Goal: Task Accomplishment & Management: Use online tool/utility

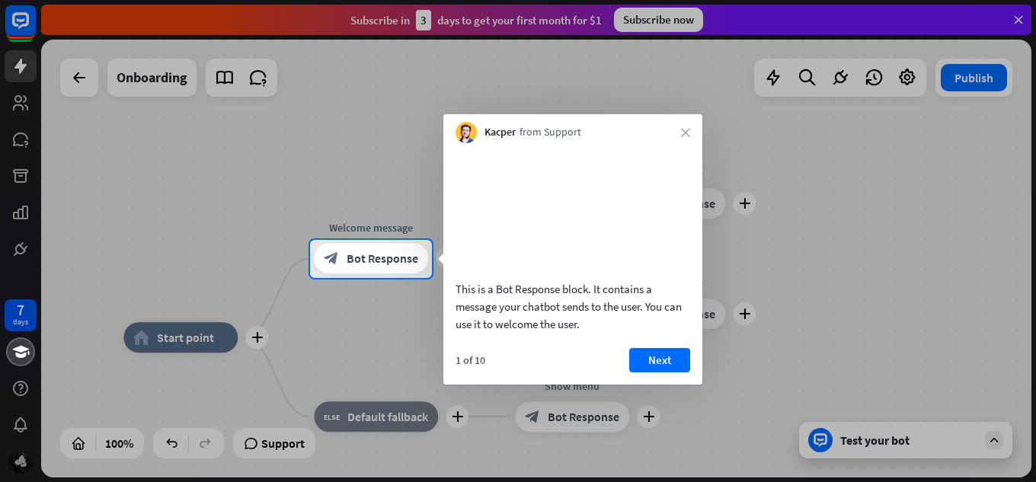
drag, startPoint x: 897, startPoint y: 0, endPoint x: 658, endPoint y: 385, distance: 453.2
click at [658, 373] on button "Next" at bounding box center [659, 360] width 61 height 24
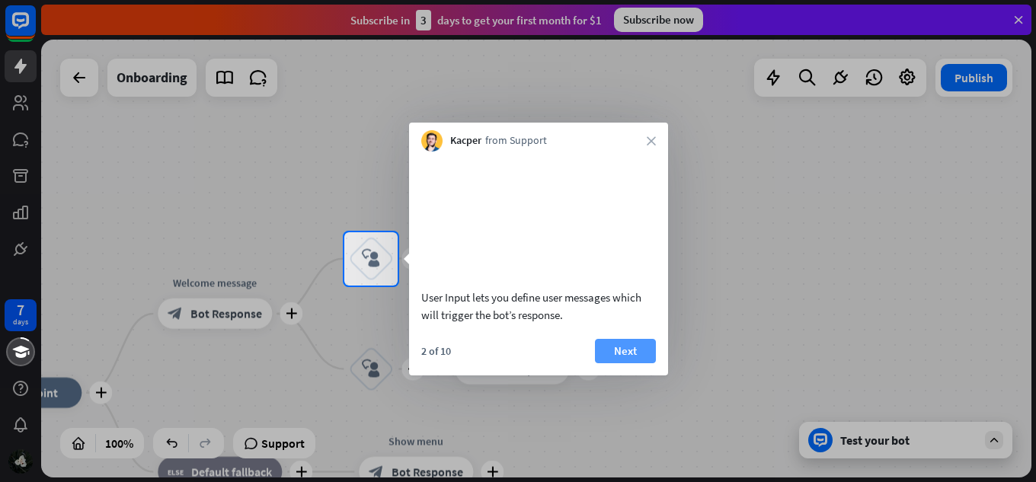
click at [642, 363] on button "Next" at bounding box center [625, 351] width 61 height 24
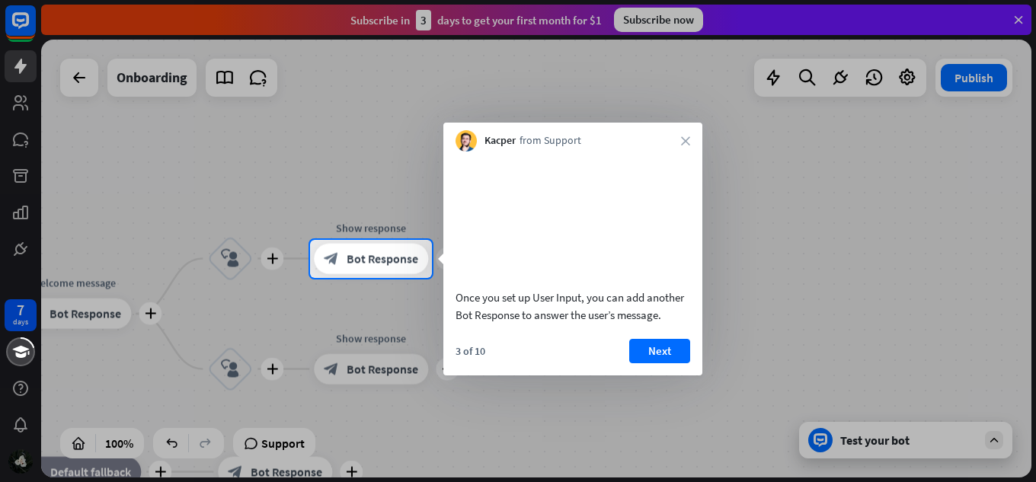
click at [642, 363] on button "Next" at bounding box center [659, 351] width 61 height 24
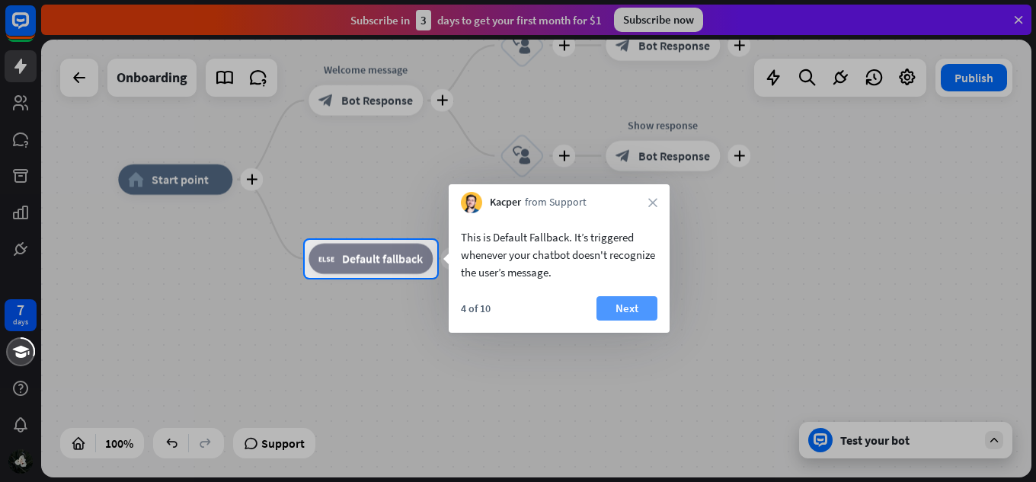
click at [632, 314] on button "Next" at bounding box center [626, 308] width 61 height 24
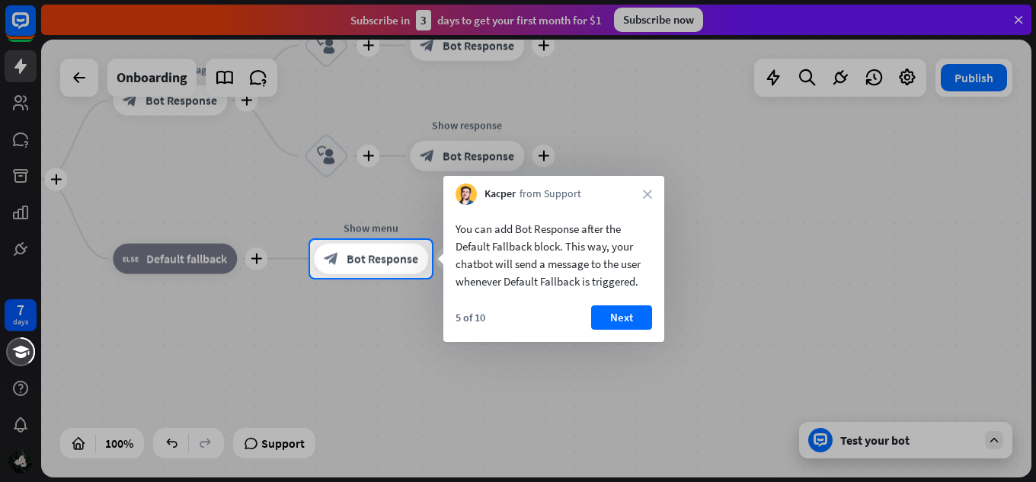
click at [632, 314] on button "Next" at bounding box center [621, 317] width 61 height 24
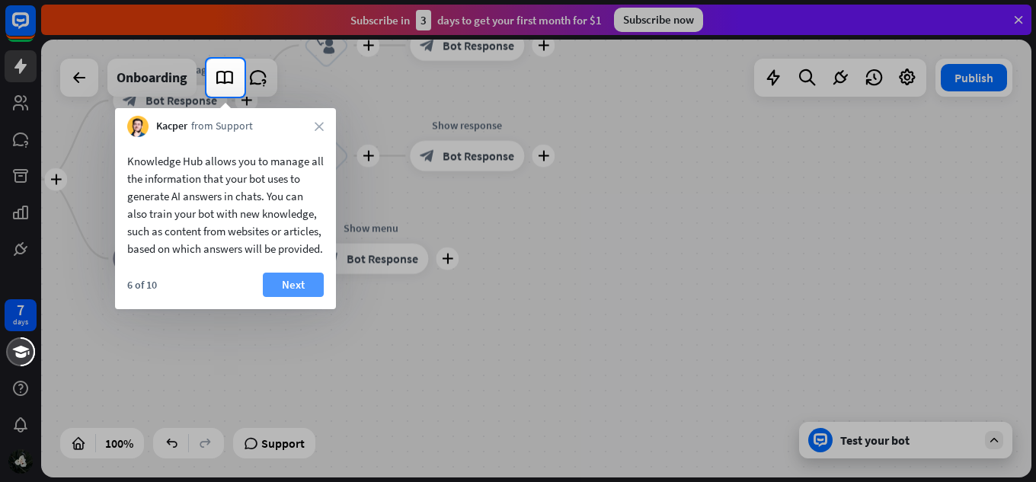
click at [308, 296] on button "Next" at bounding box center [293, 285] width 61 height 24
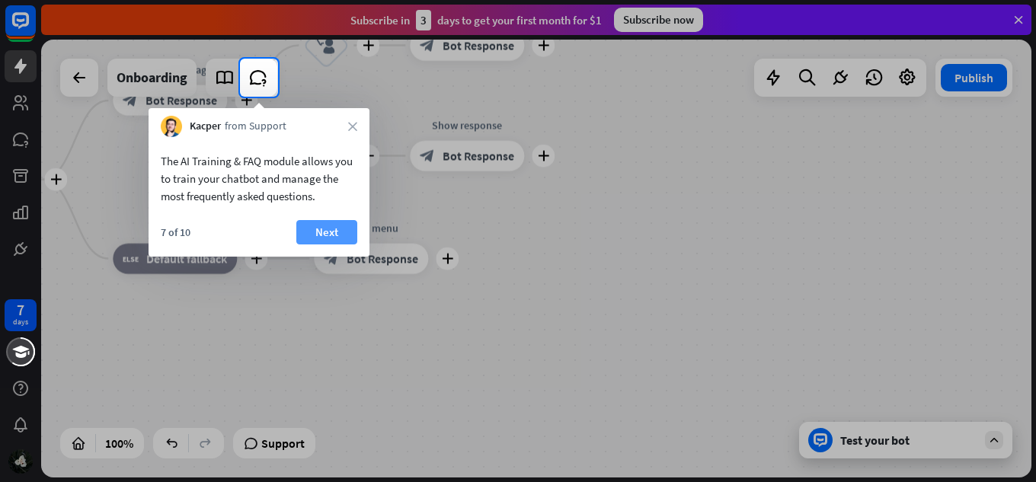
click at [337, 238] on button "Next" at bounding box center [326, 232] width 61 height 24
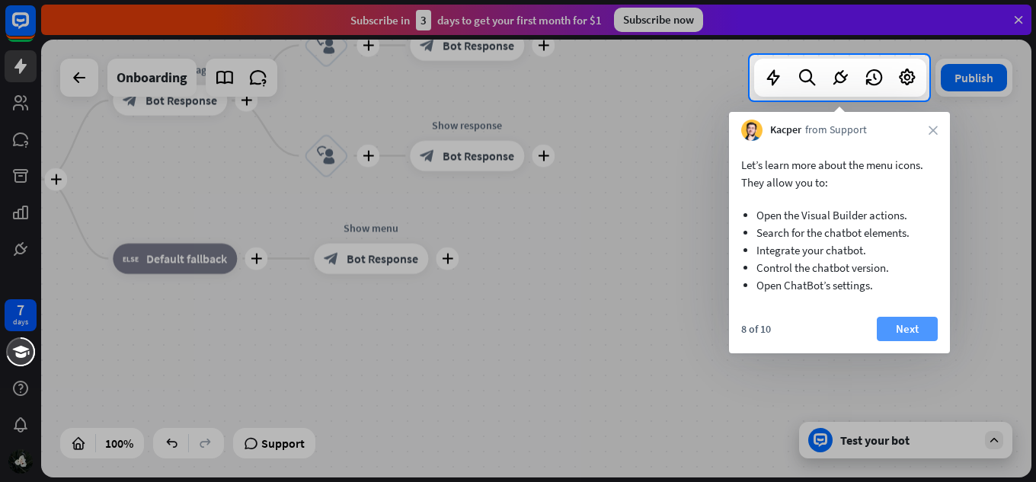
click at [900, 325] on button "Next" at bounding box center [907, 329] width 61 height 24
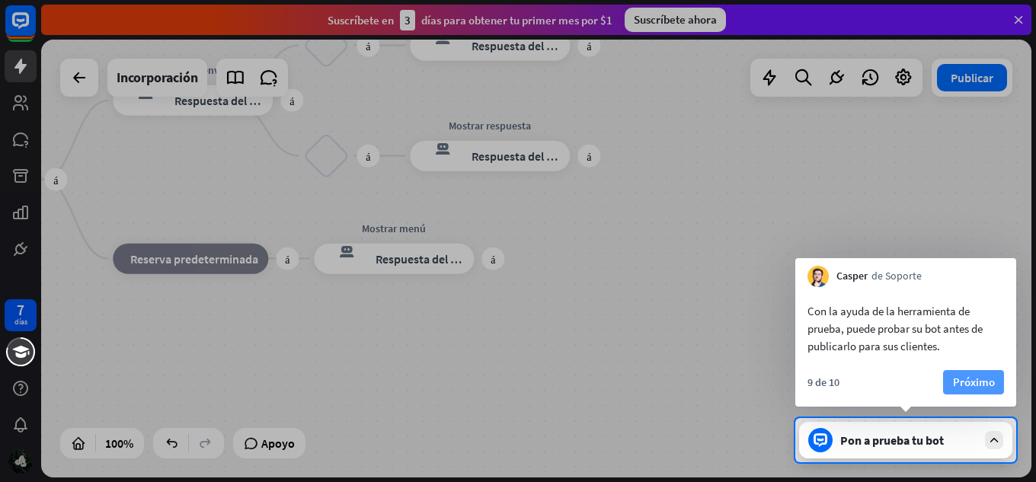
click at [973, 377] on font "Próximo" at bounding box center [974, 382] width 42 height 14
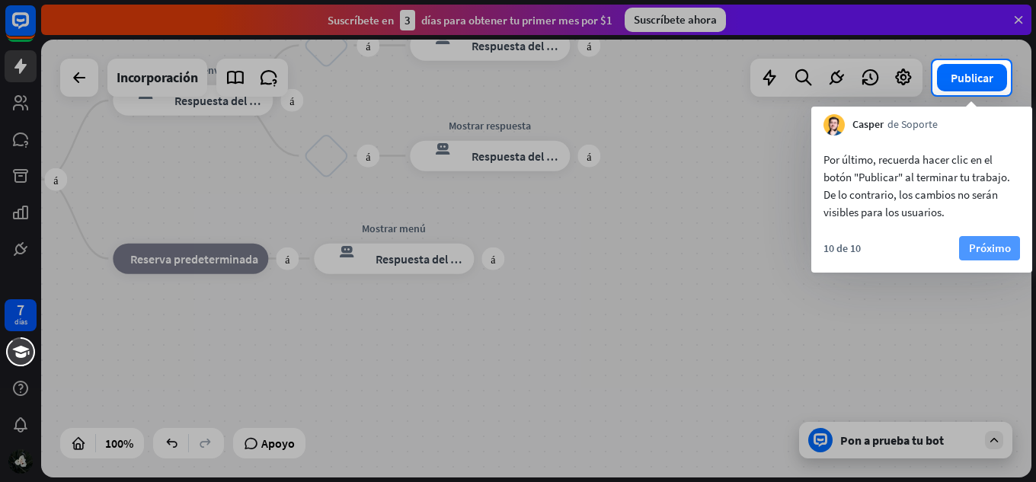
click at [967, 248] on button "Próximo" at bounding box center [989, 248] width 61 height 24
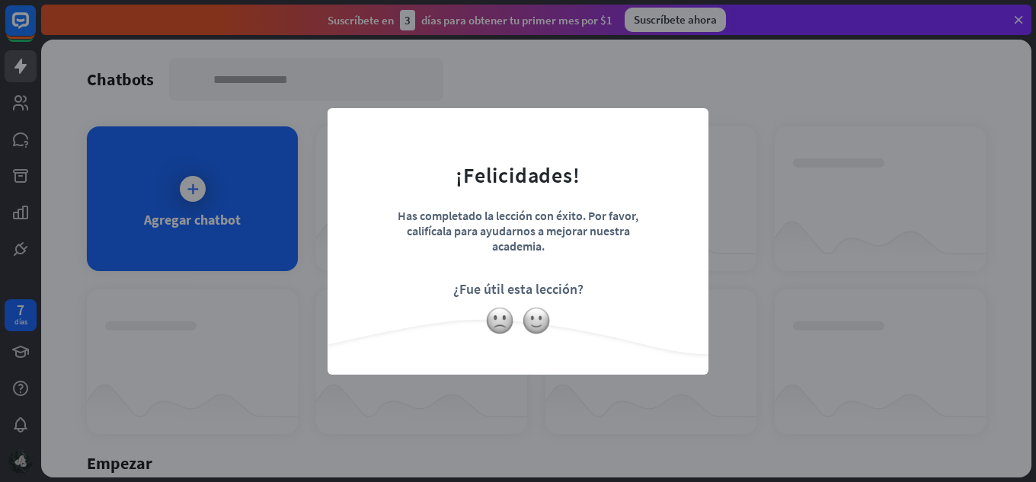
click at [644, 246] on div "Has completado la lección con éxito. Por favor, califícala para ayudarnos a mej…" at bounding box center [518, 234] width 267 height 53
click at [539, 320] on img at bounding box center [536, 320] width 29 height 29
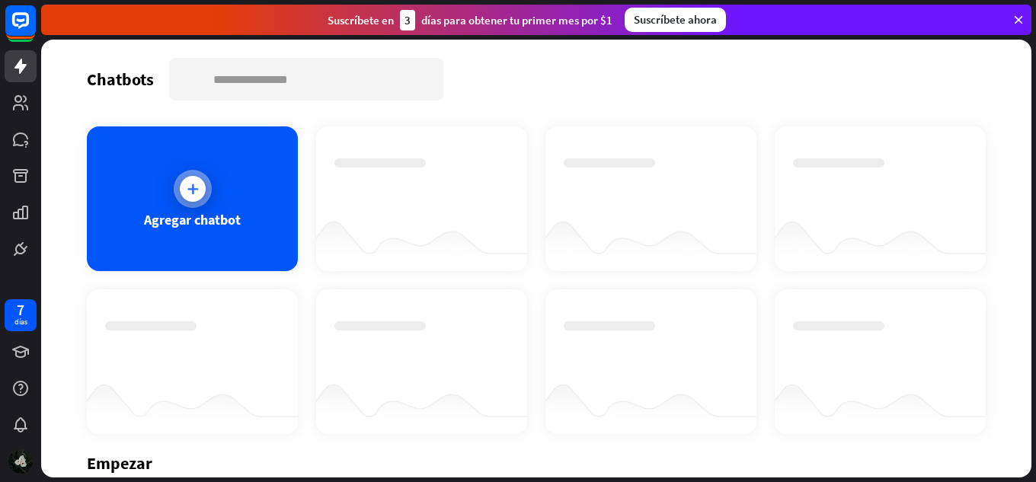
click at [204, 187] on div at bounding box center [193, 189] width 38 height 38
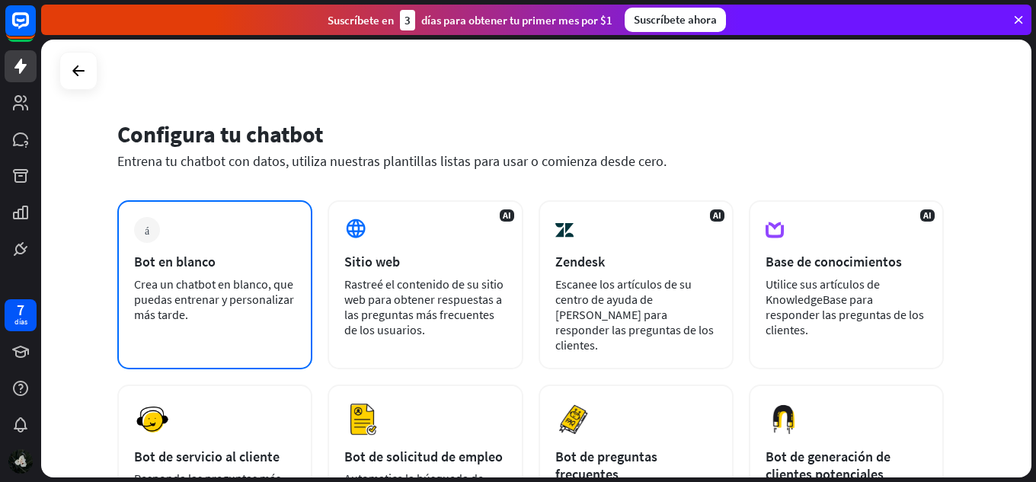
click at [227, 246] on div "más Bot en blanco Crea un chatbot en blanco, que puedas entrenar y personalizar…" at bounding box center [214, 284] width 195 height 169
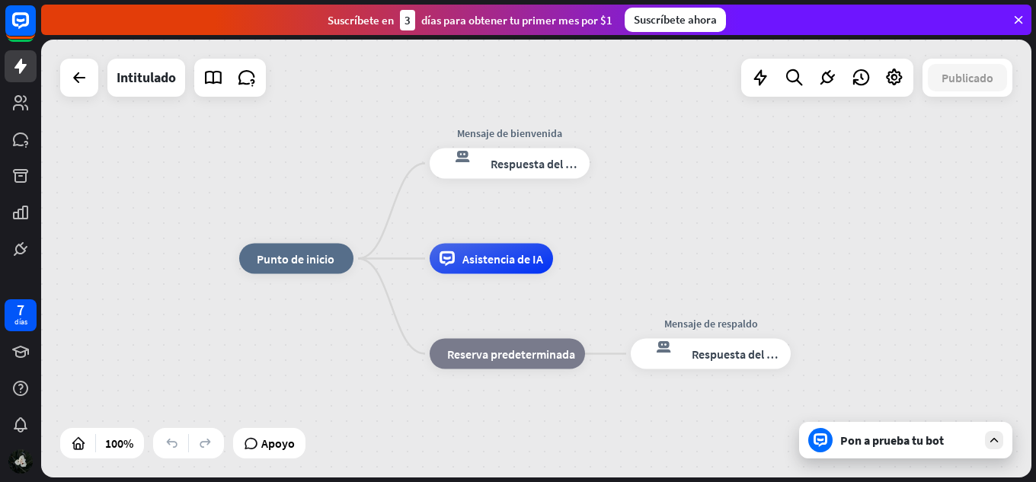
click at [902, 462] on div "inicio_2 Punto de inicio Mensaje de bienvenida respuesta del bot de bloqueo Res…" at bounding box center [734, 478] width 990 height 438
click at [902, 437] on font "Pon a prueba tu bot" at bounding box center [892, 440] width 104 height 15
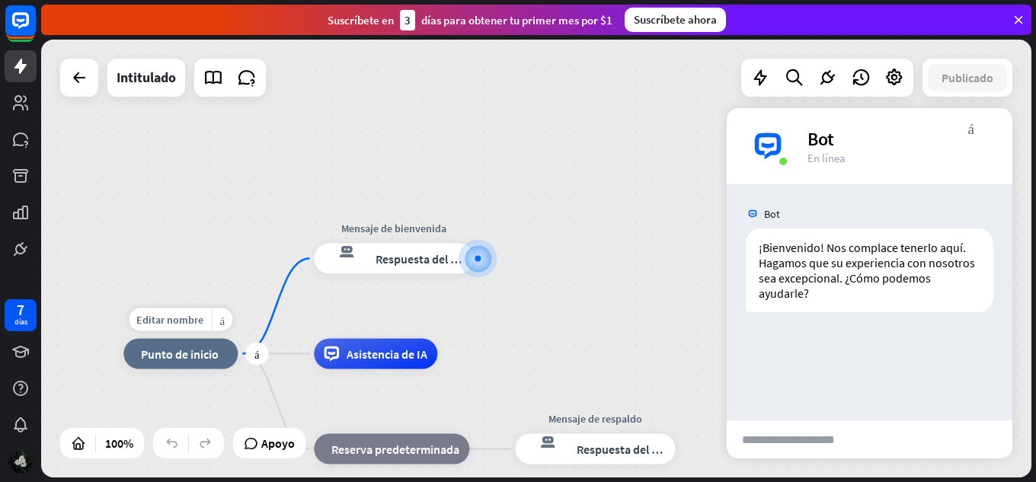
click at [198, 355] on font "Punto de inicio" at bounding box center [180, 354] width 78 height 15
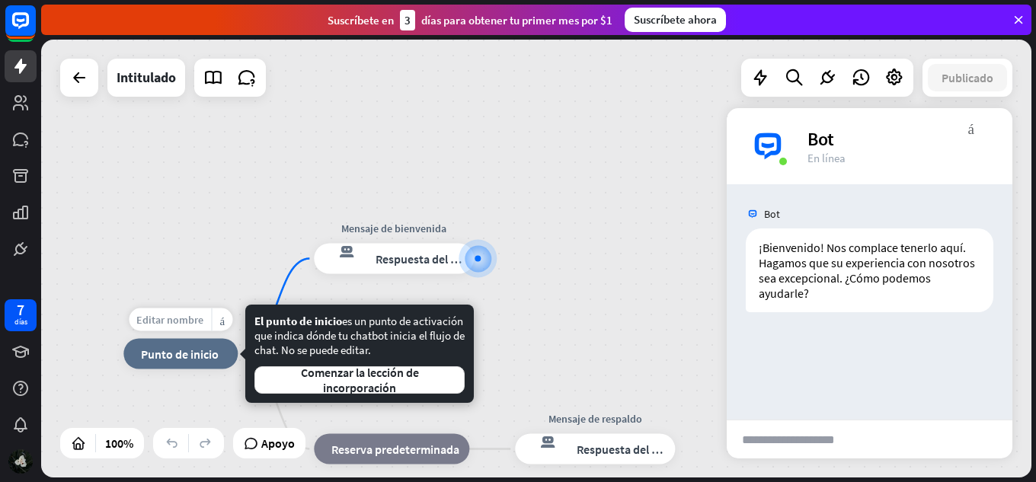
click at [188, 315] on font "Editar nombre" at bounding box center [169, 320] width 67 height 14
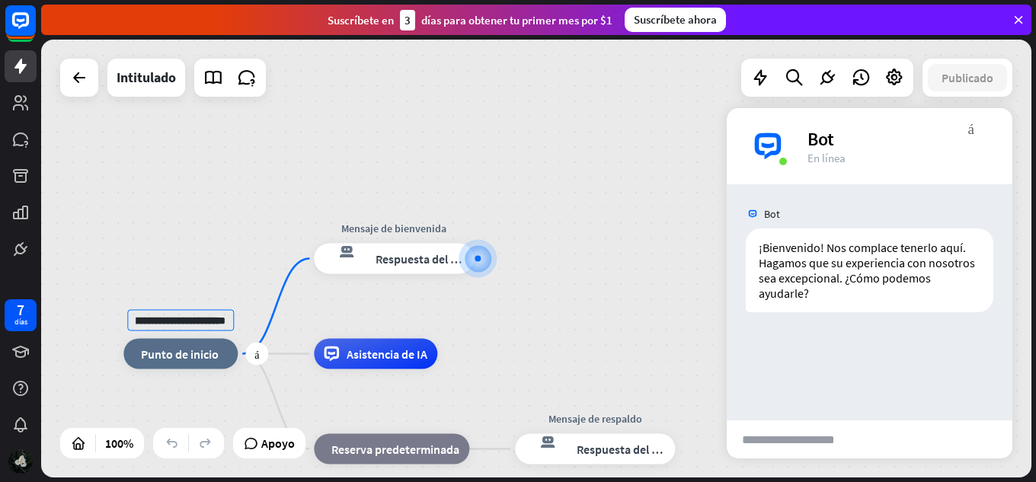
scroll to position [0, 39]
type input "**********"
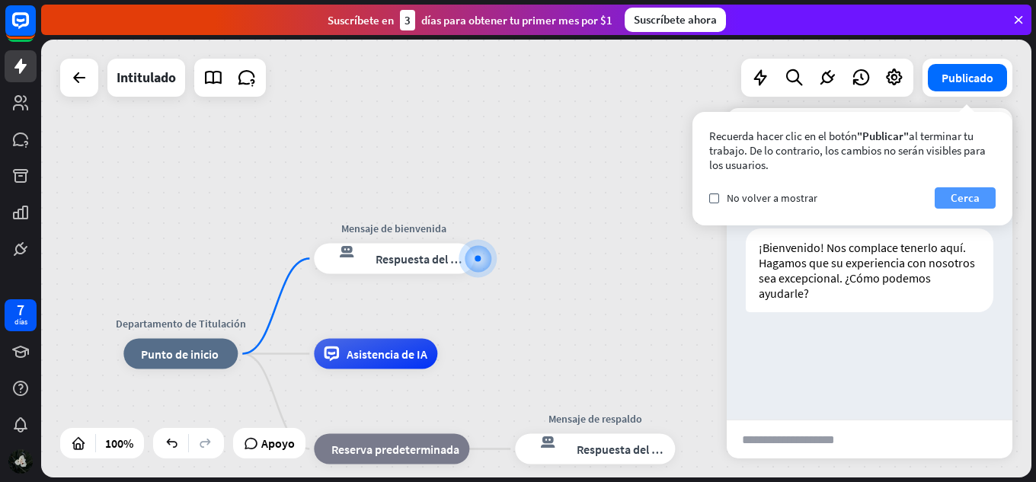
click at [944, 195] on button "Cerca" at bounding box center [965, 197] width 61 height 21
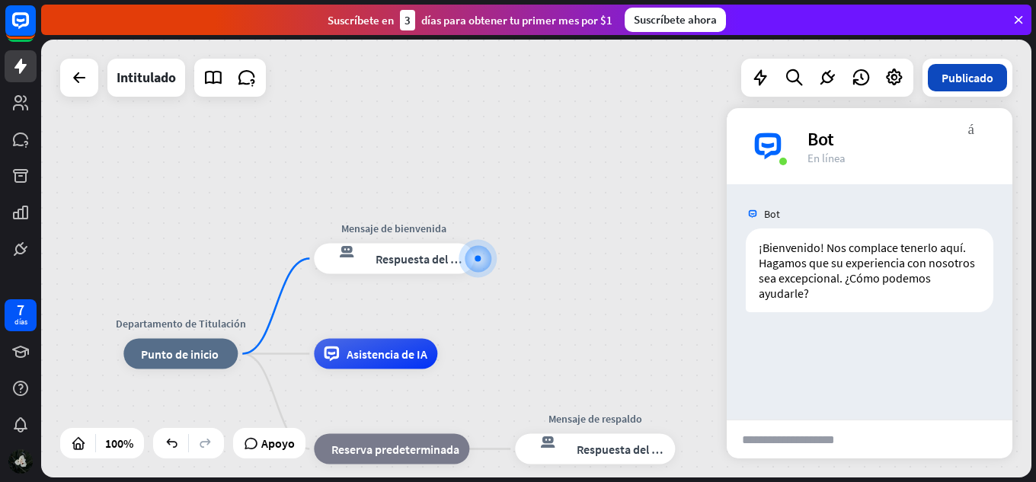
click at [954, 82] on font "Publicado" at bounding box center [968, 77] width 52 height 15
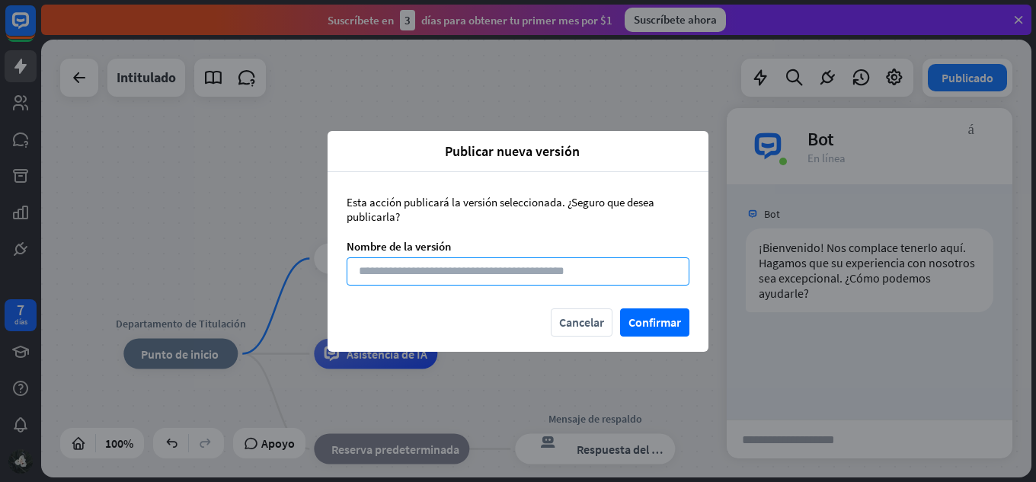
click at [648, 276] on input at bounding box center [518, 271] width 343 height 28
type input "**********"
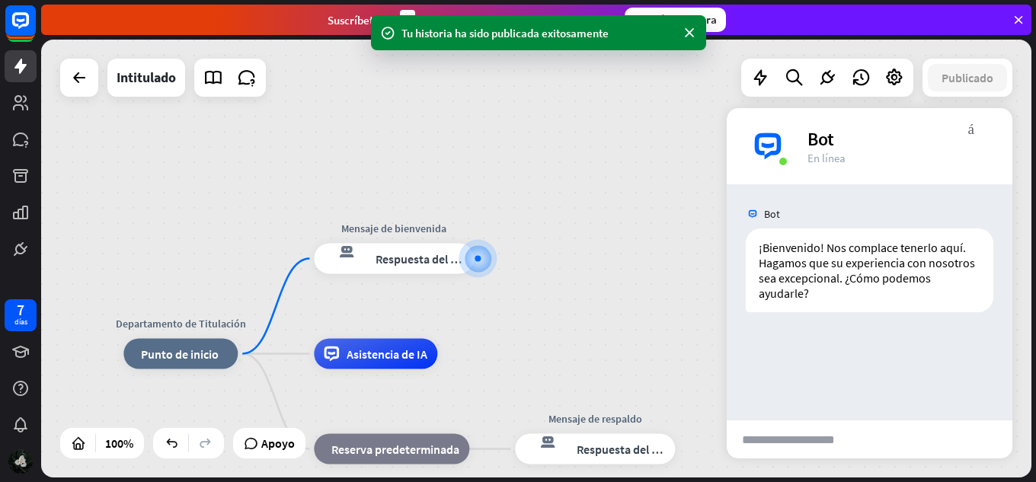
click at [871, 146] on div "Bot" at bounding box center [900, 139] width 187 height 24
click at [613, 343] on div "Departamento de Titulación inicio_2 Punto de inicio Mensaje de bienvenida respu…" at bounding box center [536, 259] width 990 height 438
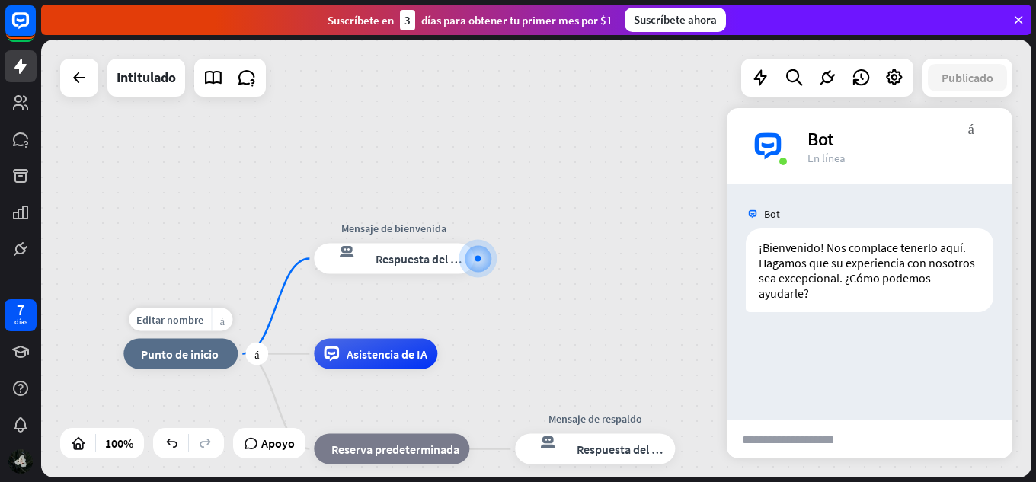
click at [221, 319] on font "más_amarillo" at bounding box center [221, 319] width 5 height 11
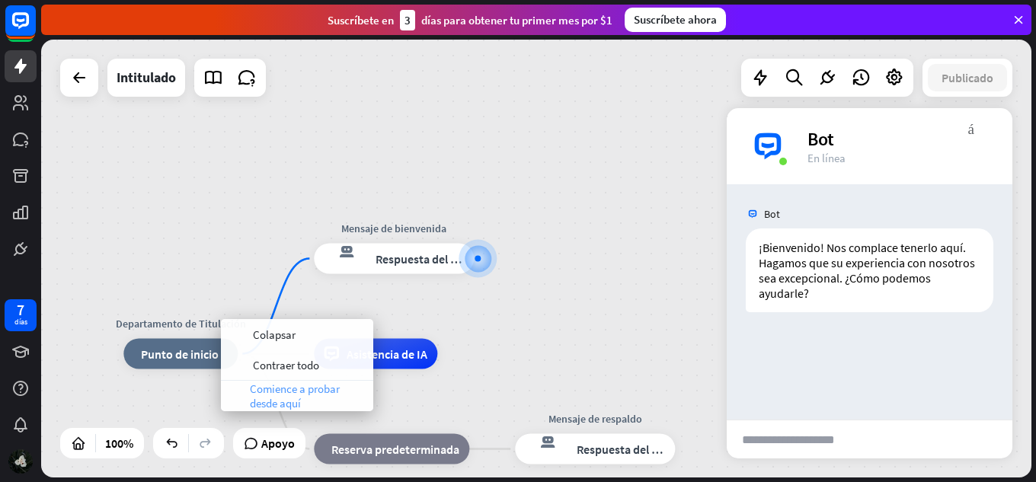
click at [343, 398] on span "Comience a probar desde aquí" at bounding box center [308, 396] width 116 height 29
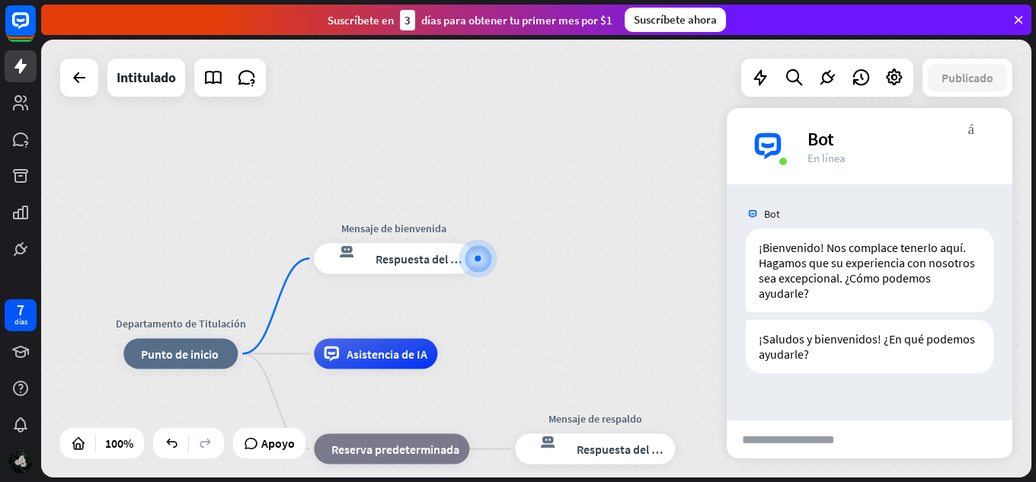
click at [724, 177] on div "Departamento de Titulación inicio_2 Punto de inicio Mensaje de bienvenida respu…" at bounding box center [536, 259] width 990 height 438
click at [887, 99] on div "Departamento de Titulación inicio_2 Punto de inicio Mensaje de bienvenida respu…" at bounding box center [536, 259] width 990 height 438
click at [881, 133] on div "Bot" at bounding box center [900, 139] width 187 height 24
click at [994, 141] on div "más_vert cerca Bot En línea" at bounding box center [870, 146] width 286 height 76
click at [746, 443] on input "text" at bounding box center [801, 439] width 149 height 38
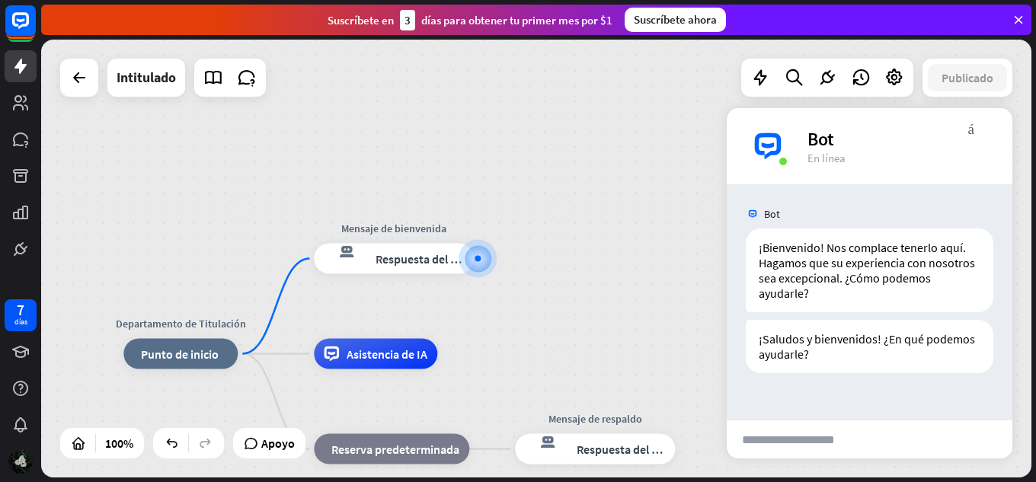
click at [667, 251] on div "Departamento de Titulación inicio_2 Punto de inicio Mensaje de bienvenida respu…" at bounding box center [536, 259] width 990 height 438
click at [819, 136] on font "Bot" at bounding box center [820, 139] width 27 height 24
click at [835, 167] on div "más_vert cerca Bot En línea" at bounding box center [870, 146] width 286 height 76
click at [771, 161] on img at bounding box center [768, 146] width 46 height 46
click at [798, 109] on div "más_vert cerca Bot En línea" at bounding box center [870, 146] width 286 height 76
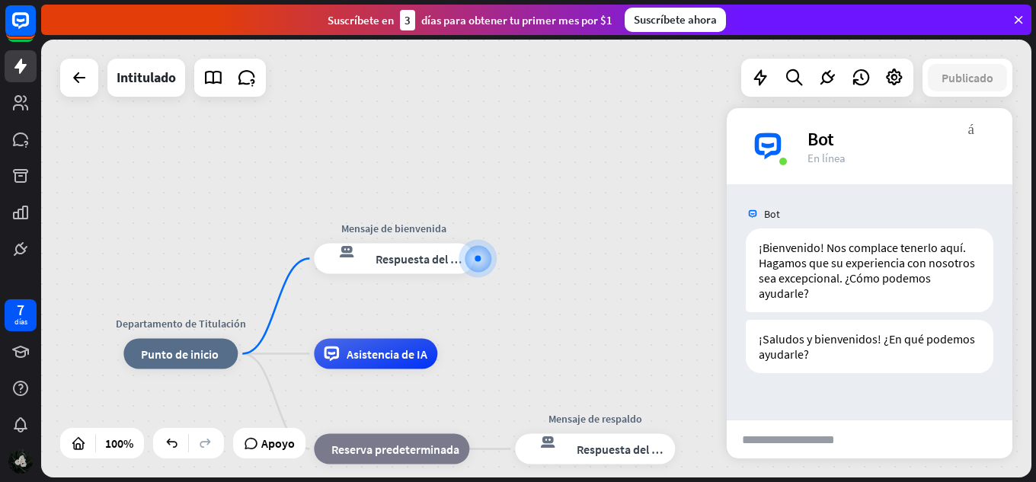
click at [994, 436] on font "enviar" at bounding box center [947, 439] width 110 height 18
click at [797, 447] on input "text" at bounding box center [801, 439] width 149 height 38
drag, startPoint x: 846, startPoint y: 451, endPoint x: 843, endPoint y: 465, distance: 14.8
click at [843, 465] on div "Departamento de Titulación inicio_2 Punto de inicio Mensaje de bienvenida respu…" at bounding box center [536, 259] width 990 height 438
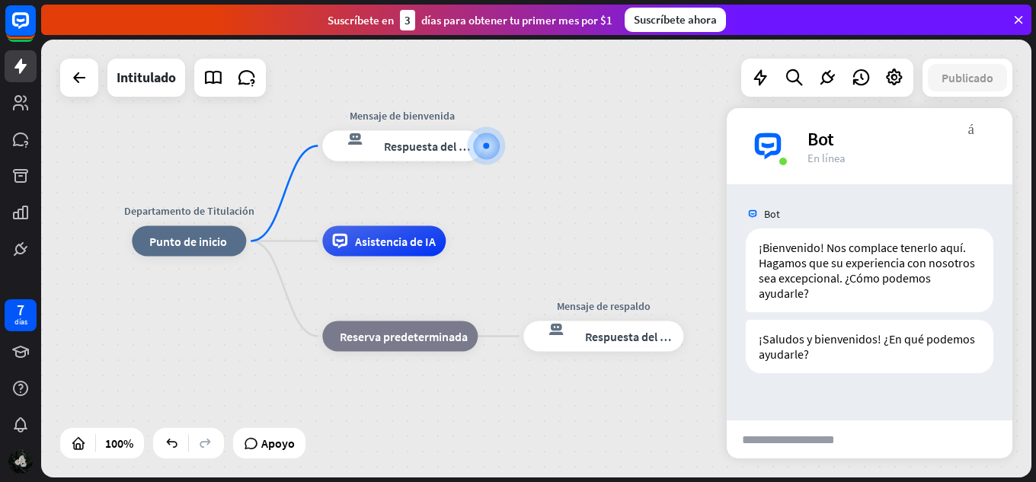
drag, startPoint x: 621, startPoint y: 350, endPoint x: 628, endPoint y: 230, distance: 119.8
click at [628, 230] on div "Departamento de Titulación inicio_2 Punto de inicio Mensaje de bienvenida respu…" at bounding box center [536, 259] width 990 height 438
click at [219, 328] on div "Departamento de Titulación inicio_2 Punto de inicio Mensaje de bienvenida respu…" at bounding box center [627, 460] width 990 height 438
click at [989, 139] on div "Bot" at bounding box center [900, 139] width 187 height 24
click at [764, 151] on img at bounding box center [768, 146] width 46 height 46
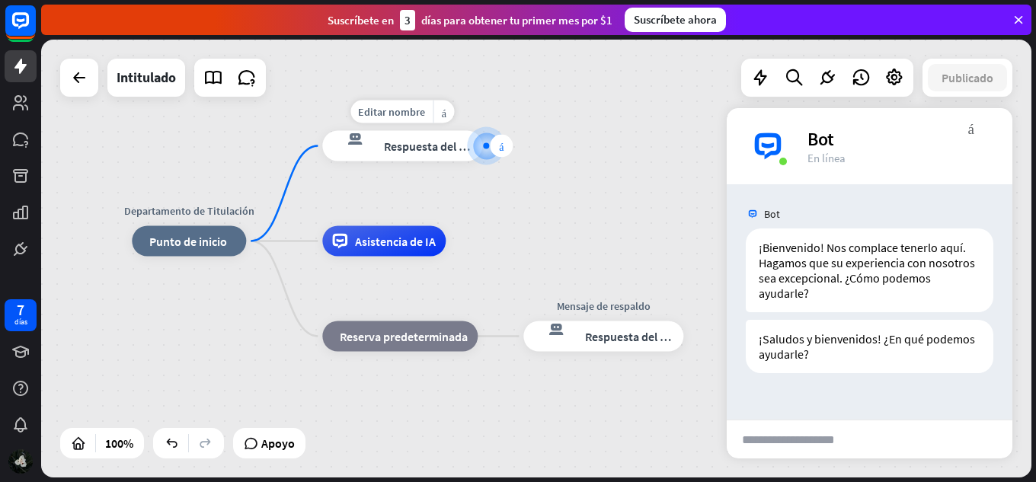
click at [504, 153] on div "más" at bounding box center [501, 146] width 23 height 23
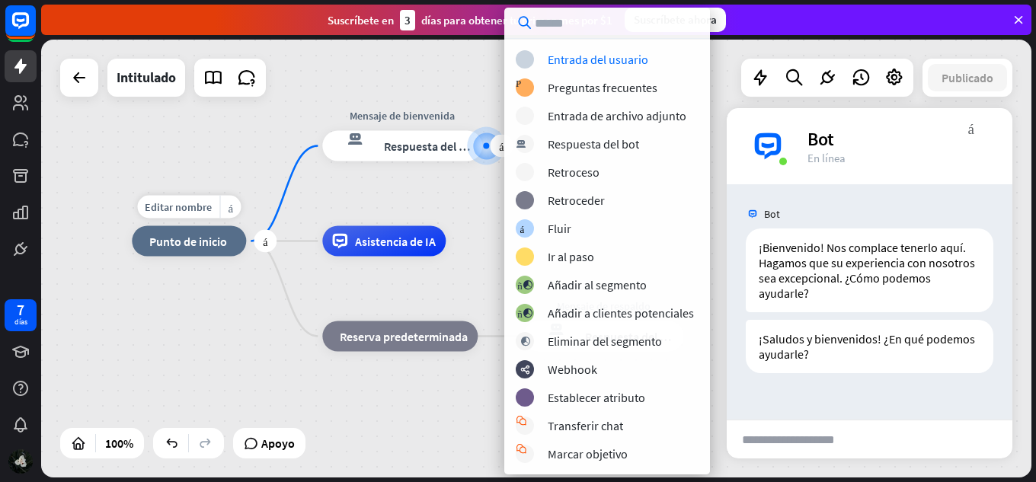
click at [181, 246] on font "Punto de inicio" at bounding box center [188, 241] width 78 height 15
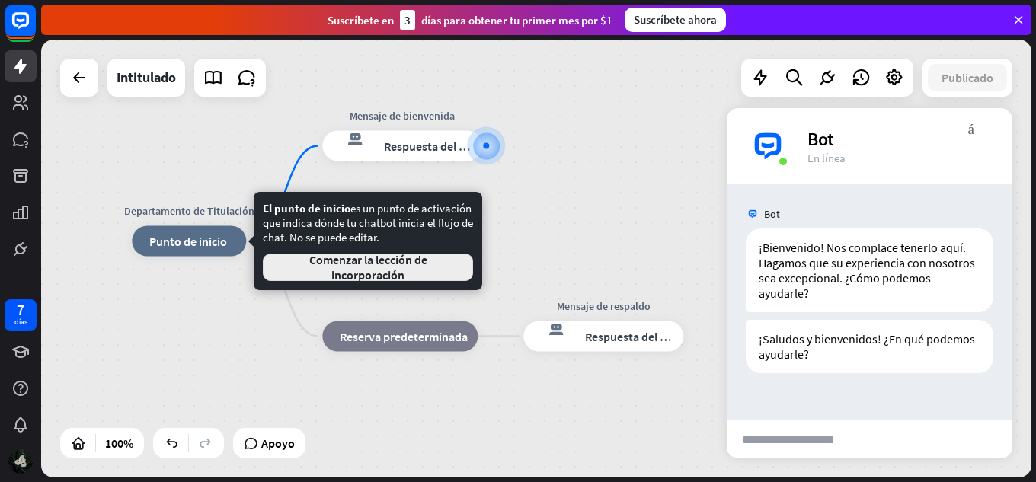
click at [321, 265] on font "Comenzar la lección de incorporación" at bounding box center [368, 267] width 118 height 30
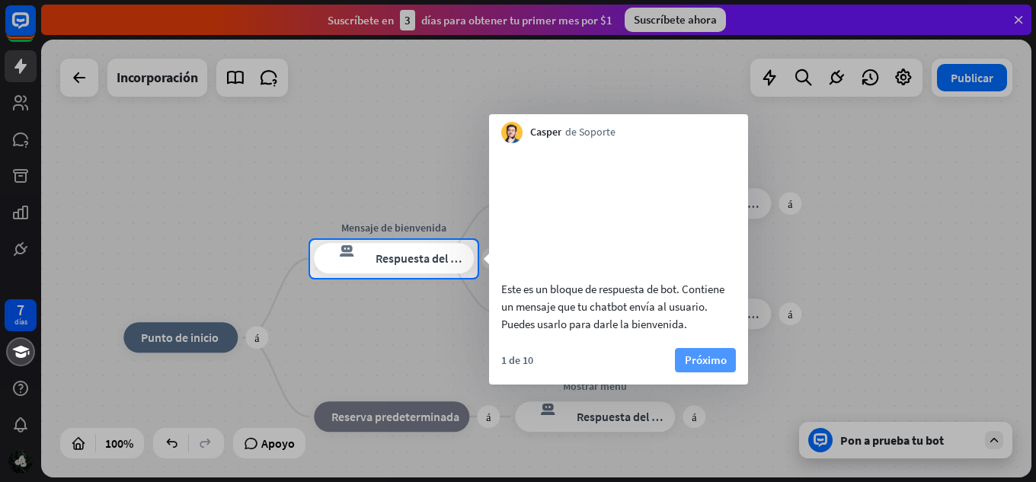
click at [681, 373] on button "Próximo" at bounding box center [705, 360] width 61 height 24
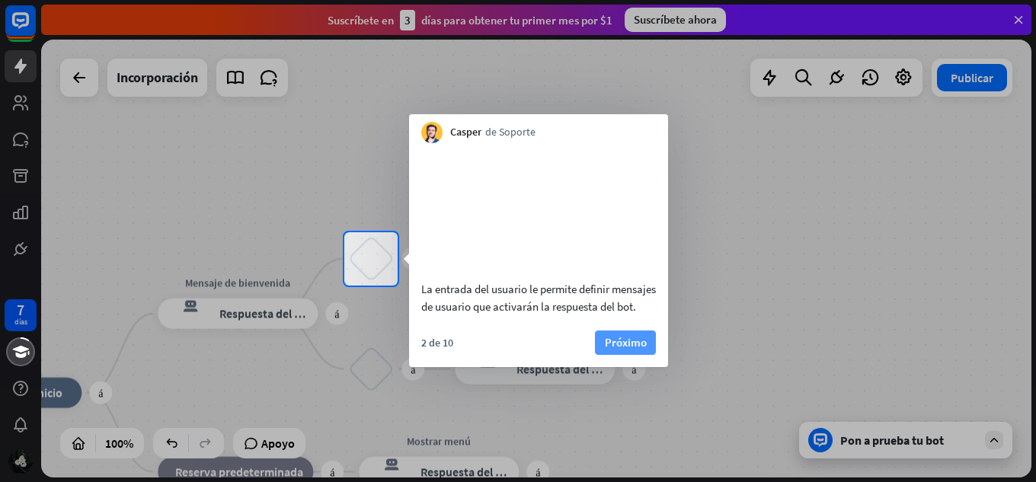
click at [614, 350] on font "Próximo" at bounding box center [626, 342] width 42 height 14
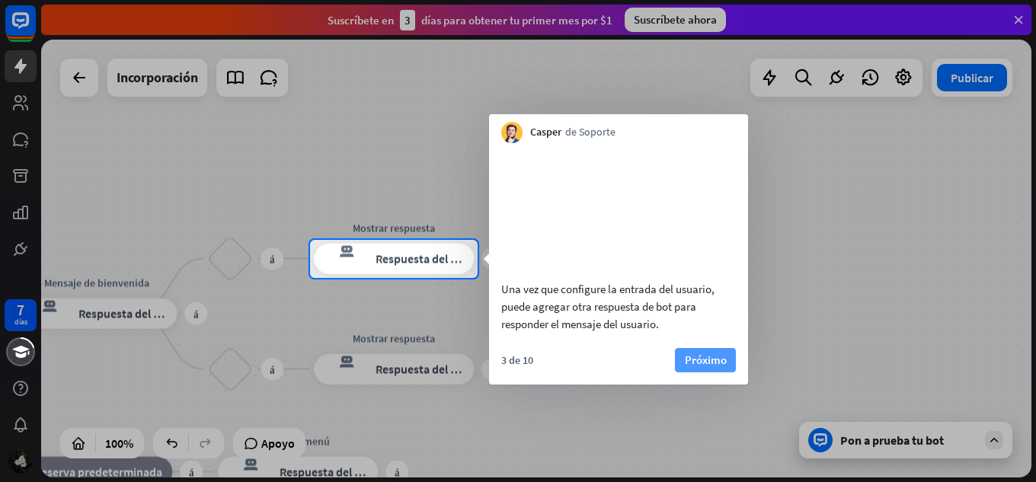
click at [681, 373] on button "Próximo" at bounding box center [705, 360] width 61 height 24
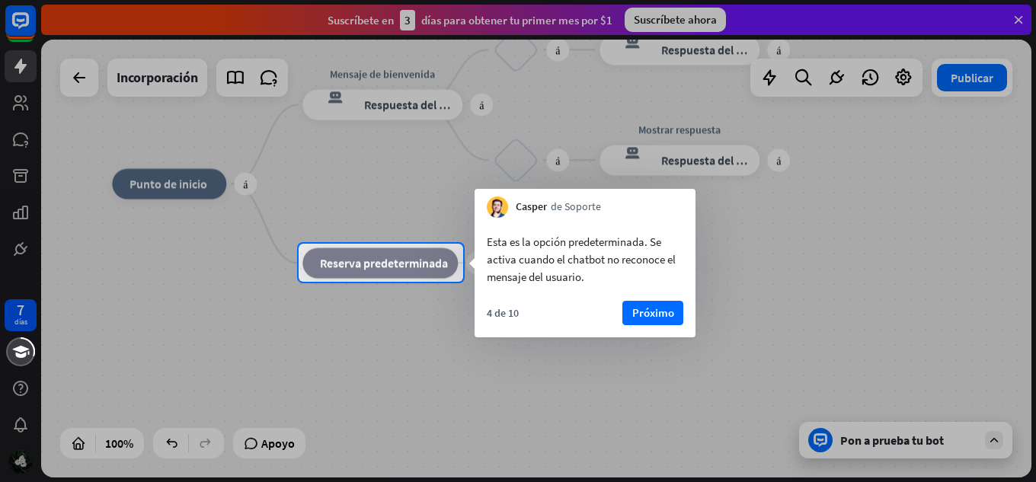
click at [681, 377] on div at bounding box center [518, 382] width 1036 height 200
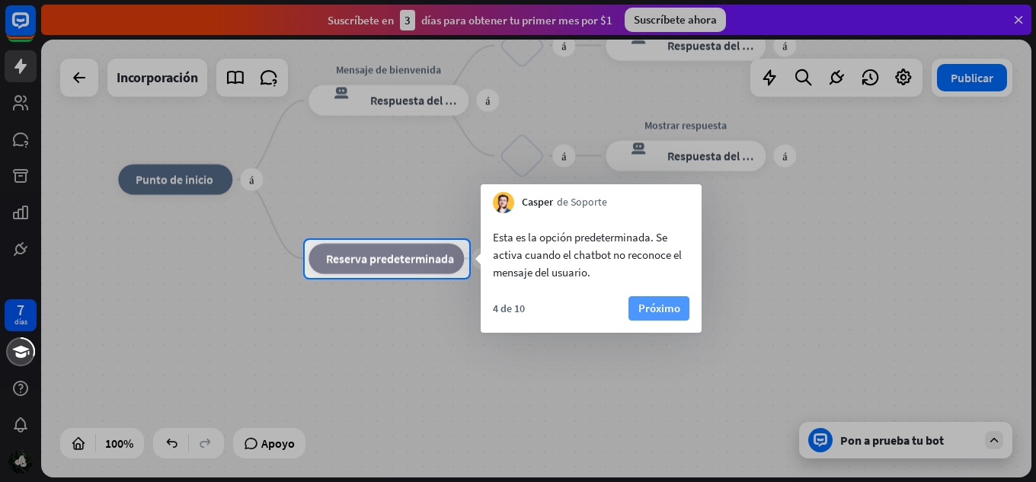
click at [661, 311] on font "Próximo" at bounding box center [659, 308] width 42 height 14
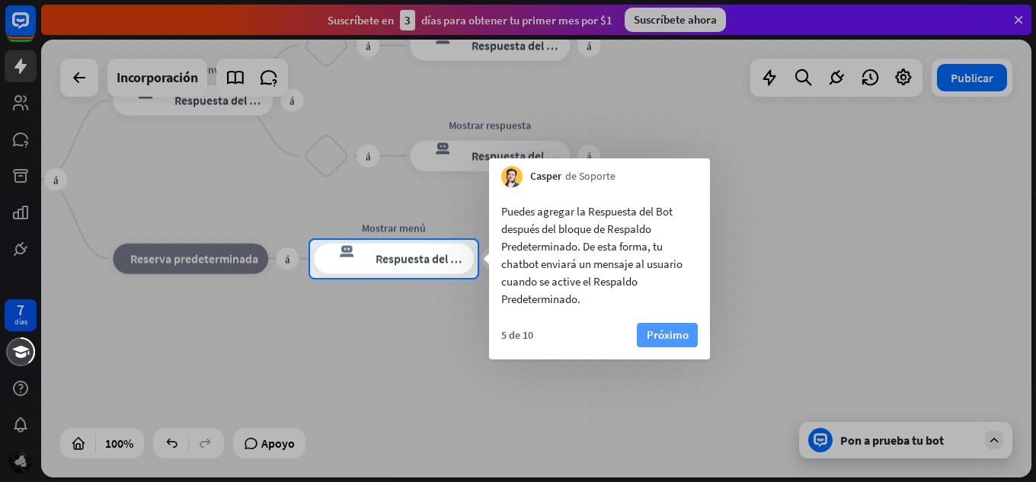
click at [654, 338] on font "Próximo" at bounding box center [668, 335] width 42 height 14
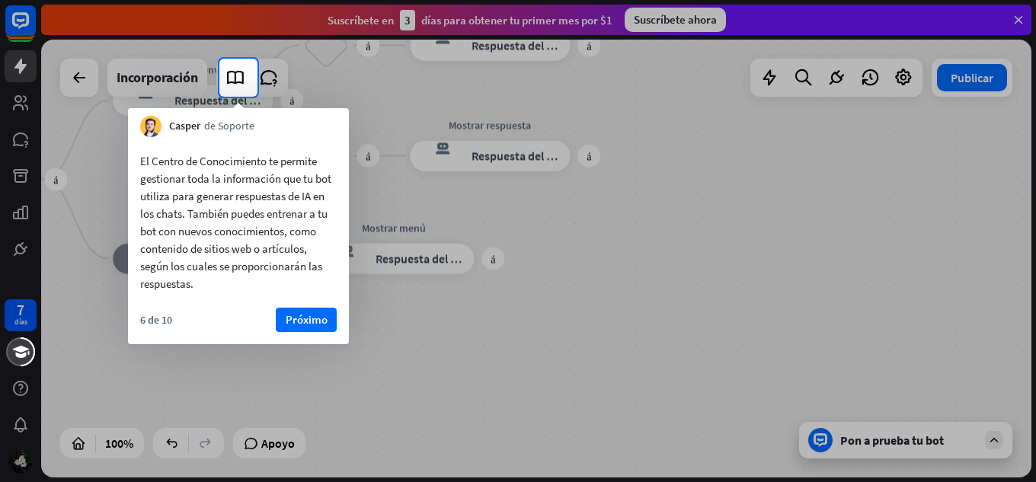
click at [72, 82] on div at bounding box center [109, 78] width 219 height 38
click at [296, 318] on font "Próximo" at bounding box center [307, 319] width 42 height 14
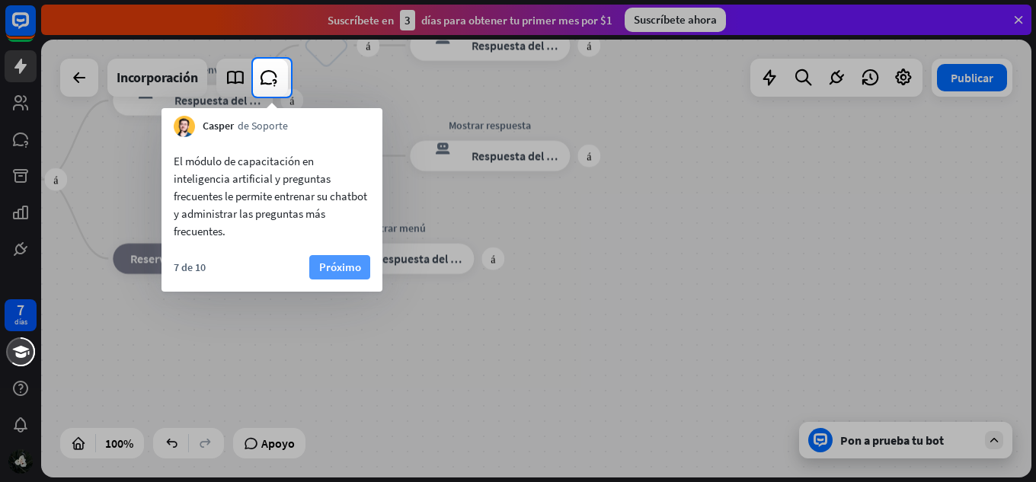
click at [344, 269] on font "Próximo" at bounding box center [340, 267] width 42 height 14
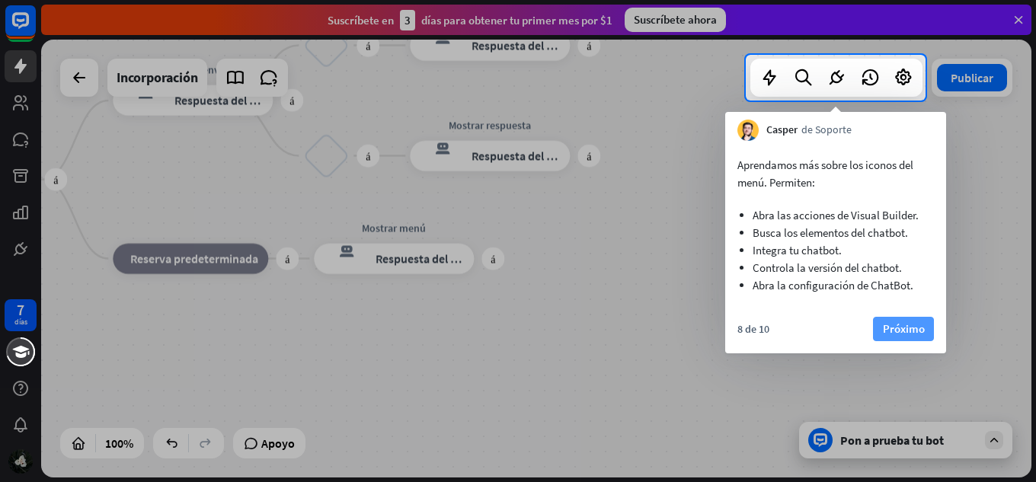
click at [917, 325] on font "Próximo" at bounding box center [904, 328] width 42 height 14
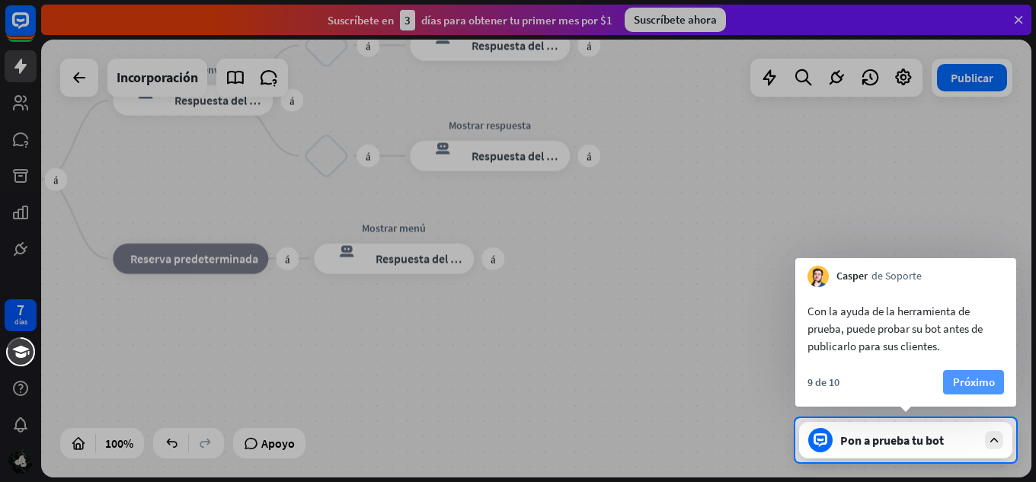
click at [958, 382] on font "Próximo" at bounding box center [974, 382] width 42 height 14
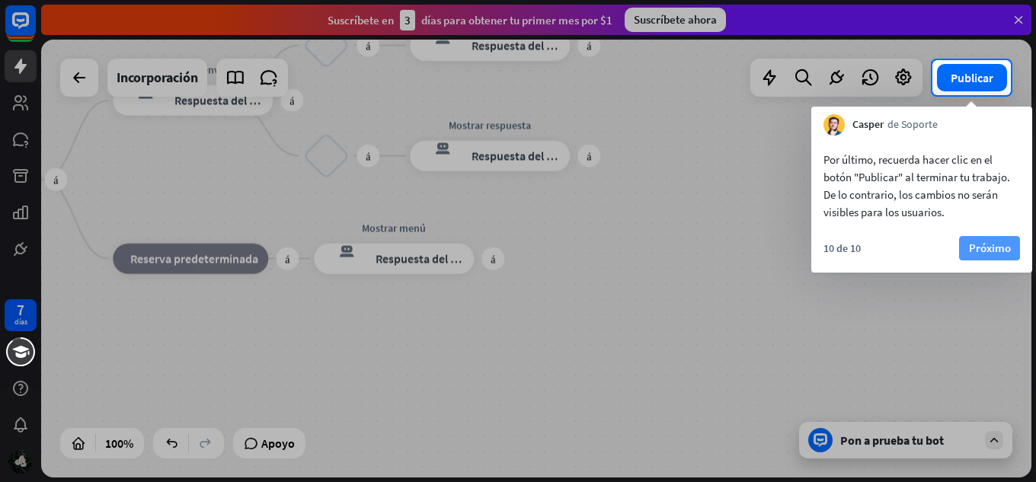
click at [978, 245] on font "Próximo" at bounding box center [990, 248] width 42 height 14
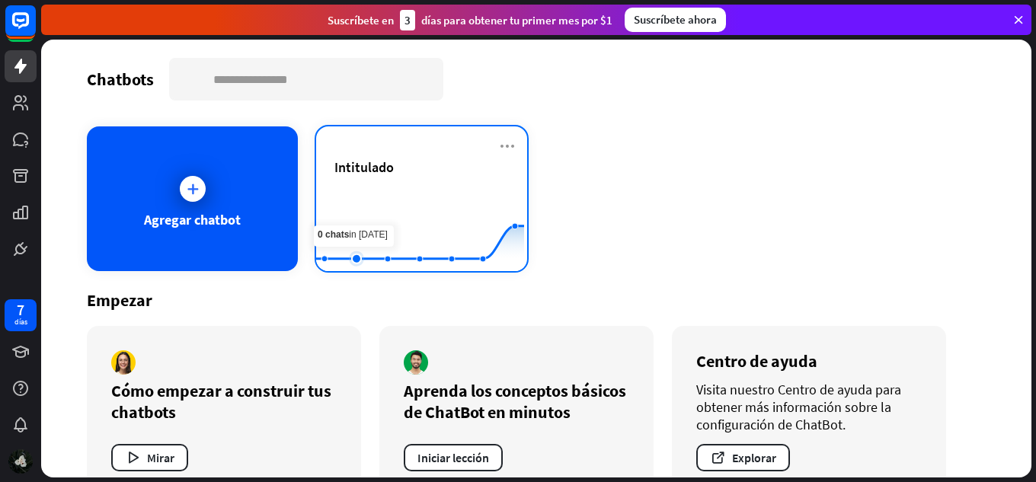
click at [363, 211] on rect at bounding box center [420, 233] width 208 height 95
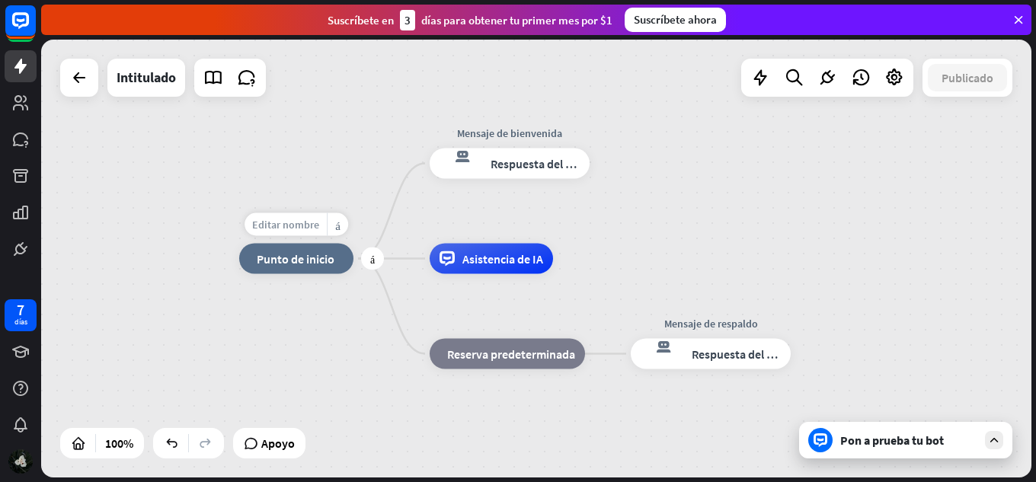
click at [320, 227] on div "Editar nombre" at bounding box center [286, 224] width 82 height 23
click at [288, 269] on div "inicio_2 Punto de inicio" at bounding box center [296, 259] width 114 height 30
click at [161, 83] on font "Intitulado" at bounding box center [146, 78] width 59 height 18
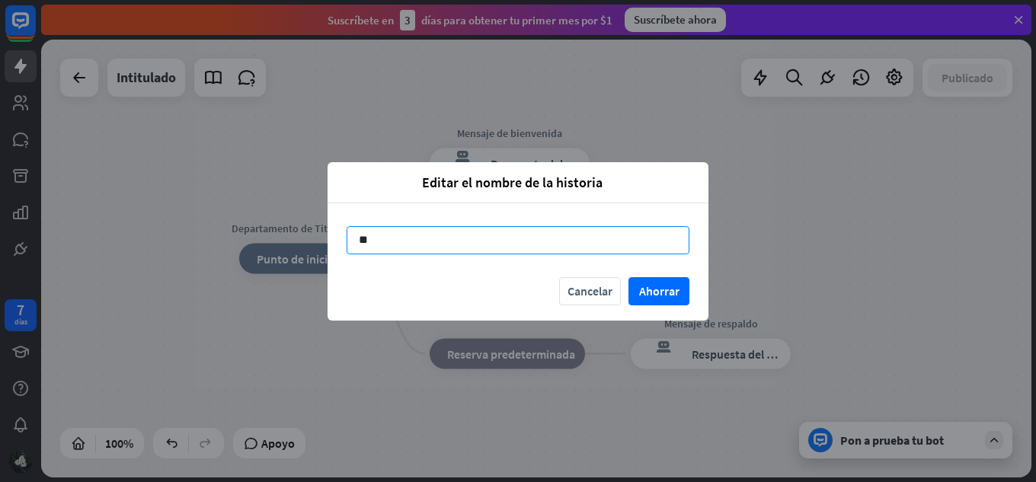
type input "*"
type input "**********"
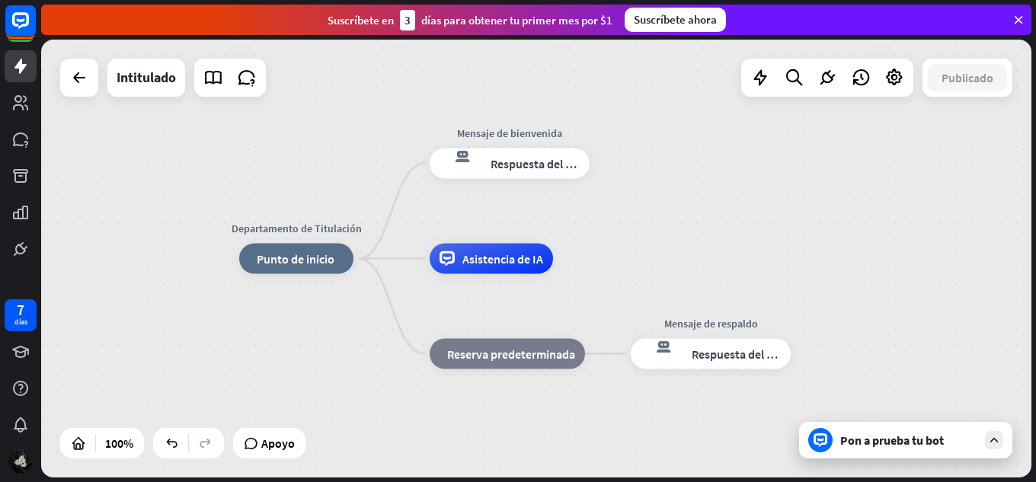
click at [848, 442] on font "Pon a prueba tu bot" at bounding box center [892, 440] width 104 height 15
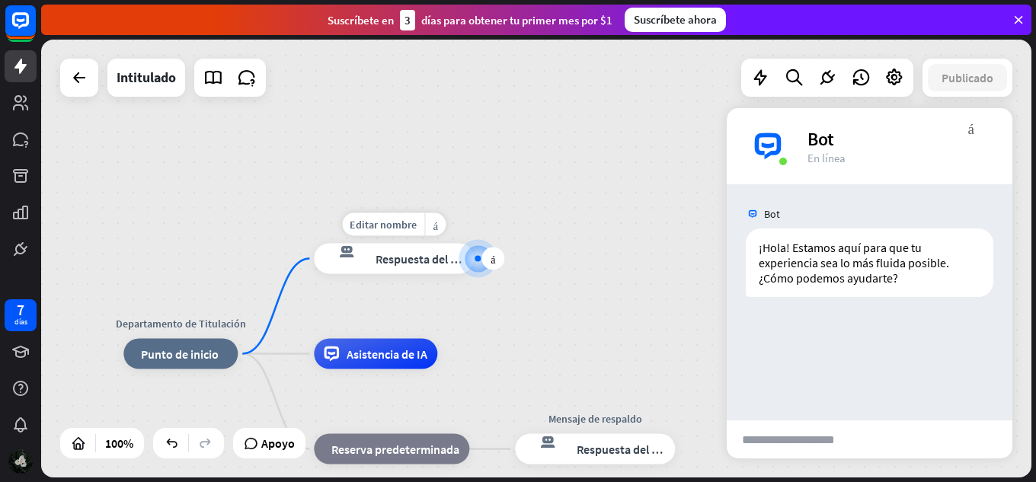
click at [351, 254] on font "respuesta del bot de bloqueo" at bounding box center [343, 251] width 38 height 15
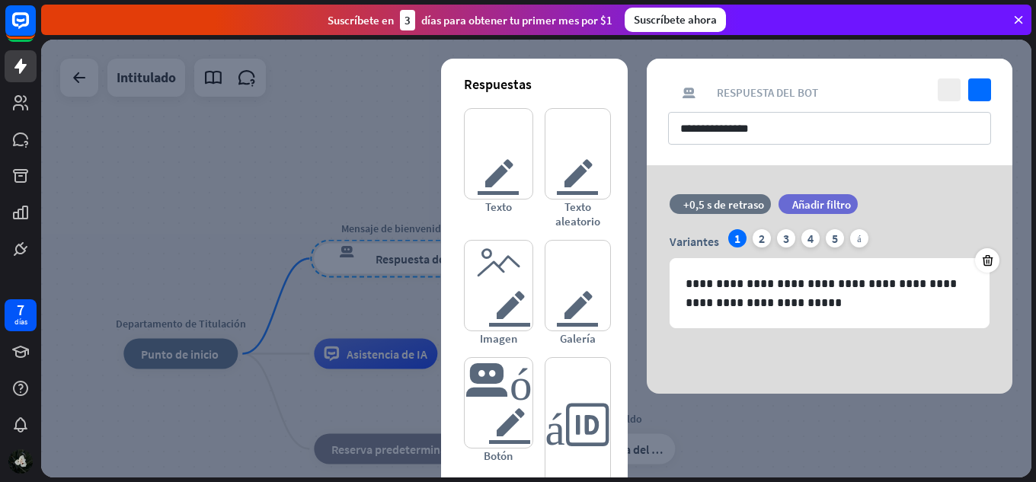
click at [787, 94] on font "Respuesta del bot" at bounding box center [767, 92] width 101 height 14
click at [370, 297] on div at bounding box center [536, 259] width 990 height 438
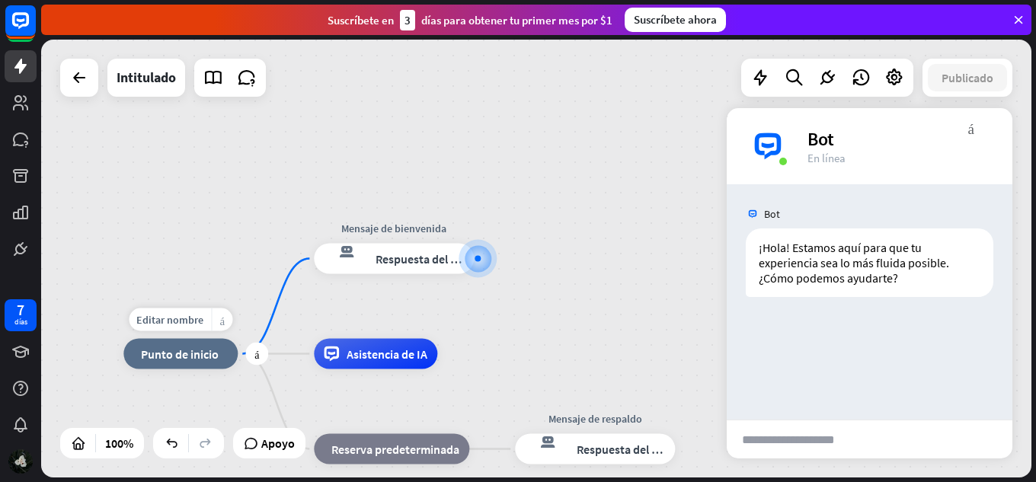
click at [219, 325] on font "más_amarillo" at bounding box center [221, 319] width 5 height 11
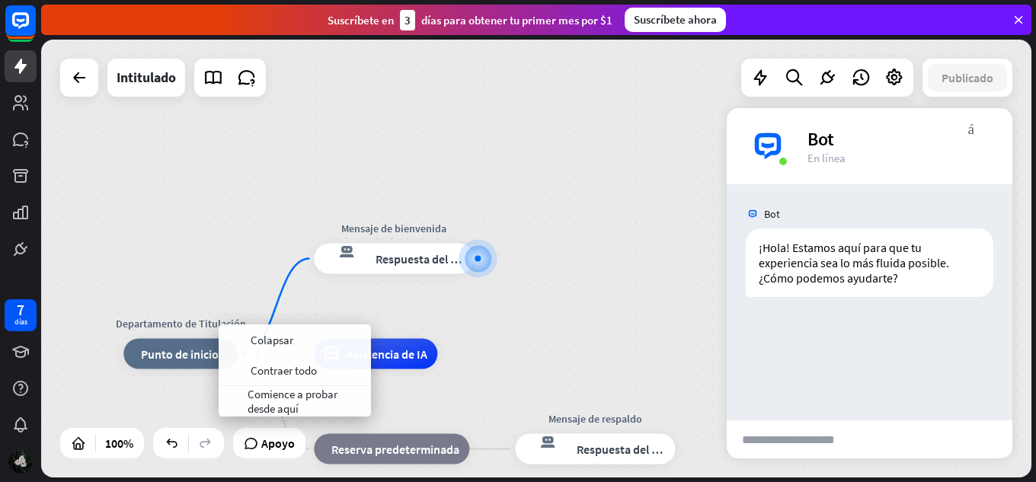
click at [206, 351] on font "Punto de inicio" at bounding box center [180, 354] width 78 height 15
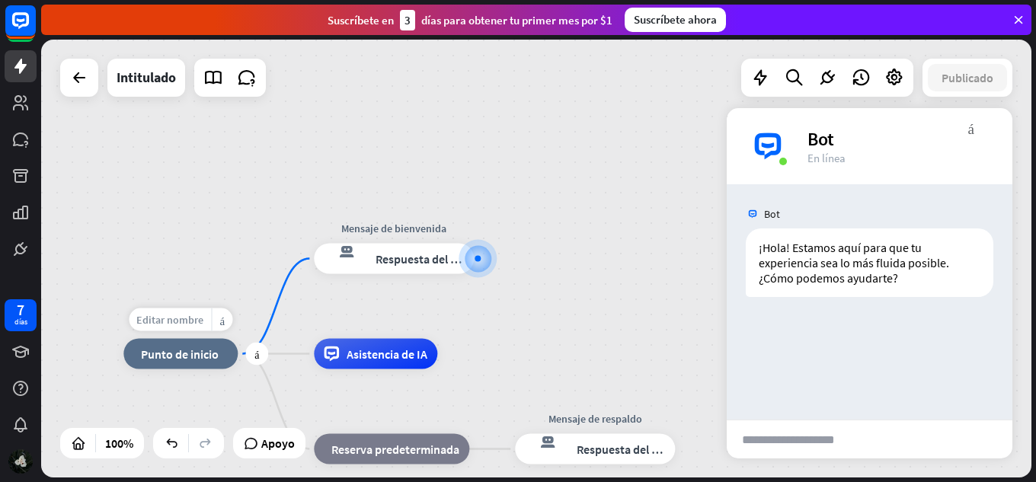
click at [198, 323] on font "Editar nombre" at bounding box center [169, 320] width 67 height 14
drag, startPoint x: 232, startPoint y: 322, endPoint x: 132, endPoint y: 317, distance: 100.7
click at [132, 317] on input "**********" at bounding box center [180, 320] width 107 height 21
click at [255, 357] on font "más" at bounding box center [256, 354] width 5 height 11
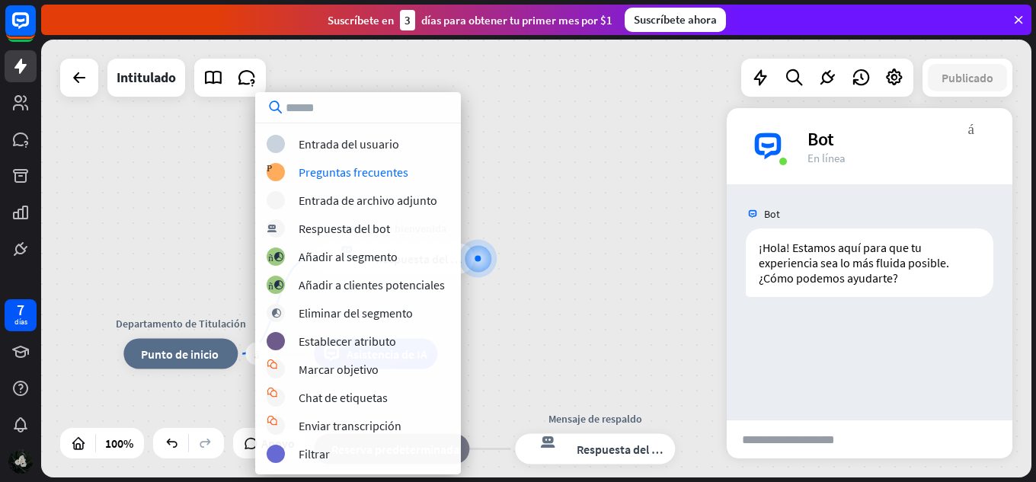
click at [523, 184] on div "más Departamento de Titulación inicio_2 Punto de inicio Mensaje de bienvenida r…" at bounding box center [536, 259] width 990 height 438
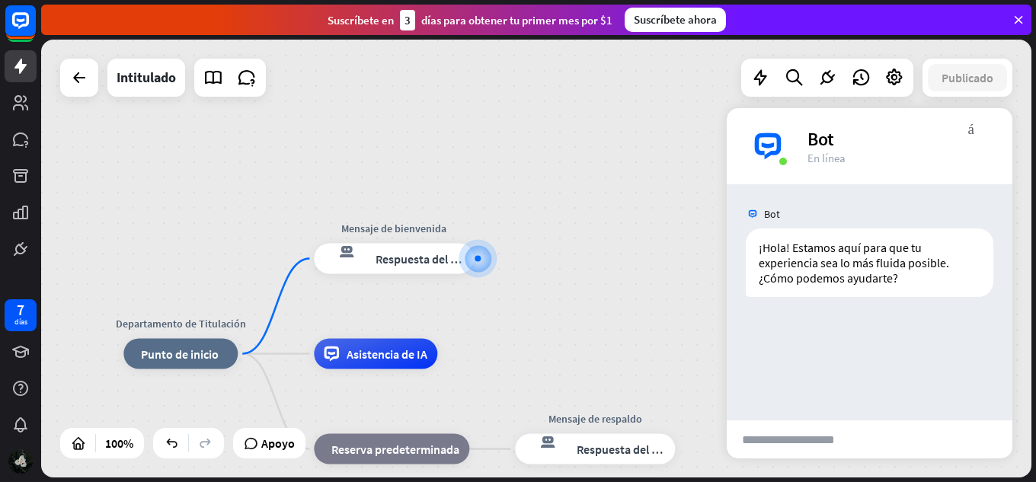
click at [826, 133] on font "Bot" at bounding box center [820, 139] width 27 height 24
click at [174, 74] on font "Intitulado" at bounding box center [146, 78] width 59 height 18
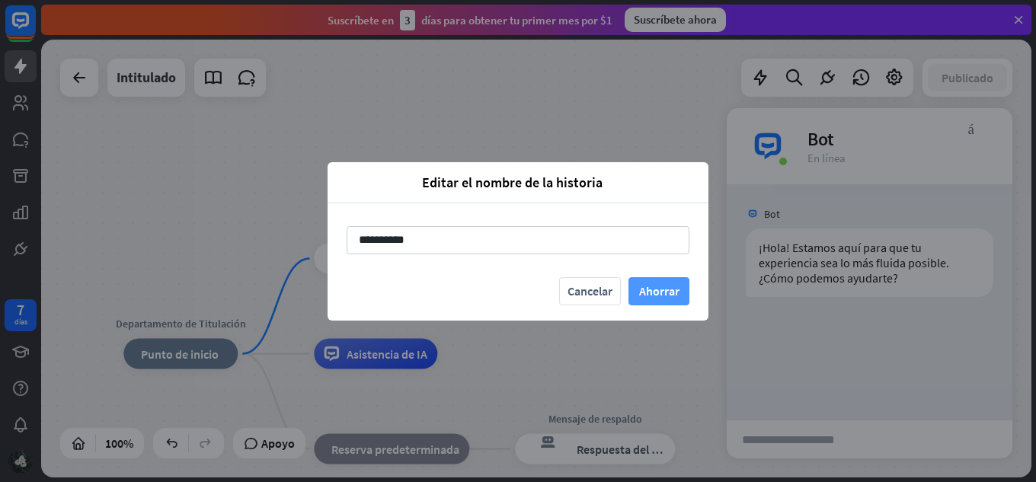
click at [657, 297] on font "Ahorrar" at bounding box center [659, 290] width 40 height 15
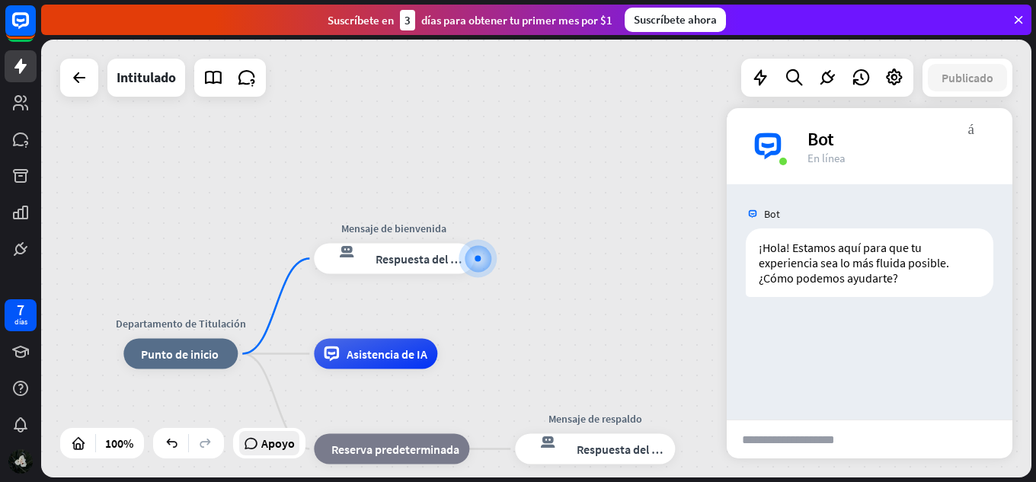
click at [277, 449] on font "Apoyo" at bounding box center [278, 443] width 34 height 15
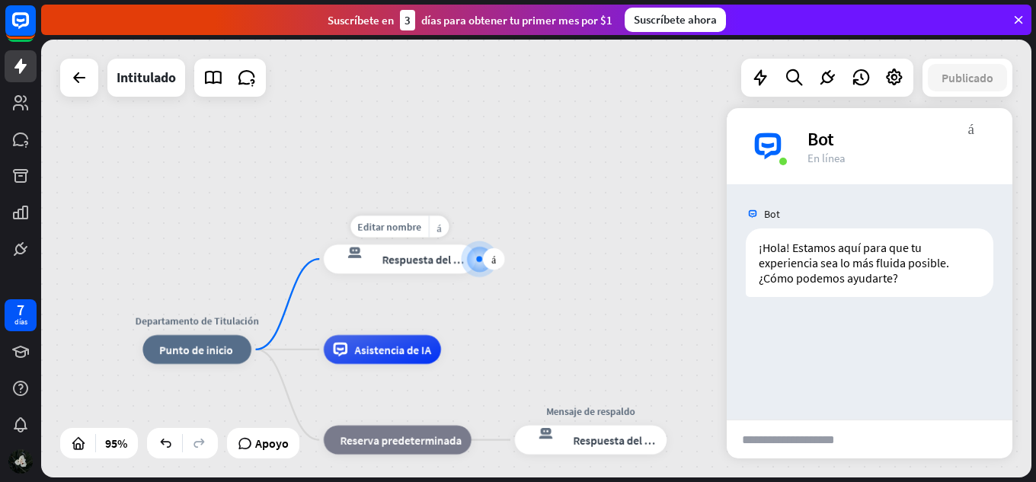
click at [426, 261] on font "Respuesta del bot" at bounding box center [426, 259] width 88 height 14
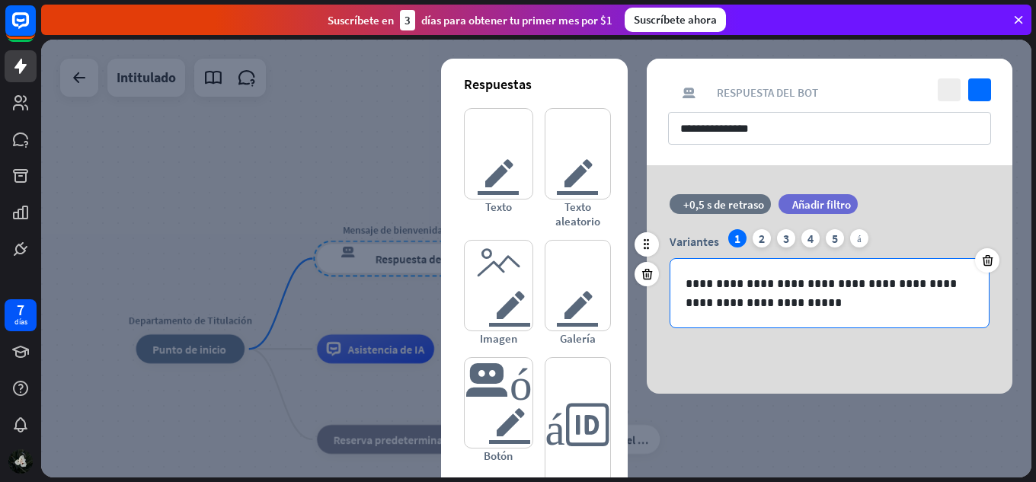
click at [710, 281] on p "**********" at bounding box center [830, 293] width 288 height 38
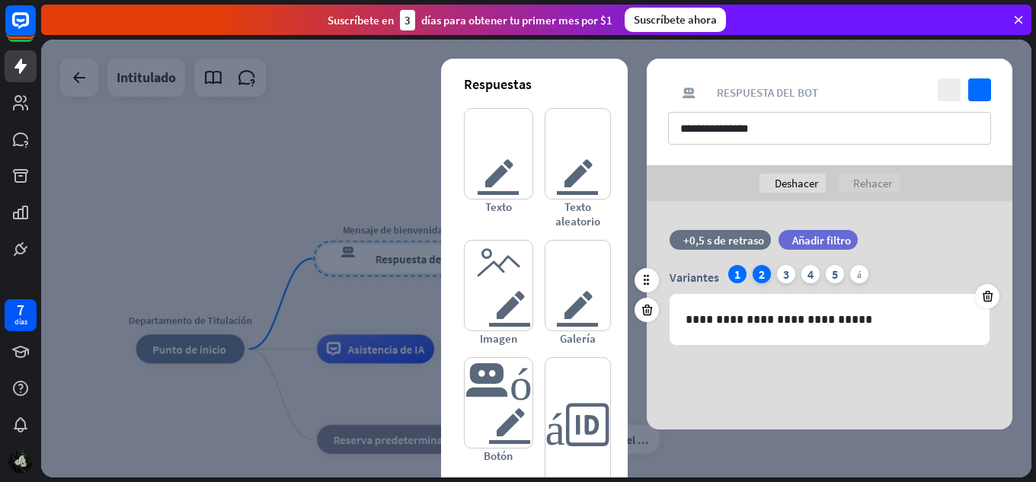
click at [753, 277] on div "2" at bounding box center [762, 274] width 18 height 18
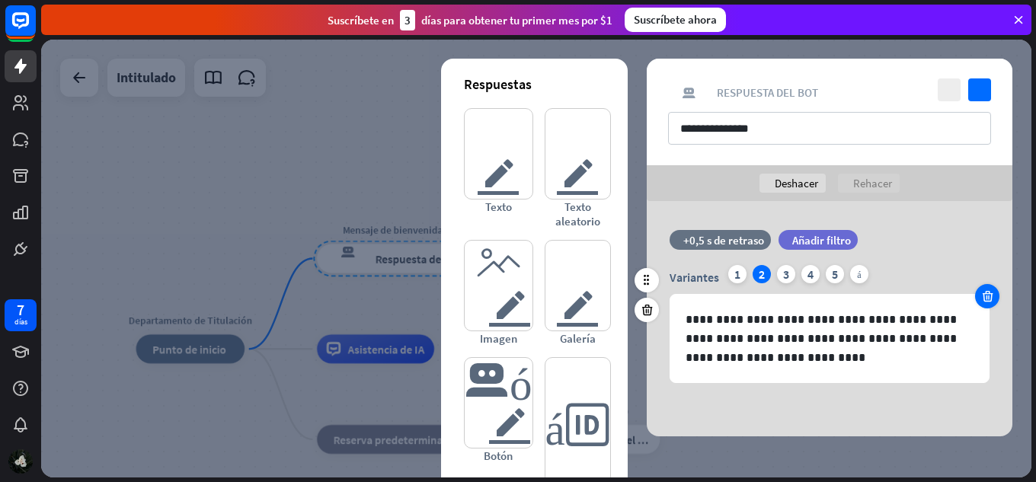
click at [989, 303] on div at bounding box center [987, 296] width 24 height 24
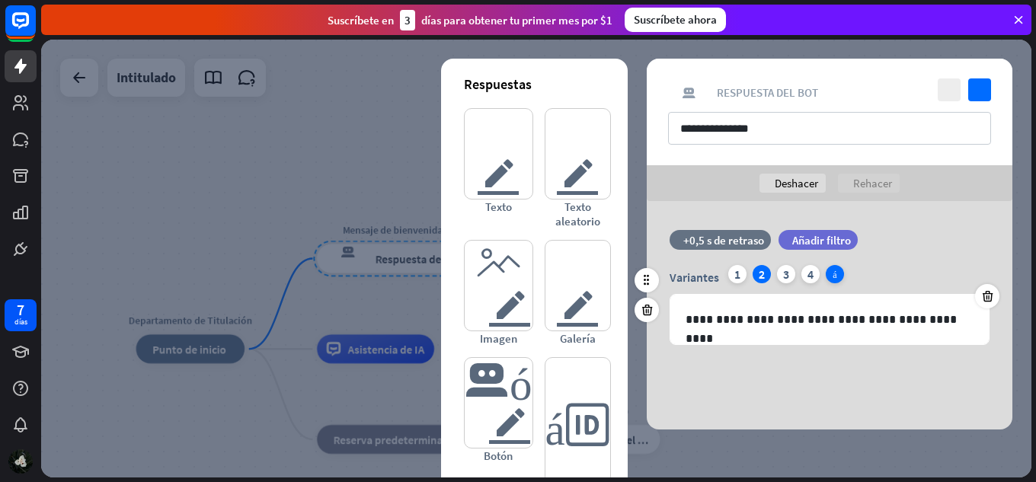
click at [835, 267] on icon "más" at bounding box center [835, 274] width 18 height 18
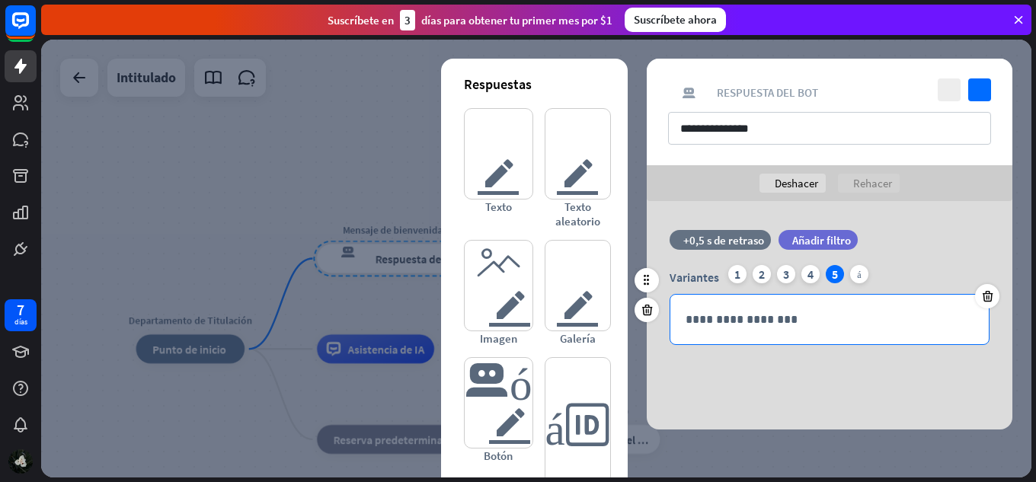
click at [821, 312] on p "**********" at bounding box center [830, 319] width 288 height 19
click at [853, 277] on icon "más" at bounding box center [859, 274] width 18 height 18
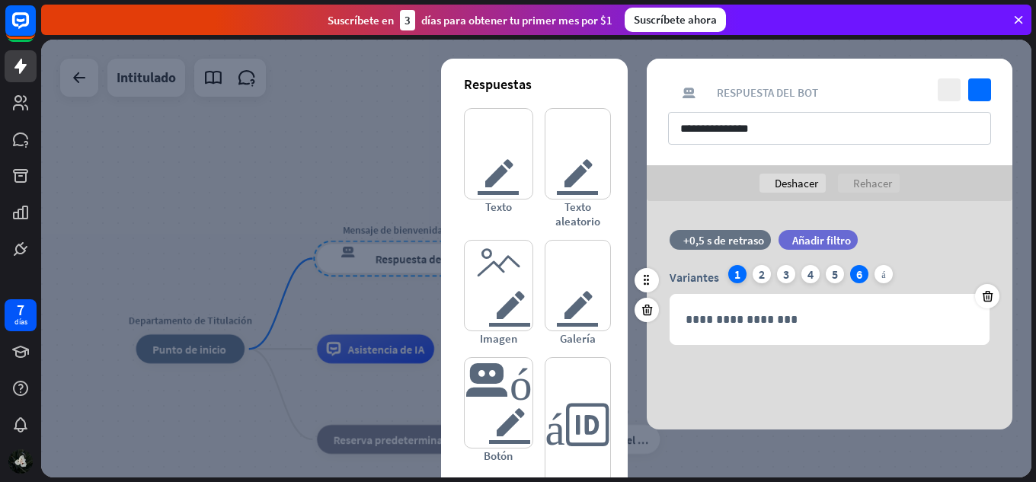
click at [731, 273] on div "1" at bounding box center [737, 274] width 18 height 18
click at [759, 274] on font "2" at bounding box center [762, 274] width 6 height 15
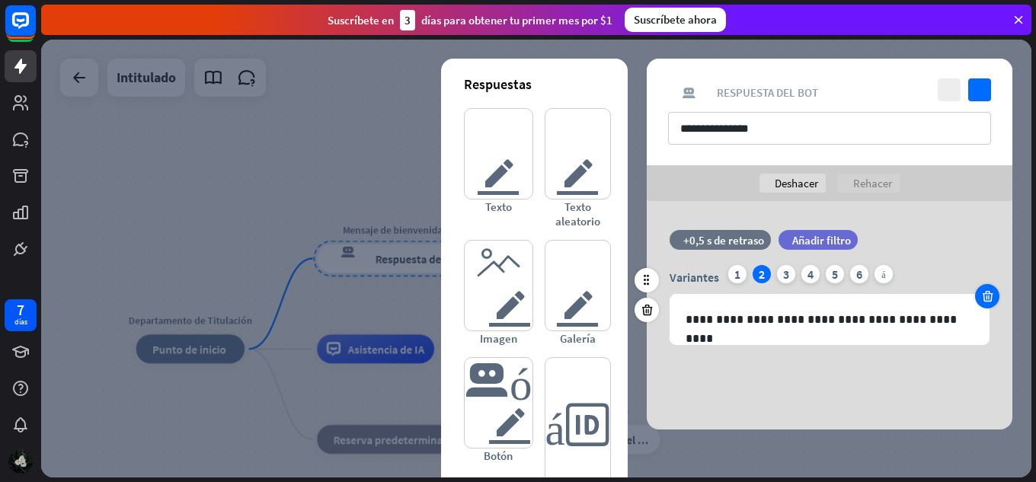
click at [984, 303] on div at bounding box center [987, 296] width 24 height 24
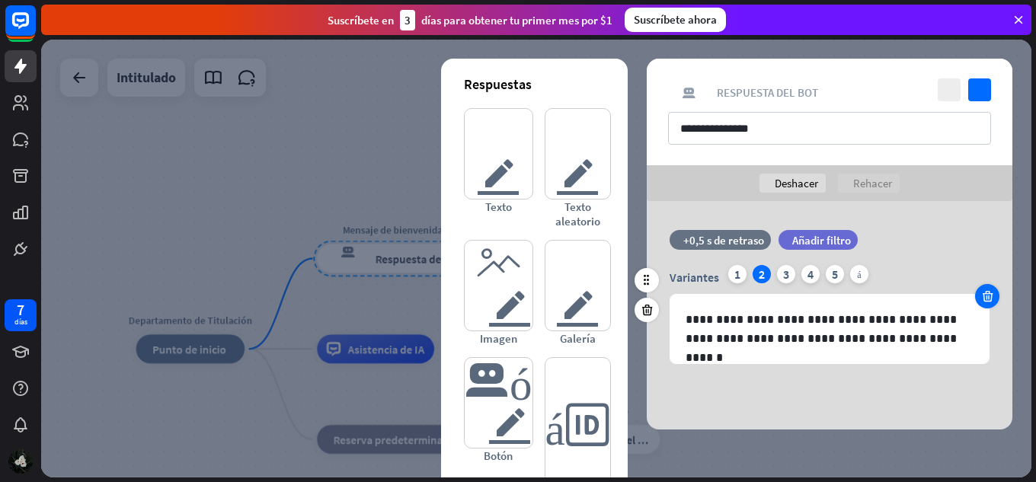
click at [984, 303] on div at bounding box center [987, 296] width 24 height 24
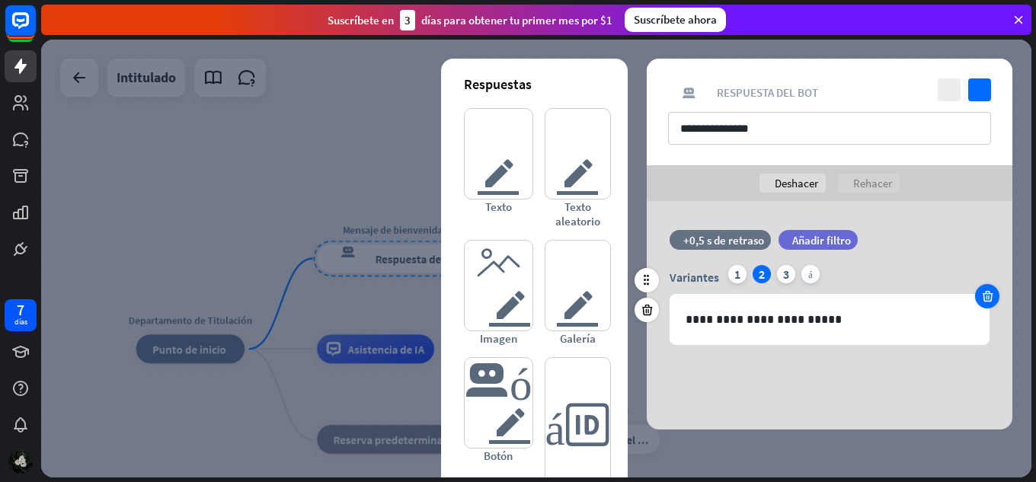
click at [984, 303] on div at bounding box center [987, 296] width 24 height 24
click at [767, 270] on icon "más" at bounding box center [762, 274] width 18 height 18
click at [982, 292] on icon at bounding box center [987, 296] width 14 height 14
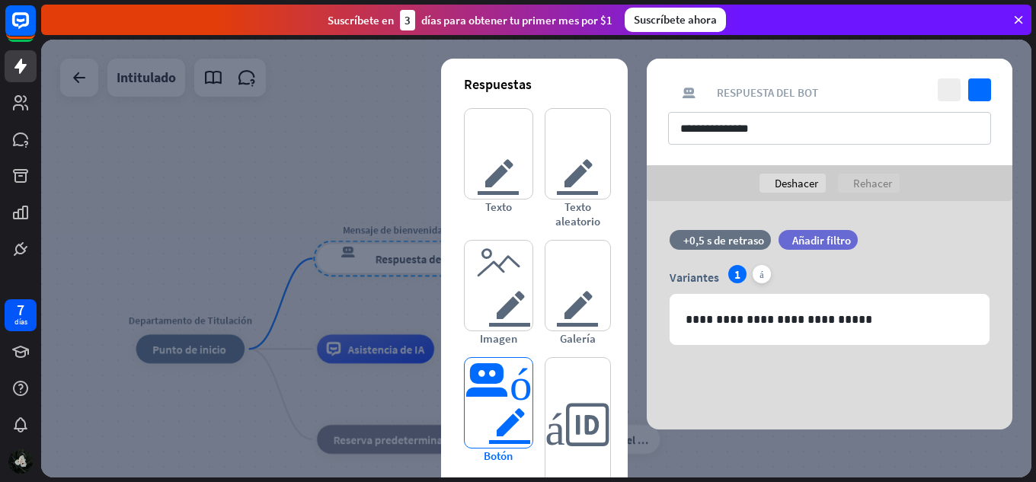
click at [526, 414] on font "botón del editor" at bounding box center [499, 403] width 68 height 90
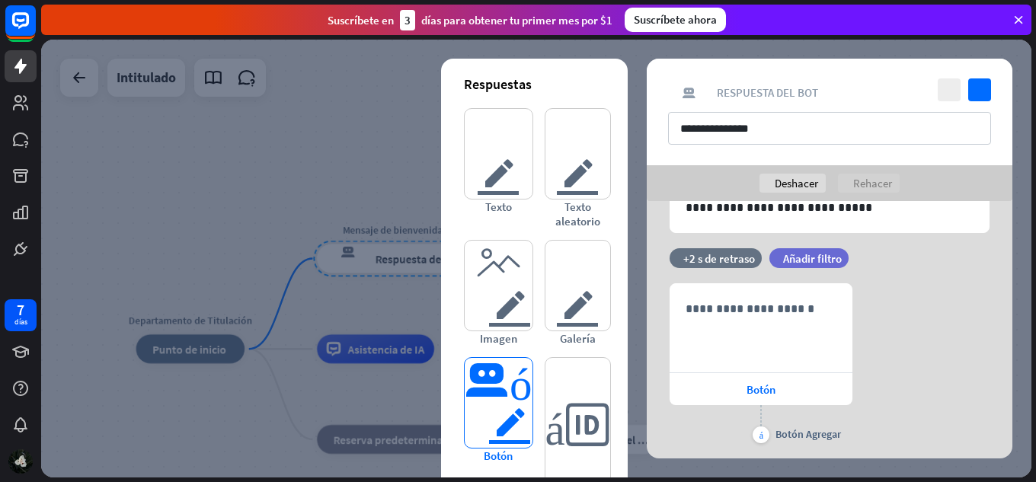
scroll to position [154, 0]
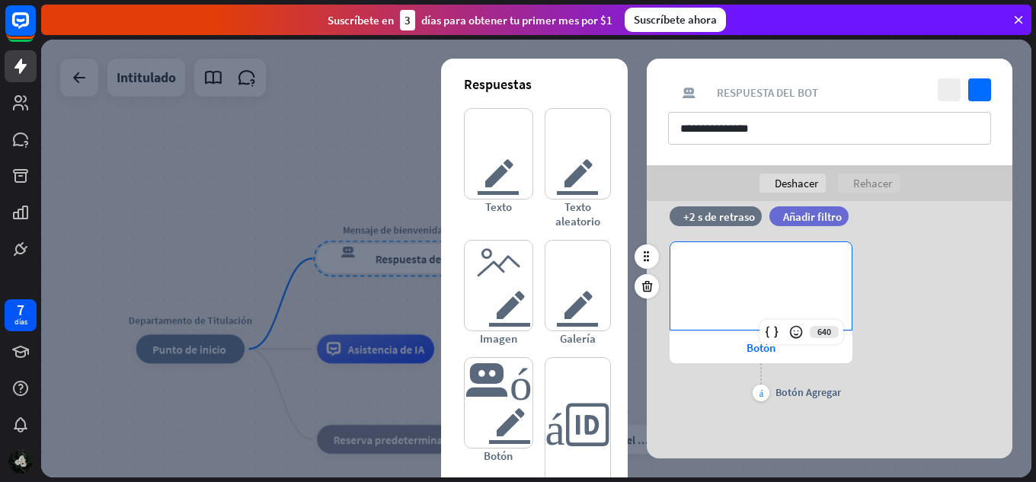
click at [748, 272] on p "**********" at bounding box center [761, 266] width 151 height 19
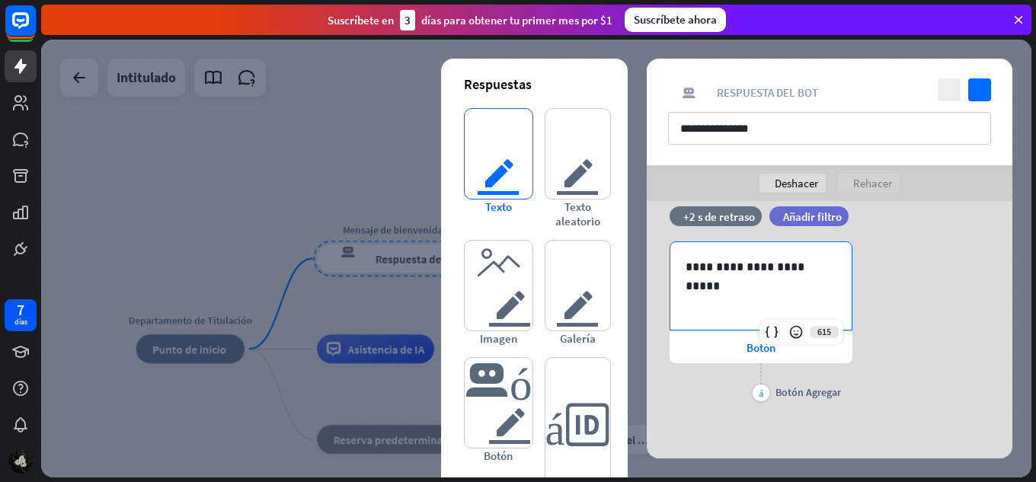
click at [476, 153] on font "texto del editor" at bounding box center [499, 154] width 68 height 90
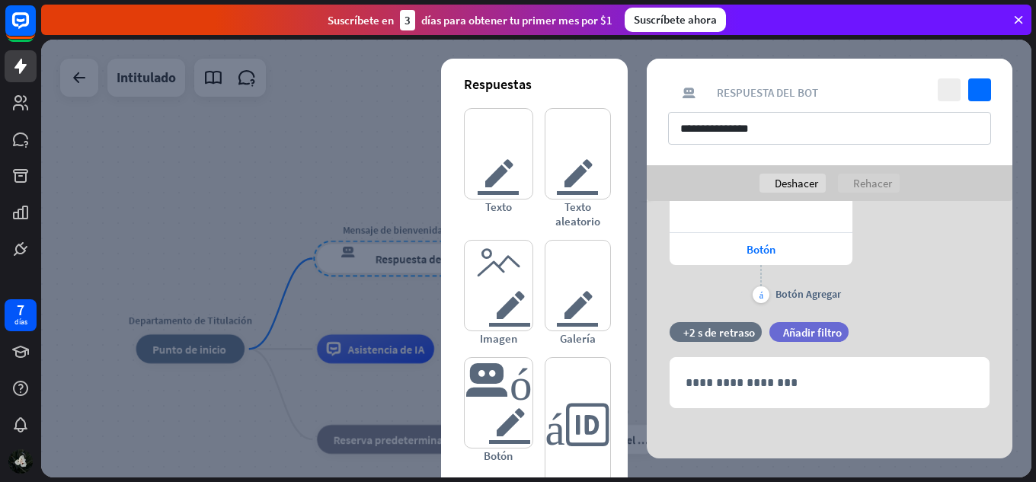
scroll to position [255, 0]
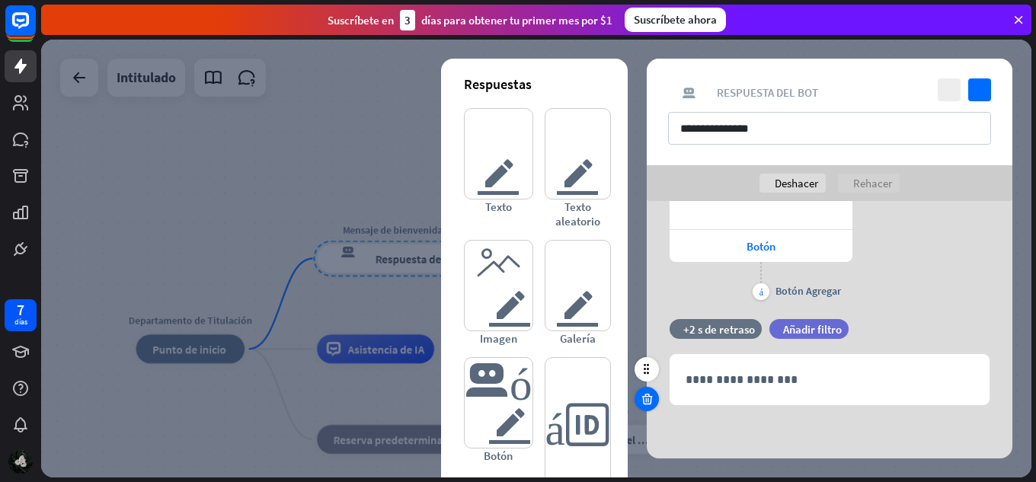
click at [638, 400] on div at bounding box center [647, 399] width 24 height 24
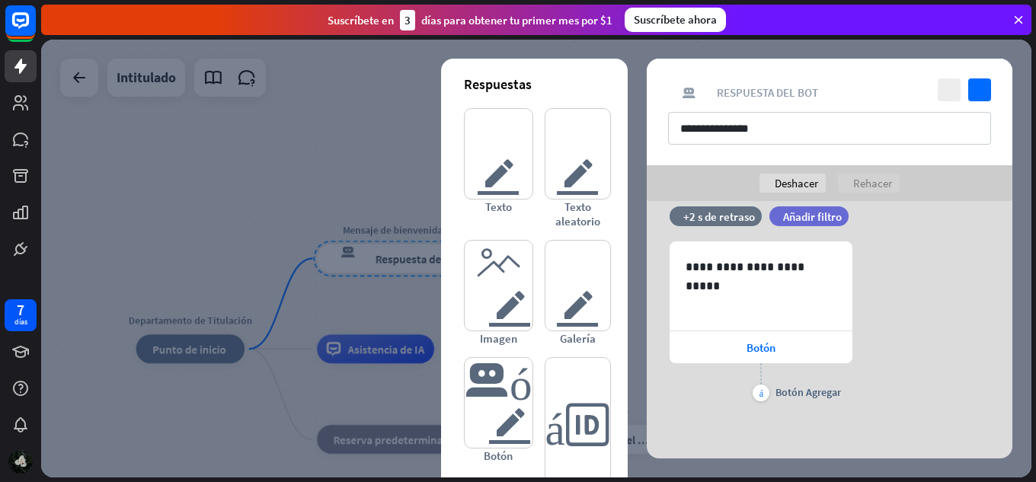
scroll to position [154, 0]
click at [526, 408] on font "botón del editor" at bounding box center [499, 403] width 68 height 90
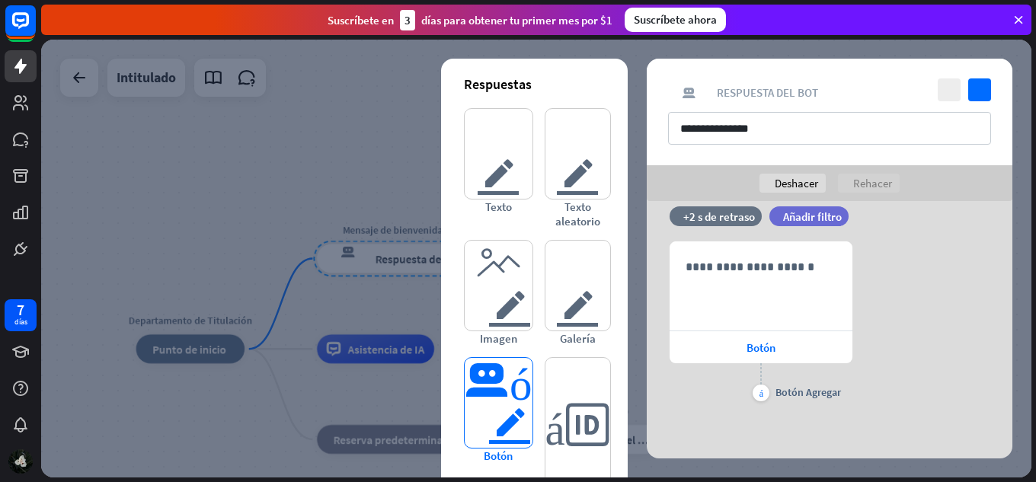
scroll to position [368, 0]
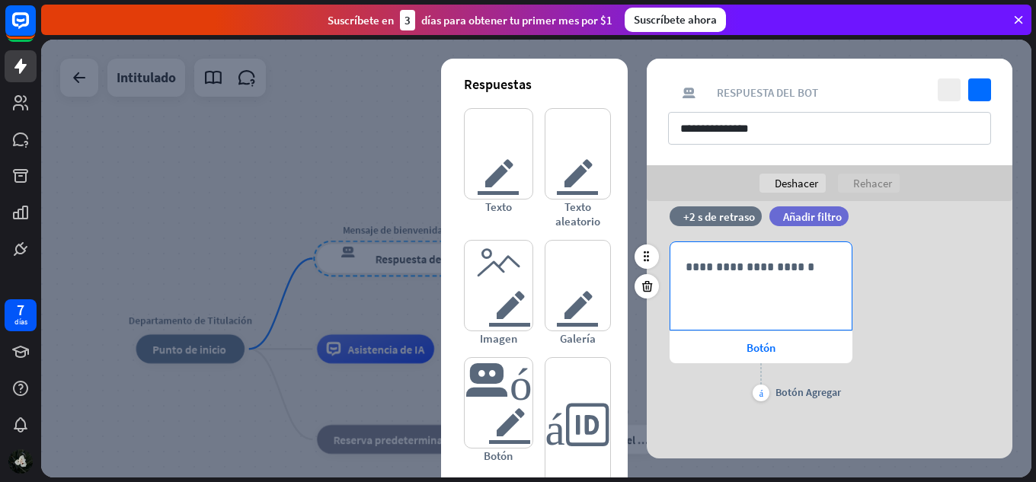
click at [783, 277] on div "**********" at bounding box center [760, 286] width 181 height 88
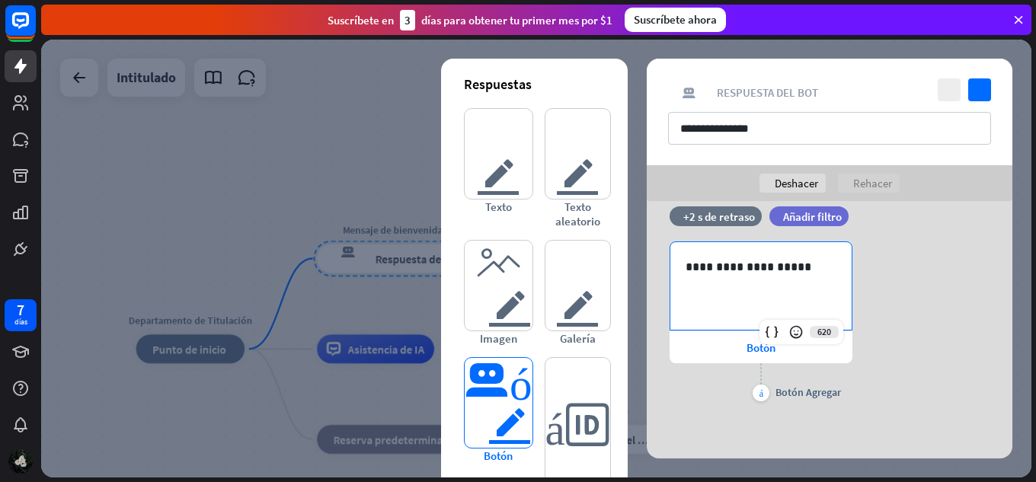
click at [497, 427] on font "botón del editor" at bounding box center [499, 403] width 68 height 90
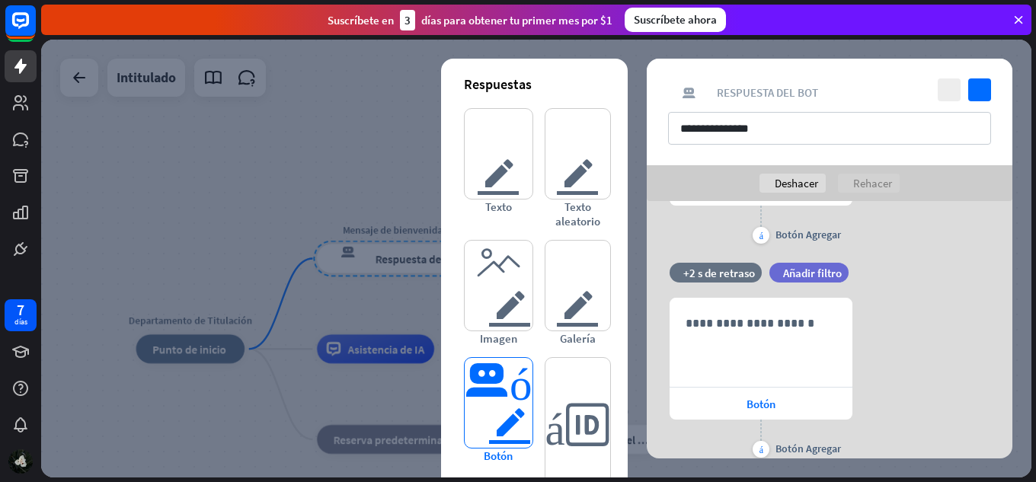
scroll to position [582, 0]
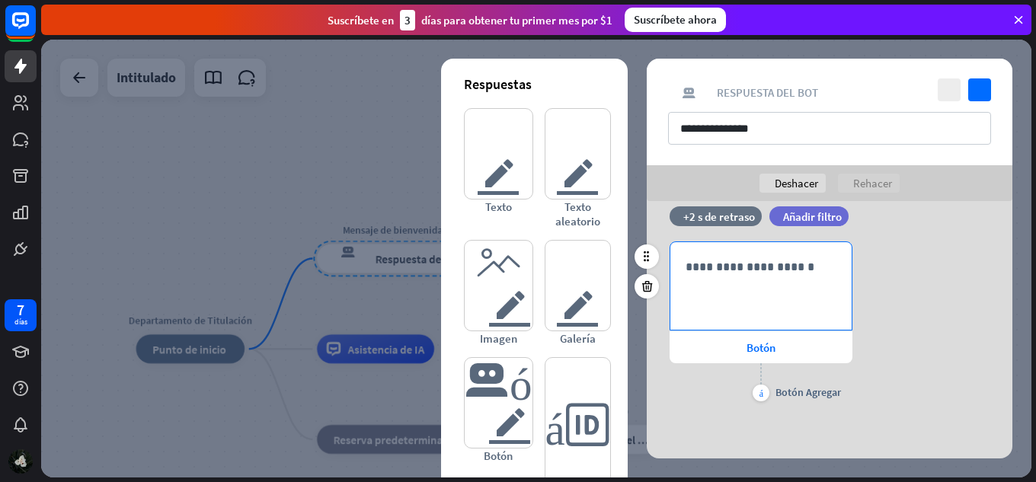
click at [803, 284] on div "**********" at bounding box center [760, 286] width 181 height 88
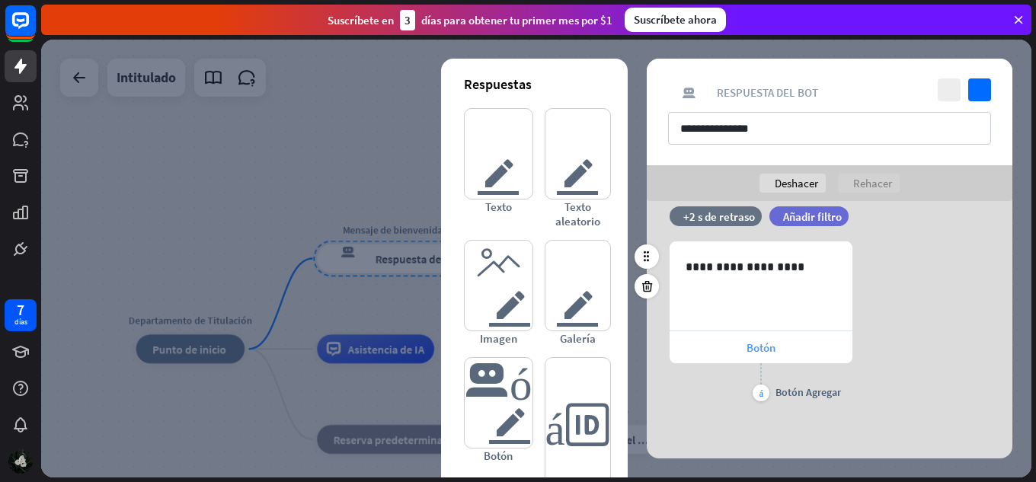
click at [727, 357] on div "Botón" at bounding box center [761, 347] width 183 height 32
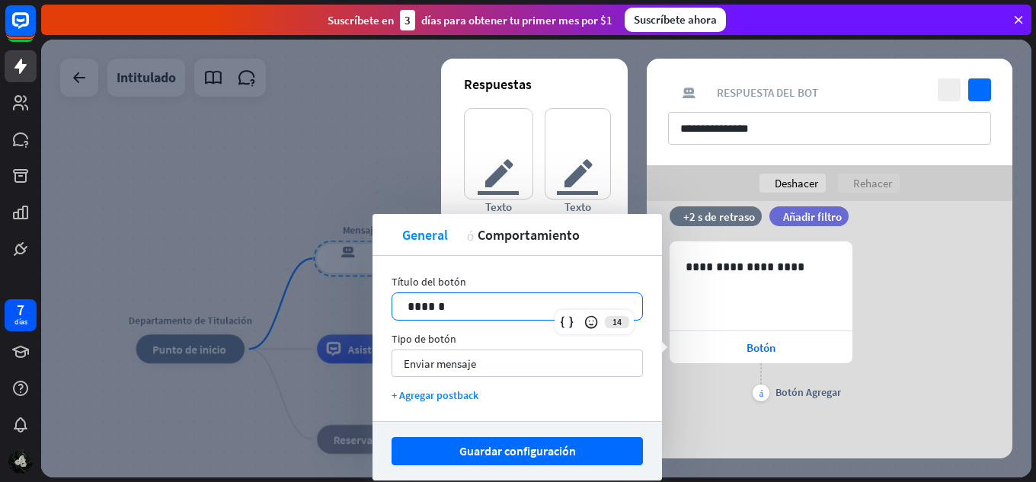
click at [514, 305] on p "******" at bounding box center [517, 306] width 219 height 19
click at [431, 301] on p "******" at bounding box center [517, 306] width 219 height 19
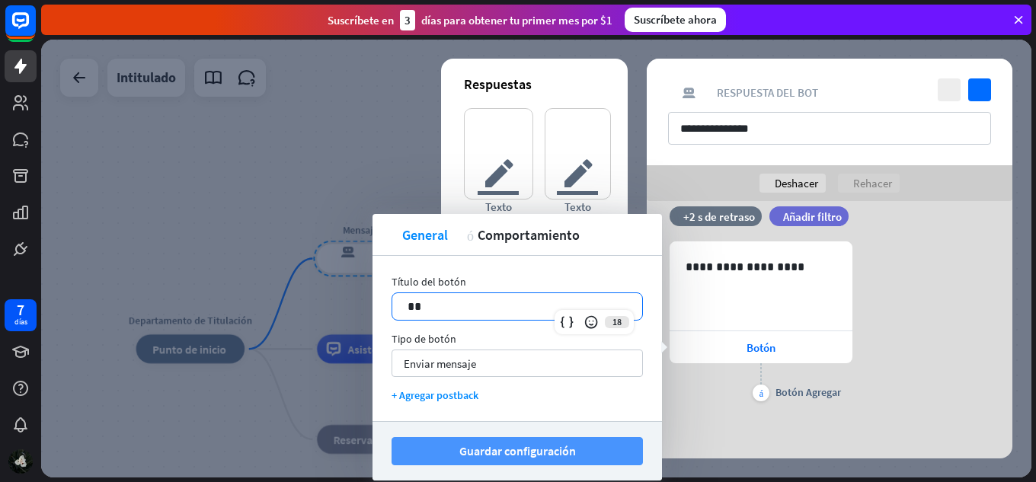
click at [620, 452] on button "Guardar configuración" at bounding box center [517, 451] width 251 height 28
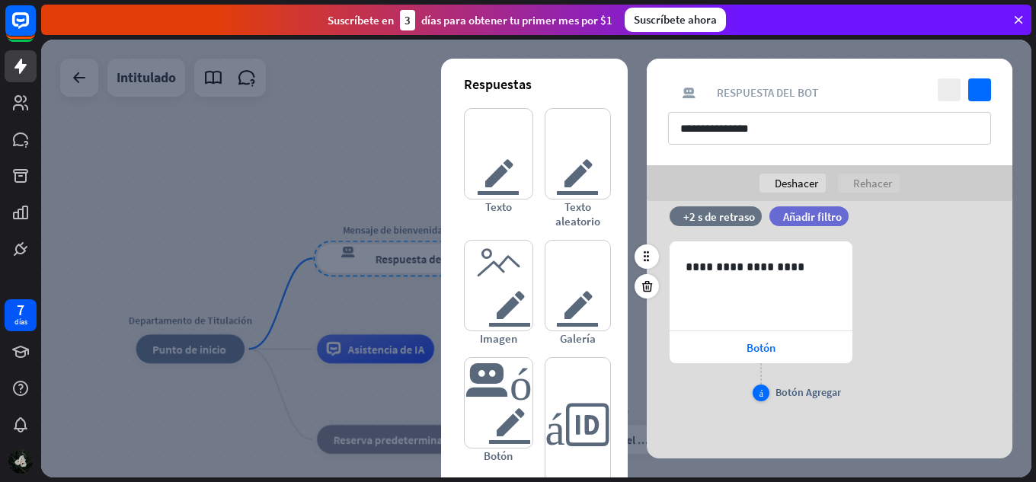
click at [795, 391] on font "Botón Agregar" at bounding box center [808, 392] width 66 height 14
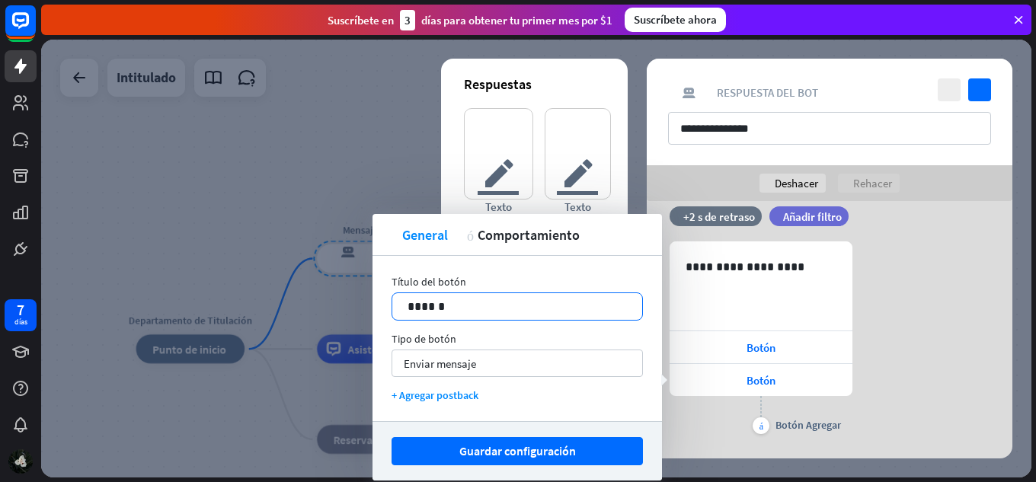
click at [424, 308] on p "******" at bounding box center [517, 306] width 219 height 19
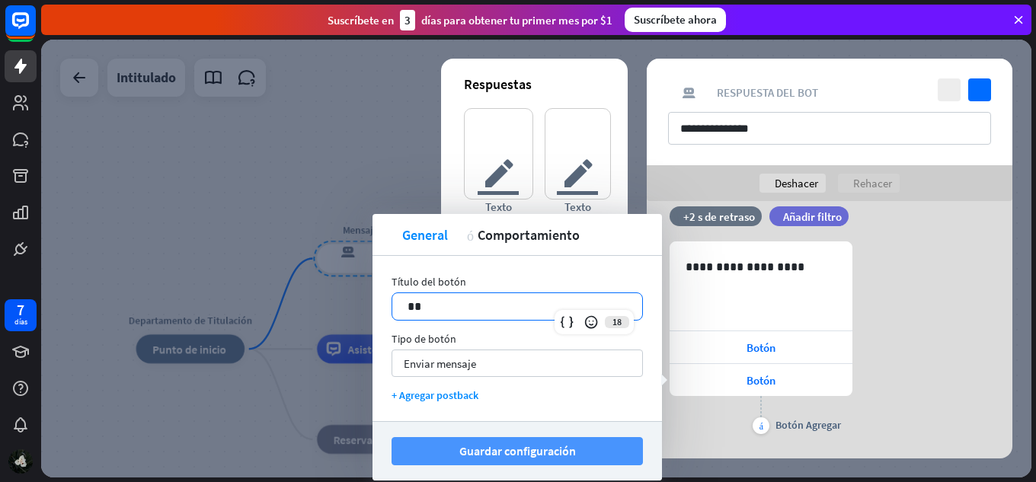
click at [539, 446] on font "Guardar configuración" at bounding box center [517, 450] width 117 height 15
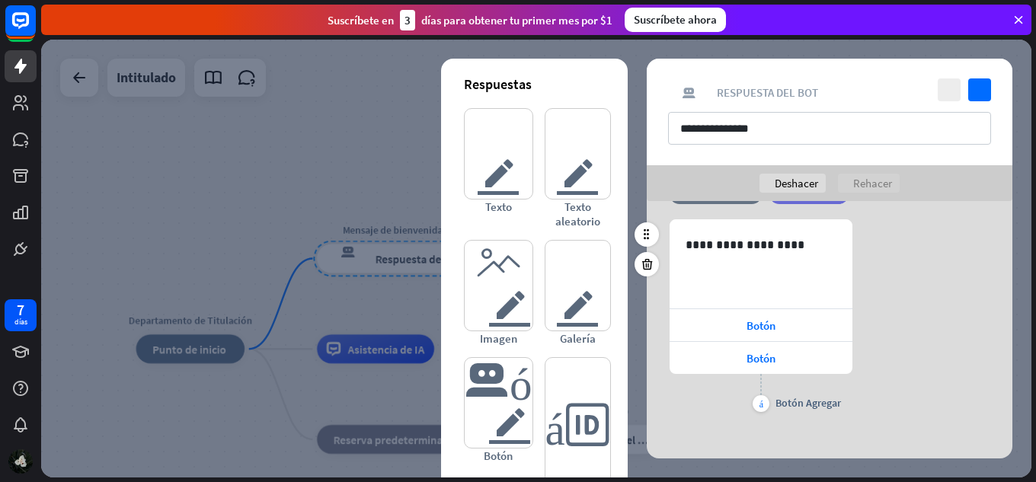
scroll to position [615, 0]
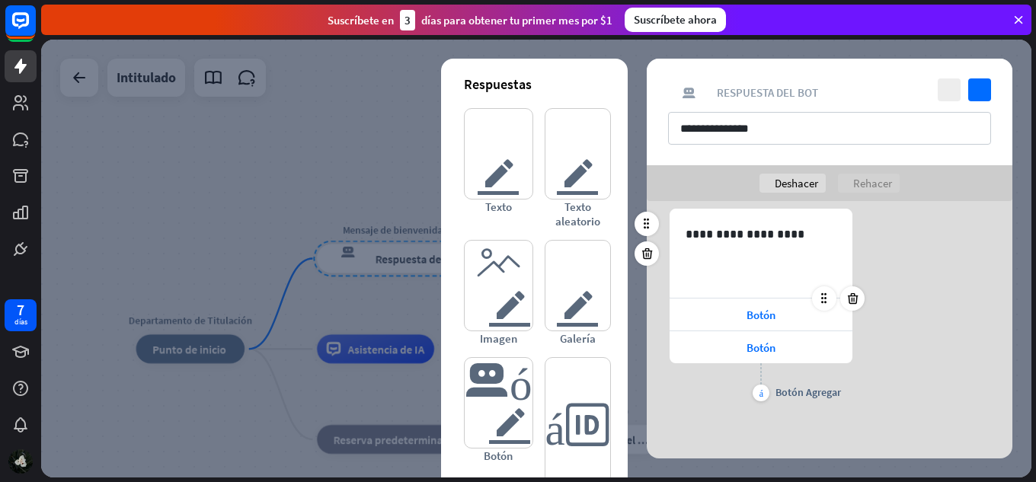
click at [832, 310] on div at bounding box center [838, 298] width 53 height 24
click at [795, 318] on div "Botón" at bounding box center [761, 315] width 183 height 32
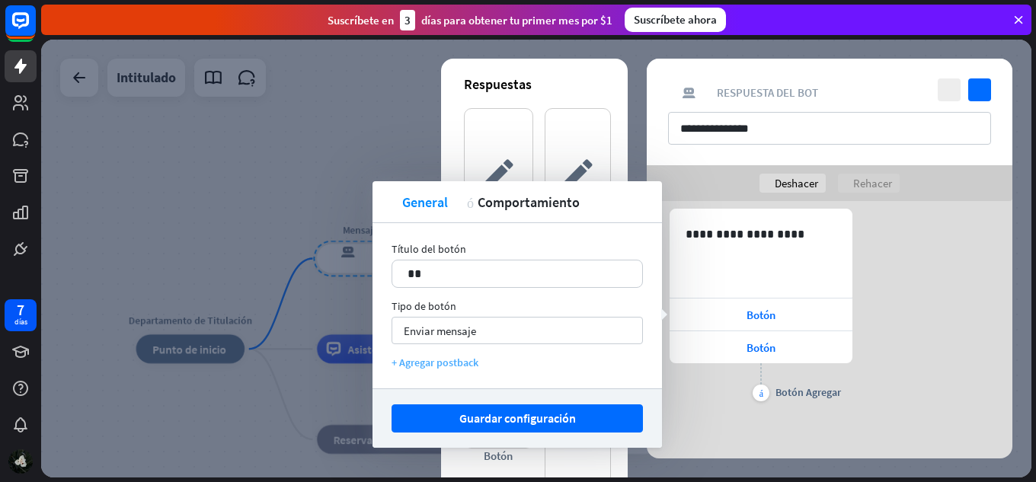
click at [440, 363] on font "+ Agregar postback" at bounding box center [435, 363] width 87 height 14
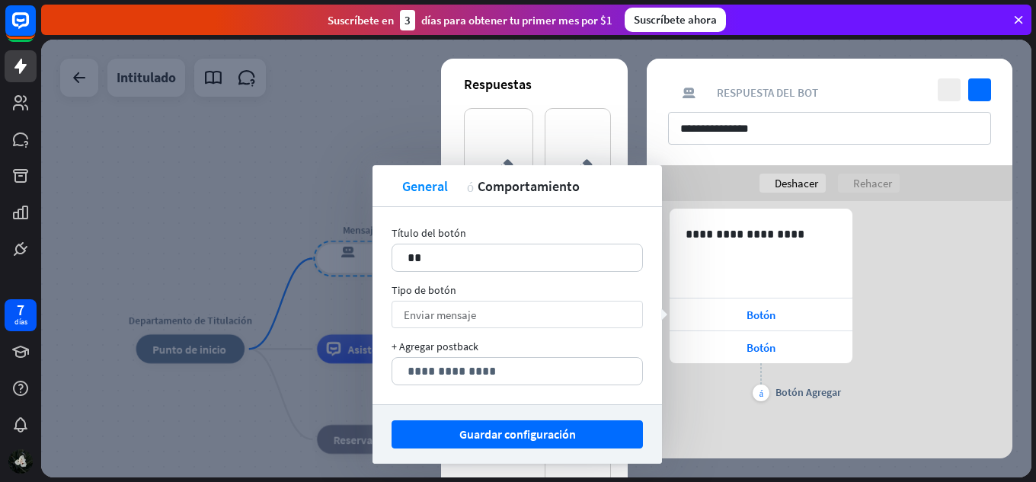
click at [476, 318] on font "Enviar mensaje" at bounding box center [440, 315] width 72 height 14
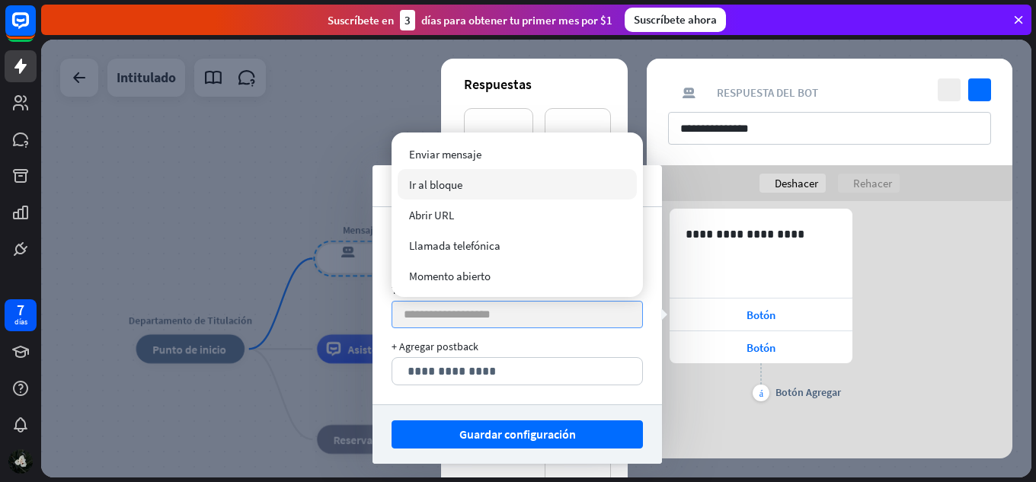
click at [471, 192] on div "Ir al bloque" at bounding box center [517, 184] width 239 height 30
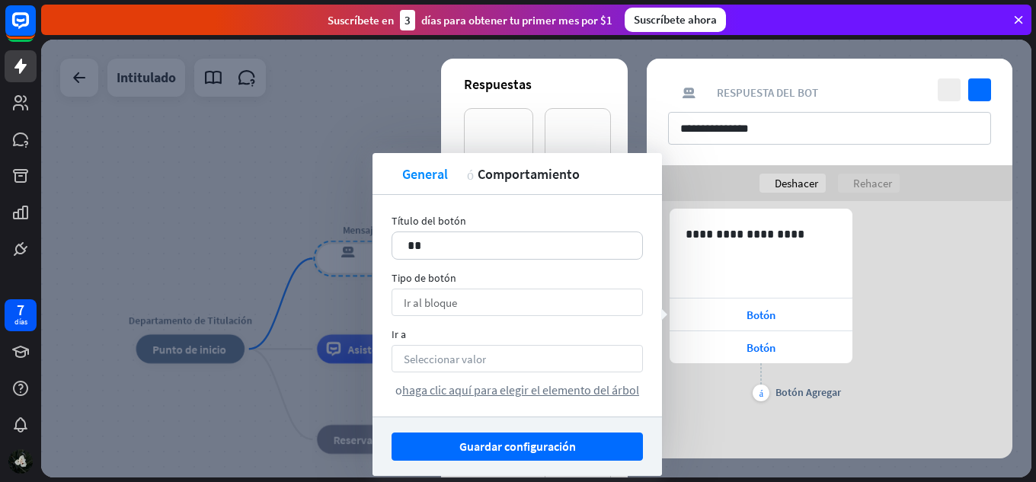
click at [520, 353] on div "Seleccionar valor flecha_abajo" at bounding box center [517, 358] width 251 height 27
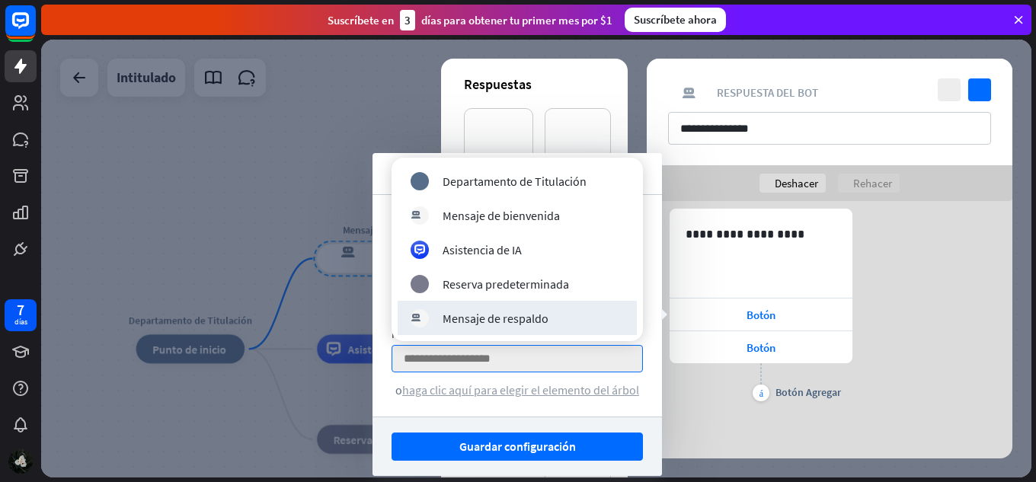
click at [568, 389] on font "haga clic aquí para elegir el elemento del árbol" at bounding box center [520, 389] width 237 height 15
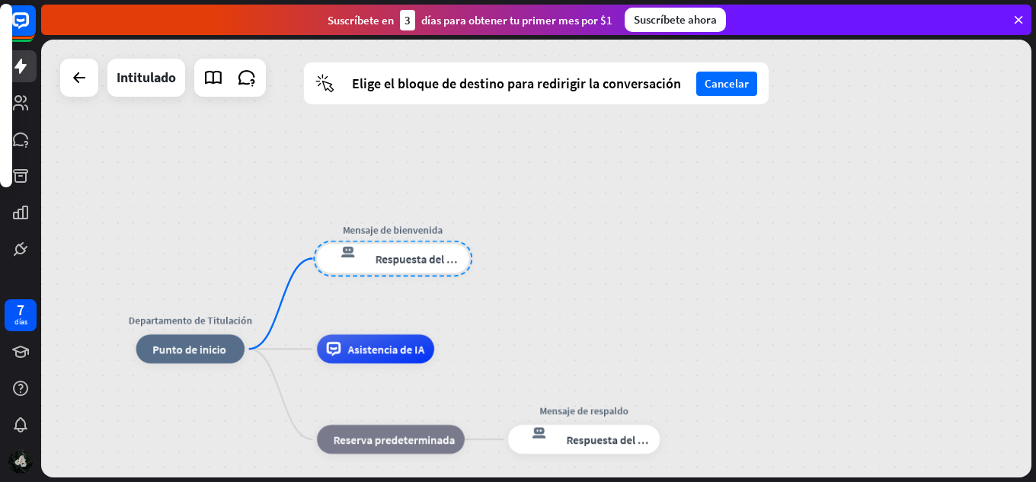
click at [469, 258] on div at bounding box center [392, 259] width 159 height 37
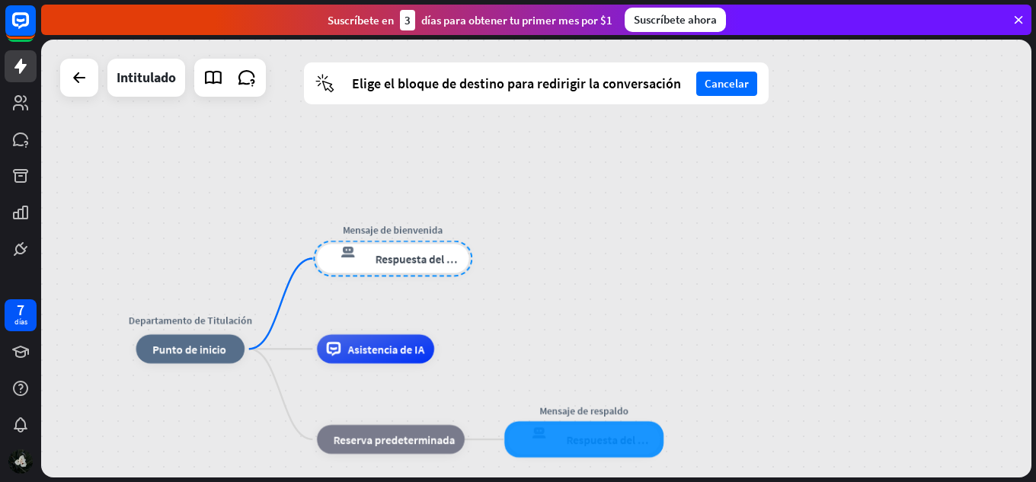
click at [517, 434] on div at bounding box center [583, 439] width 159 height 37
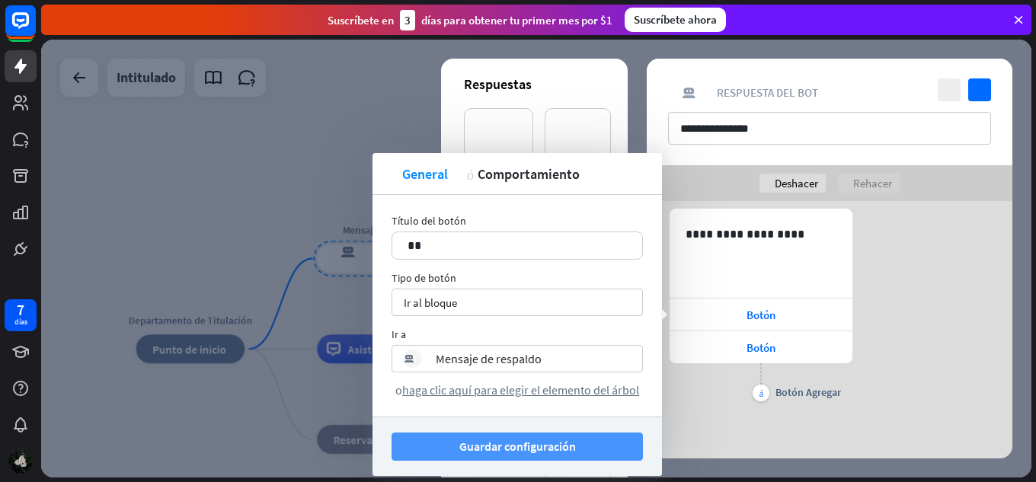
click at [593, 440] on button "Guardar configuración" at bounding box center [517, 447] width 251 height 28
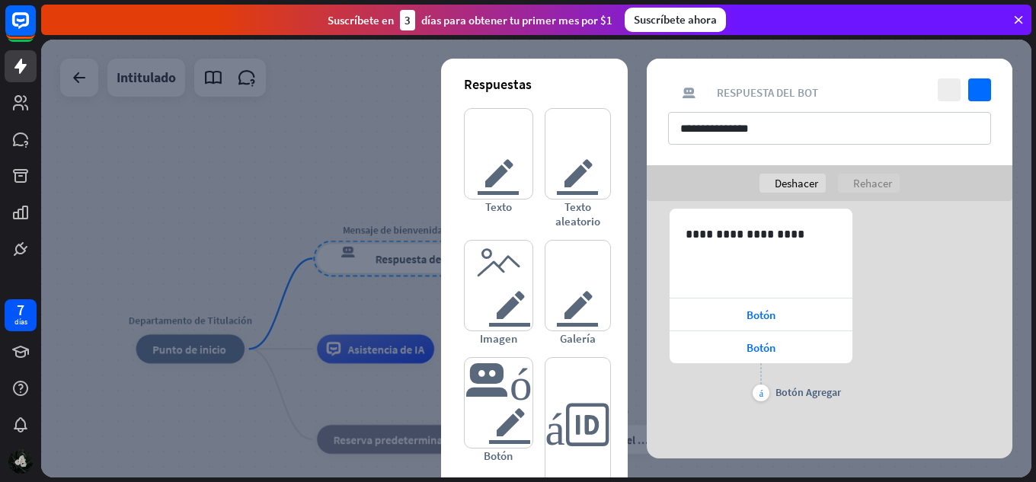
click at [384, 181] on div at bounding box center [536, 259] width 990 height 438
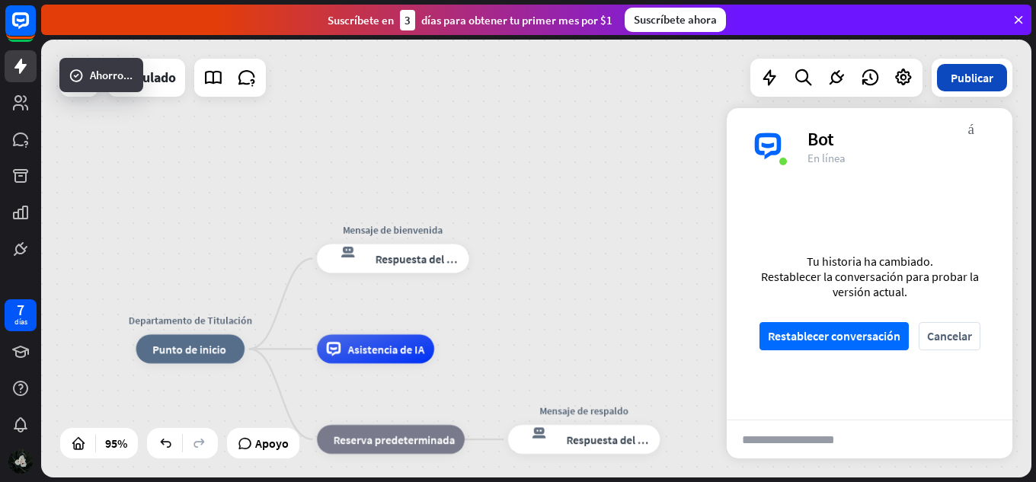
click at [961, 85] on button "Publicar" at bounding box center [972, 77] width 70 height 27
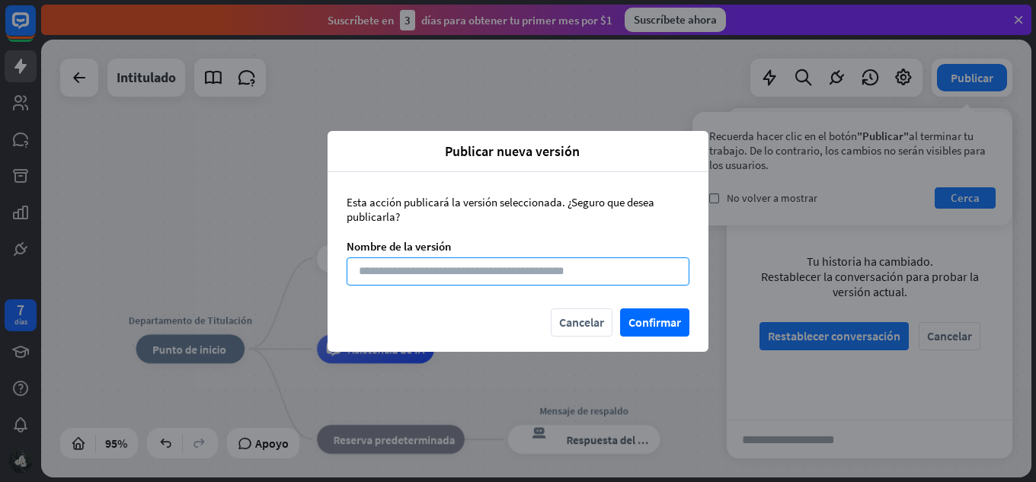
click at [588, 270] on input at bounding box center [518, 271] width 343 height 28
type input "******"
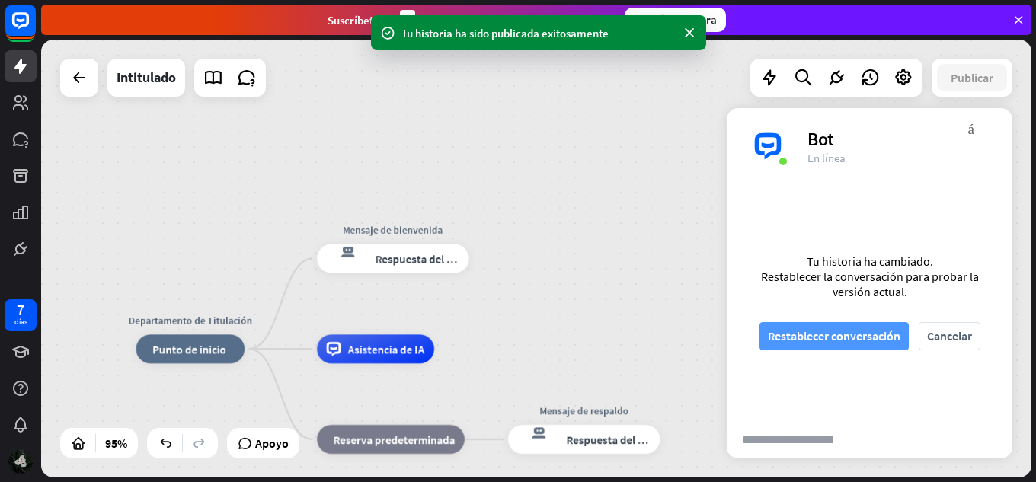
click at [787, 341] on font "Restablecer conversación" at bounding box center [834, 335] width 133 height 15
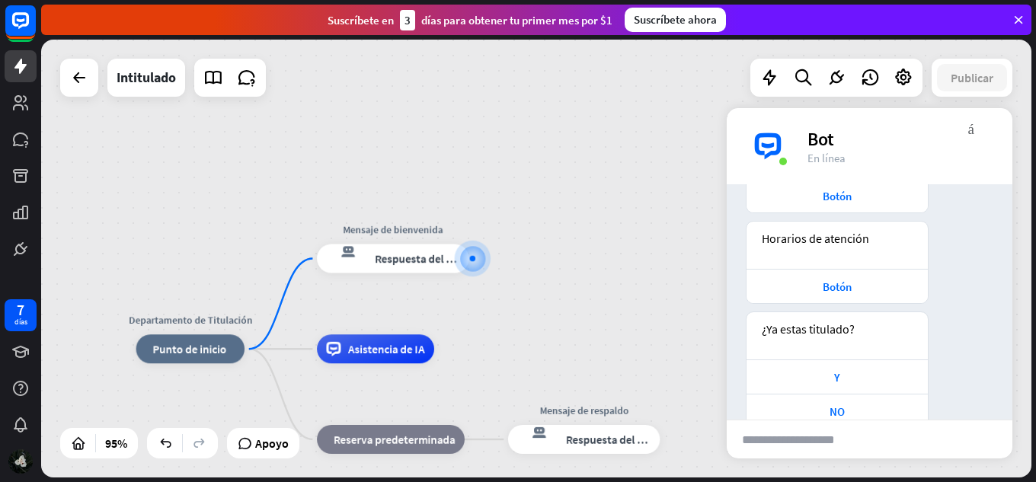
scroll to position [176, 0]
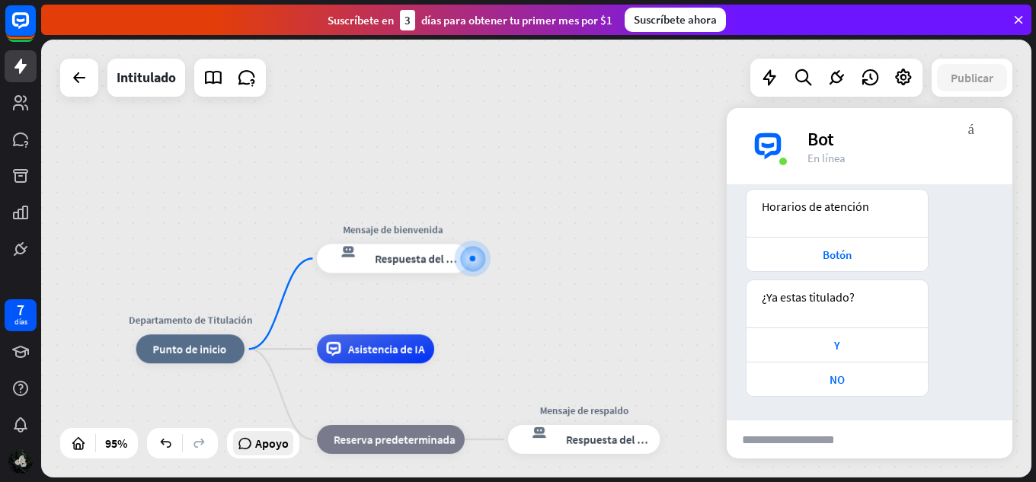
click at [282, 450] on font "Apoyo" at bounding box center [272, 443] width 34 height 15
click at [887, 245] on div "Botón" at bounding box center [837, 254] width 181 height 34
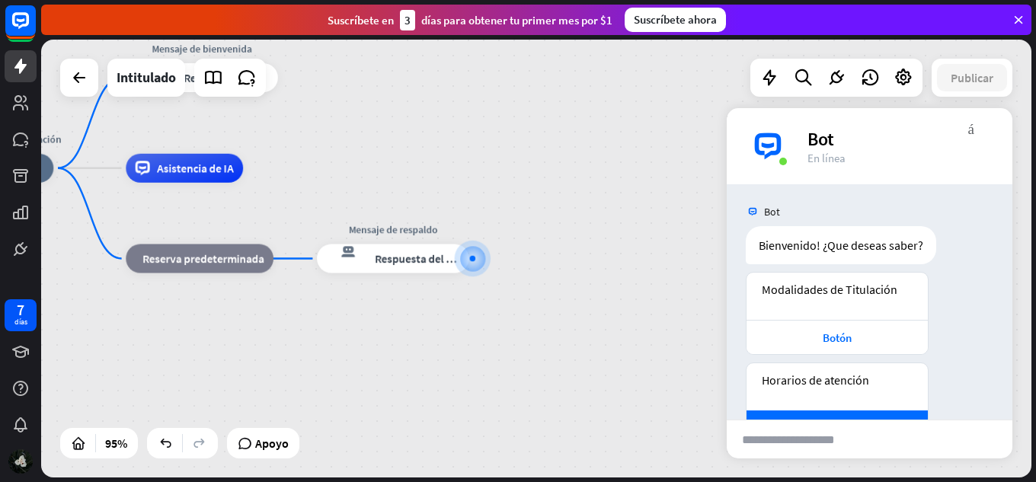
scroll to position [0, 0]
drag, startPoint x: 256, startPoint y: 315, endPoint x: 321, endPoint y: 323, distance: 66.0
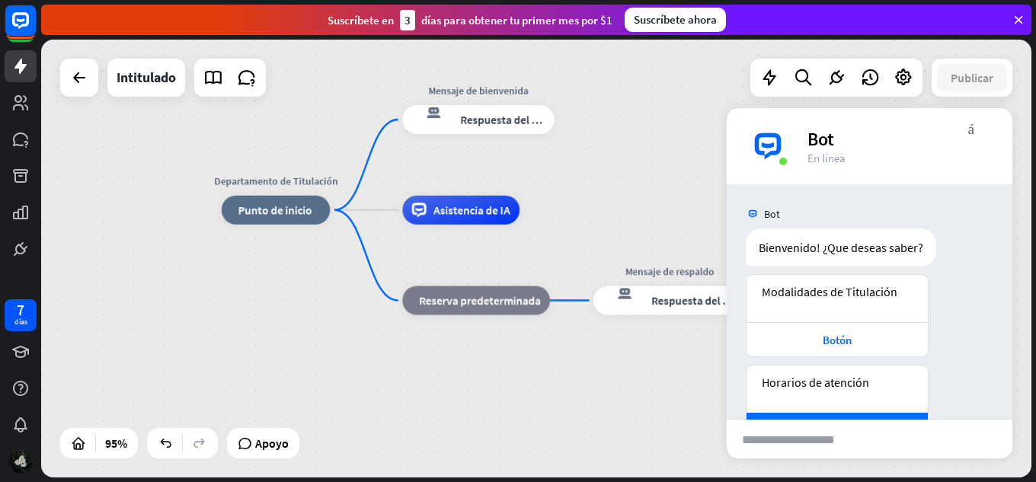
drag, startPoint x: 321, startPoint y: 323, endPoint x: 597, endPoint y: 373, distance: 280.2
click at [597, 373] on div "Departamento de Titulación inicio_2 Punto de inicio Mensaje de bienvenida respu…" at bounding box center [692, 418] width 941 height 416
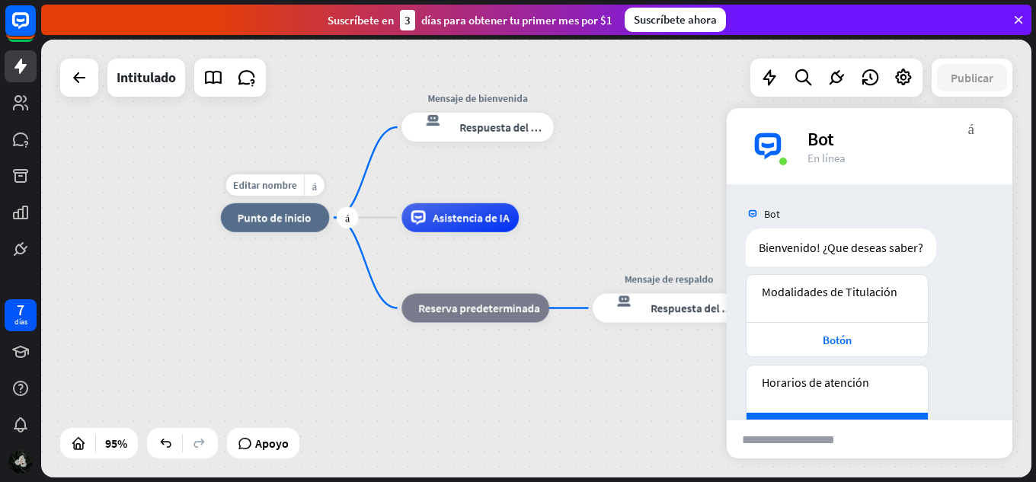
click at [260, 225] on div "inicio_2 Punto de inicio" at bounding box center [275, 217] width 109 height 29
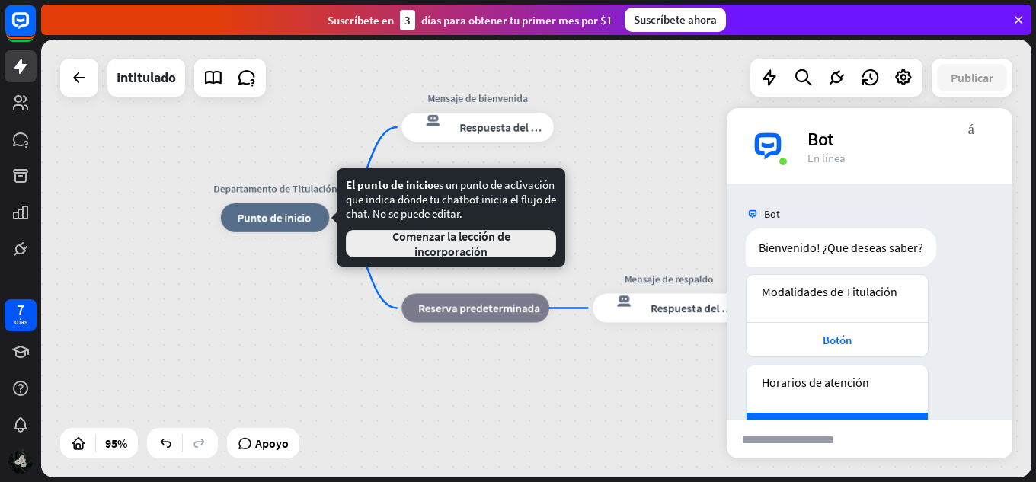
click at [446, 244] on font "Comenzar la lección de incorporación" at bounding box center [451, 244] width 118 height 30
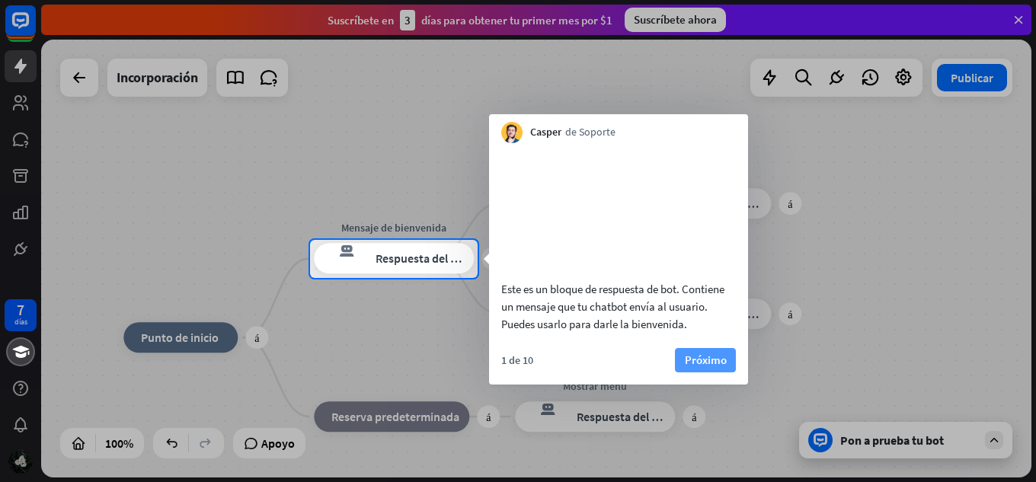
click at [702, 367] on font "Próximo" at bounding box center [706, 360] width 42 height 14
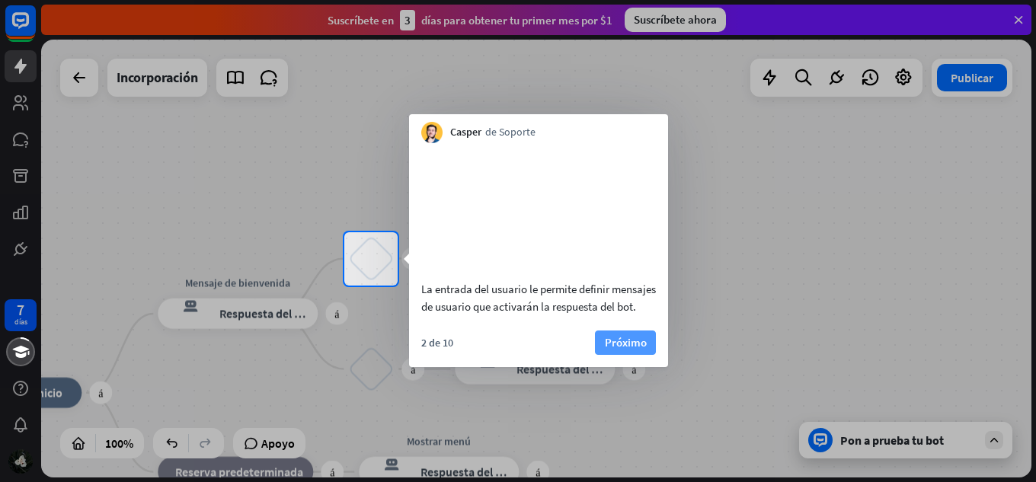
click at [614, 350] on font "Próximo" at bounding box center [626, 342] width 42 height 14
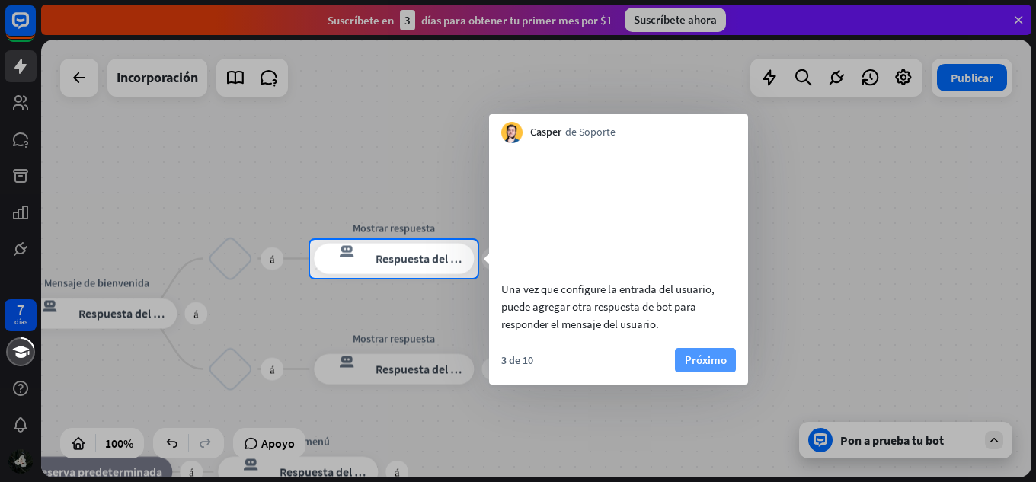
click at [683, 373] on button "Próximo" at bounding box center [705, 360] width 61 height 24
click at [683, 374] on div "más inicio_2 Punto de inicio más Mensaje de bienvenida respuesta del bot de blo…" at bounding box center [536, 259] width 990 height 438
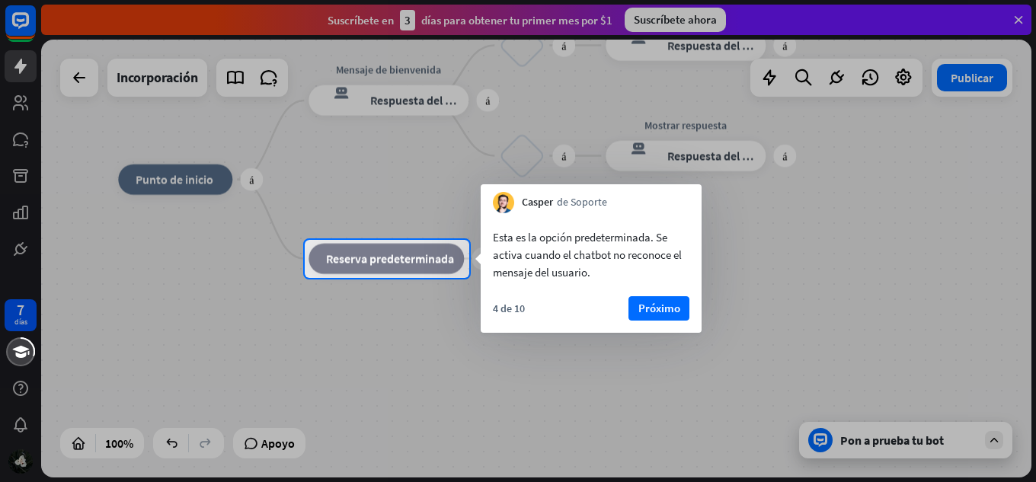
click at [606, 366] on div at bounding box center [518, 380] width 1036 height 205
click at [638, 315] on font "Próximo" at bounding box center [659, 308] width 42 height 14
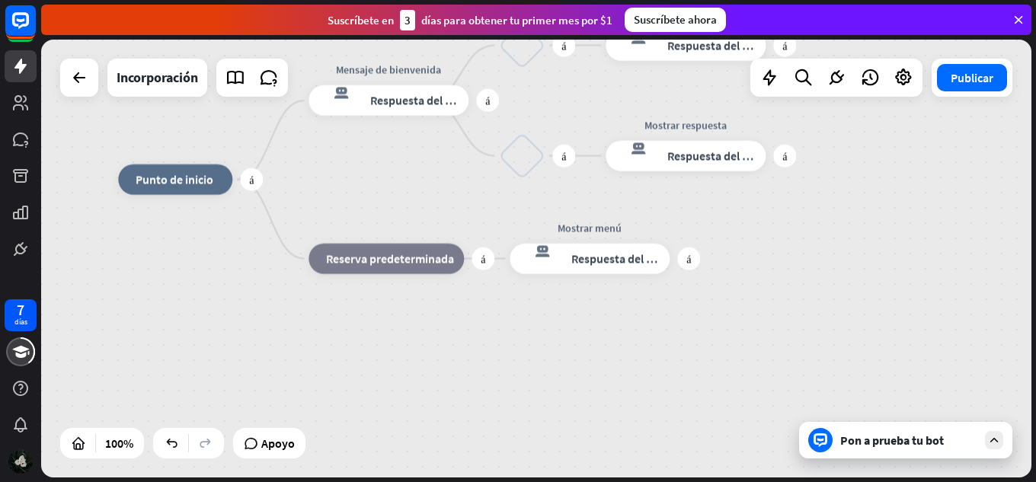
click at [638, 315] on div "más inicio_2 Punto de inicio más Mensaje de bienvenida respuesta del bot de blo…" at bounding box center [613, 399] width 990 height 438
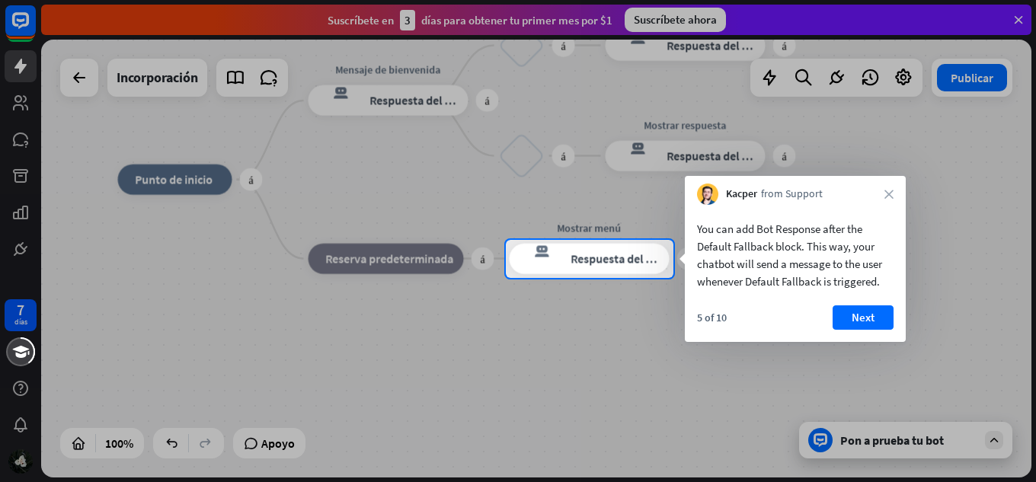
click at [638, 315] on div at bounding box center [518, 380] width 1036 height 205
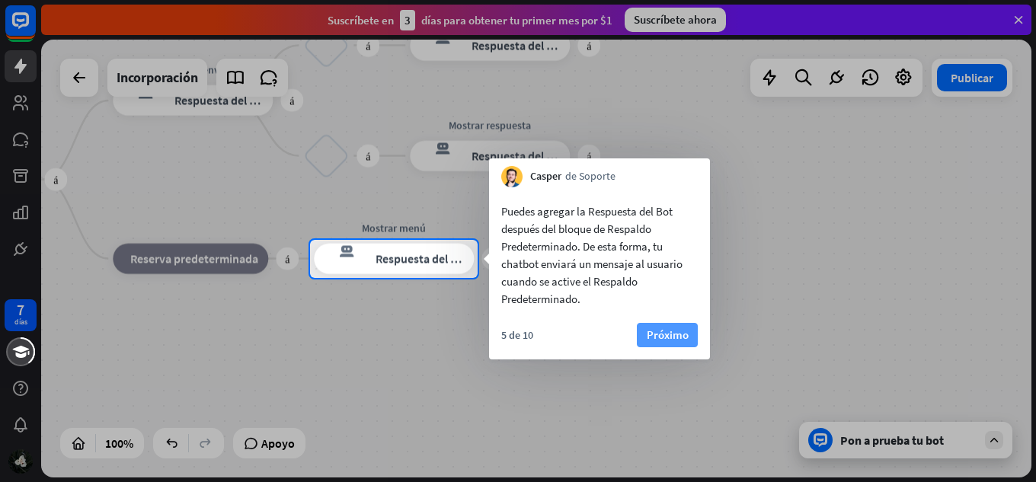
click at [650, 329] on font "Próximo" at bounding box center [668, 335] width 42 height 14
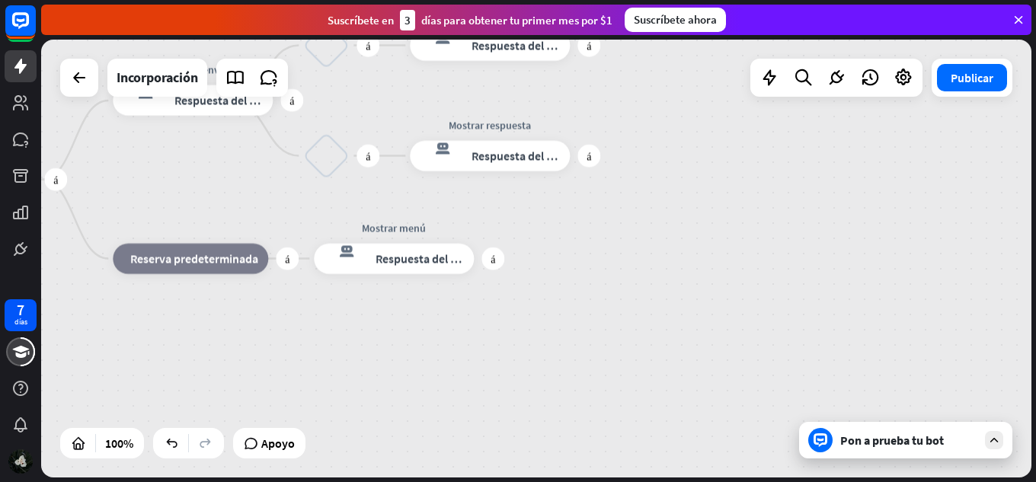
click at [650, 329] on div "más inicio_2 Punto de inicio más Mensaje de bienvenida respuesta del bot de blo…" at bounding box center [417, 399] width 990 height 438
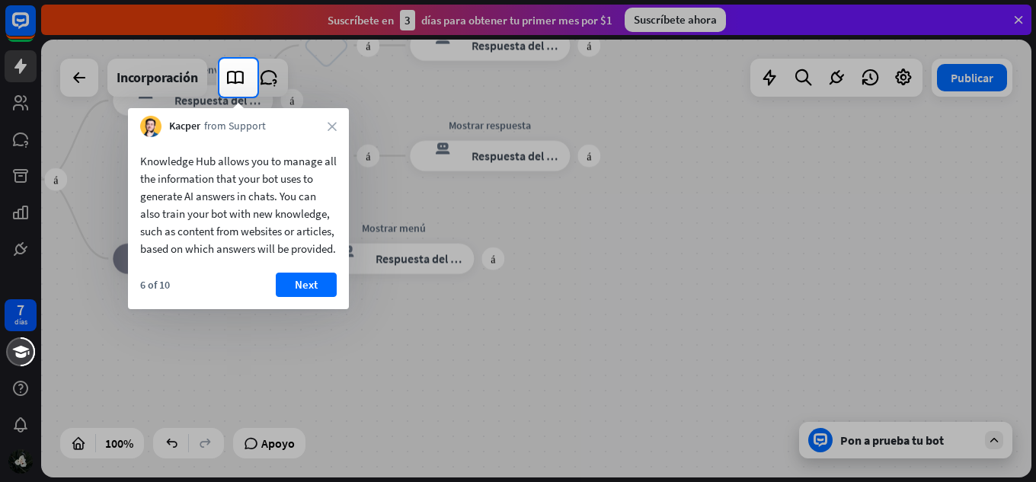
click at [650, 329] on div "7 días cerca Ayuda del producto Pinitos Comience a usar ChatBot Centro de ayuda…" at bounding box center [518, 241] width 1036 height 482
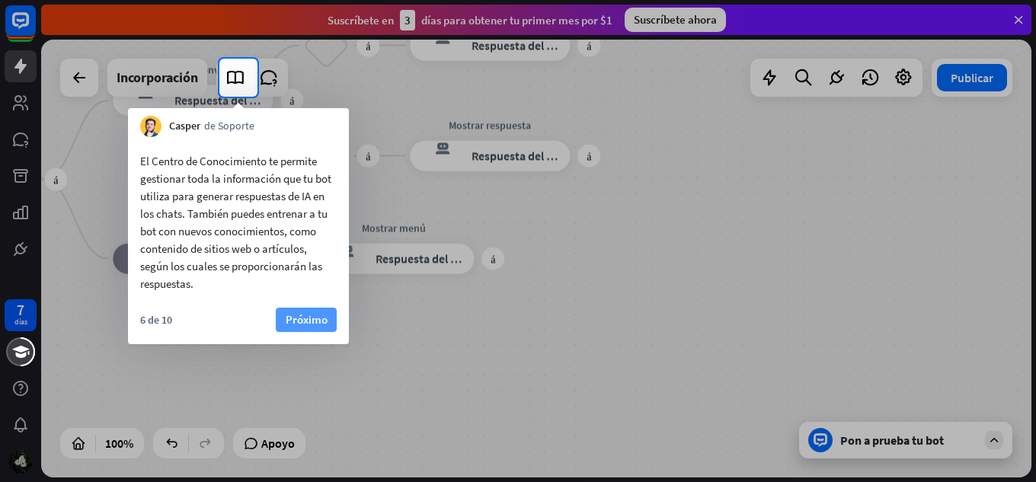
click at [335, 324] on button "Próximo" at bounding box center [306, 320] width 61 height 24
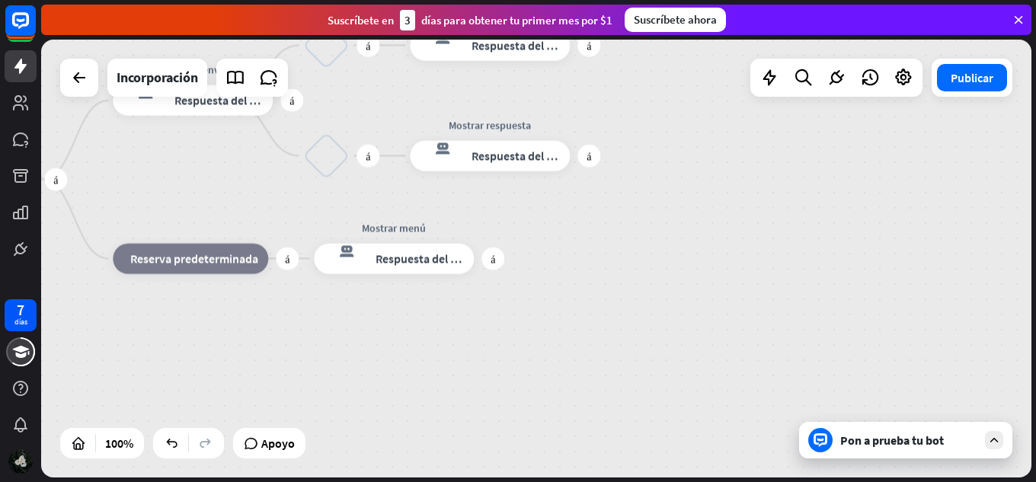
click at [335, 324] on div "más inicio_2 Punto de inicio más Mensaje de bienvenida respuesta del bot de blo…" at bounding box center [417, 399] width 990 height 438
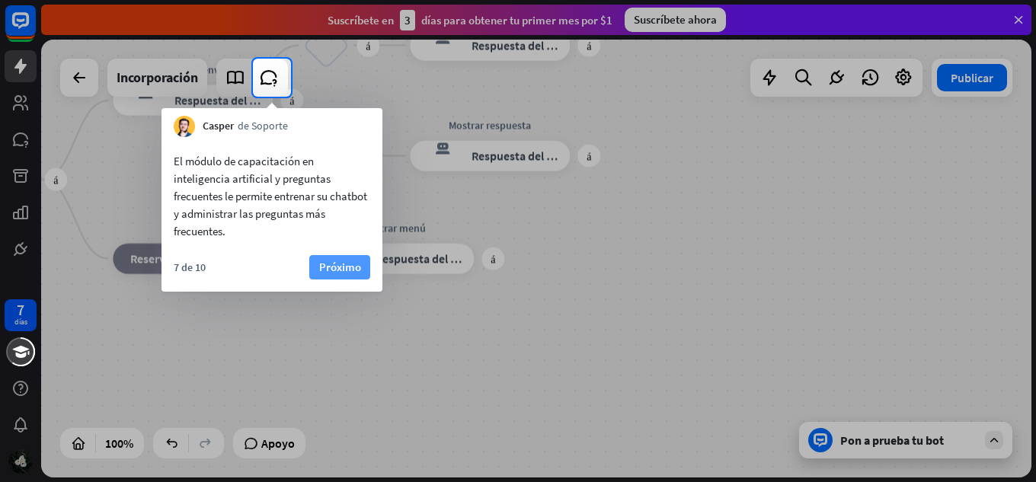
click at [327, 267] on font "Próximo" at bounding box center [340, 267] width 42 height 14
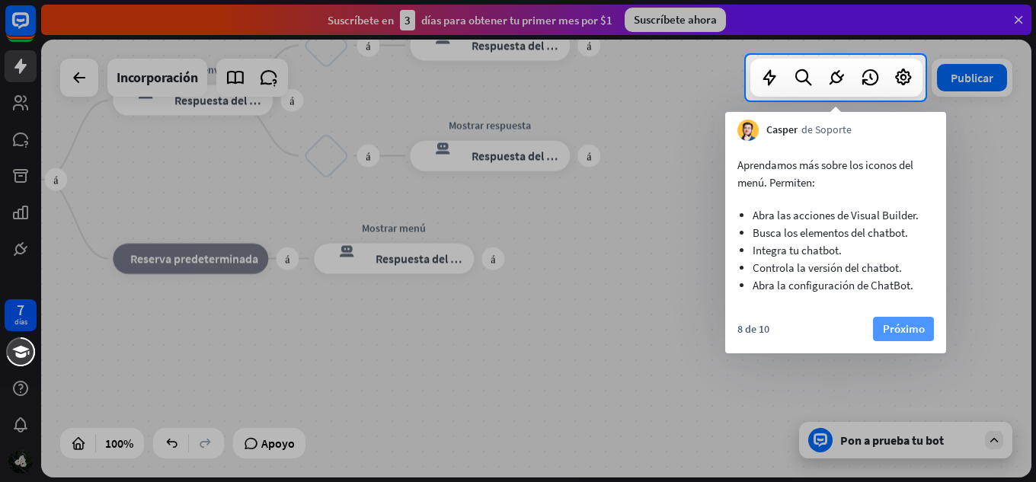
click at [876, 326] on button "Próximo" at bounding box center [903, 329] width 61 height 24
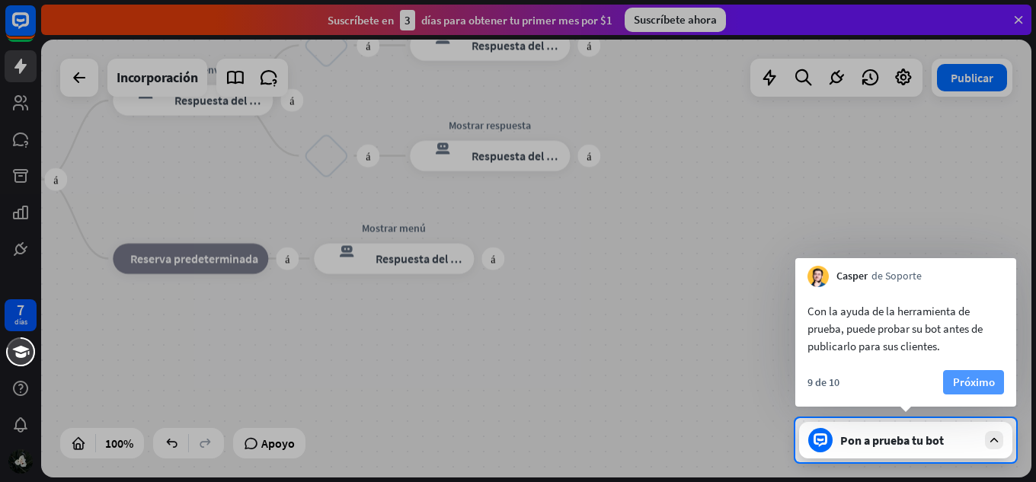
click at [995, 391] on button "Próximo" at bounding box center [973, 382] width 61 height 24
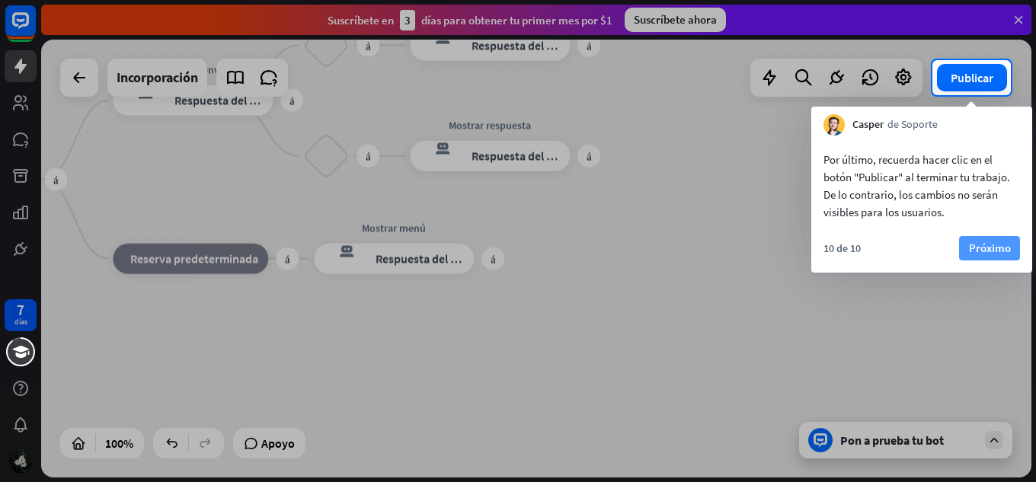
click at [974, 249] on font "Próximo" at bounding box center [990, 248] width 42 height 14
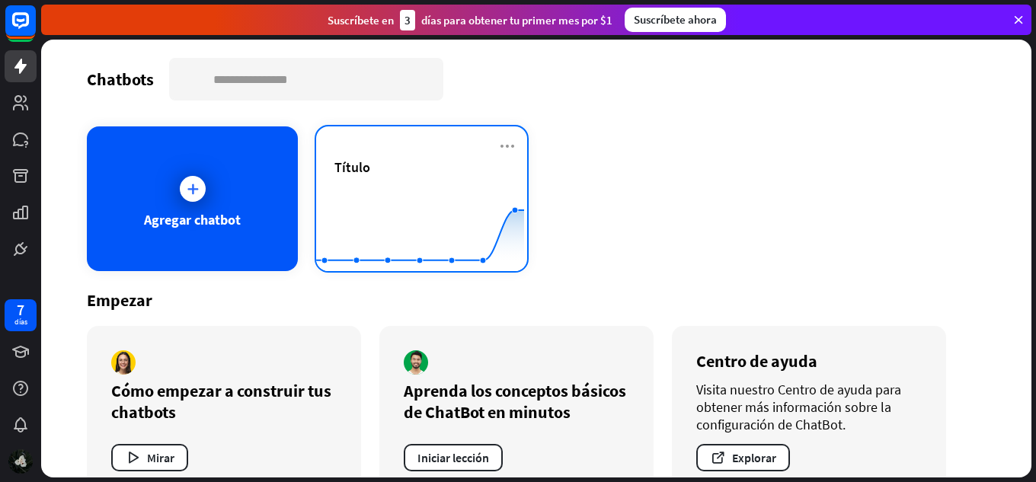
click at [397, 193] on icon at bounding box center [420, 193] width 254 height 0
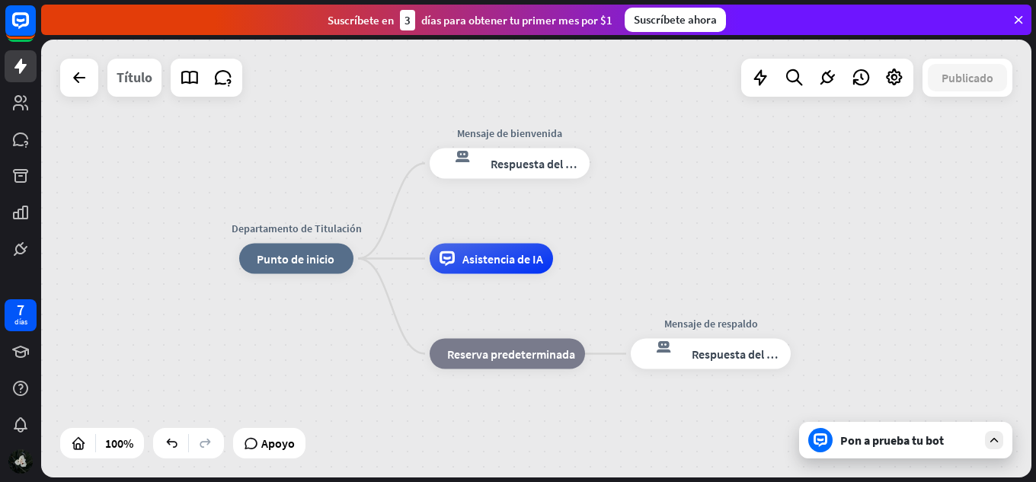
click at [134, 91] on div "Título" at bounding box center [135, 78] width 36 height 38
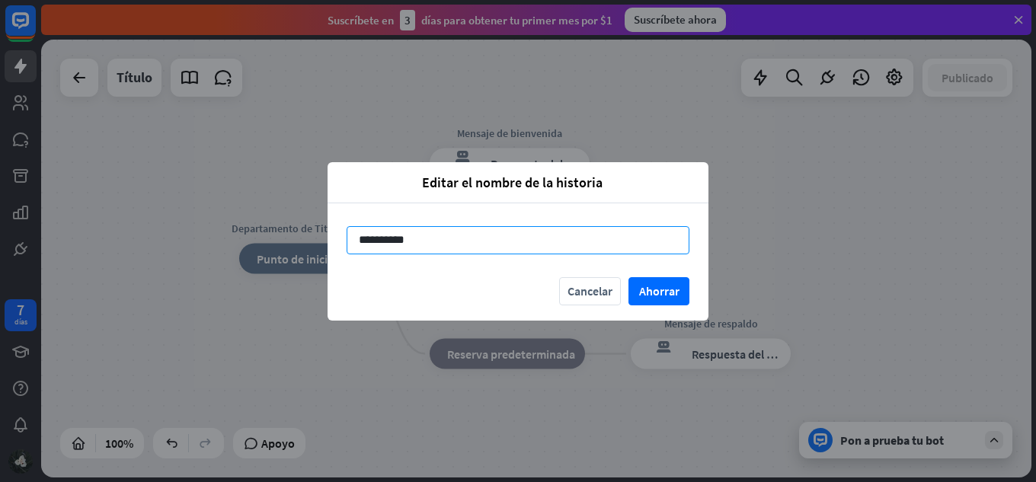
drag, startPoint x: 419, startPoint y: 242, endPoint x: 356, endPoint y: 245, distance: 63.3
click at [356, 245] on input "**********" at bounding box center [518, 240] width 343 height 28
type input "*"
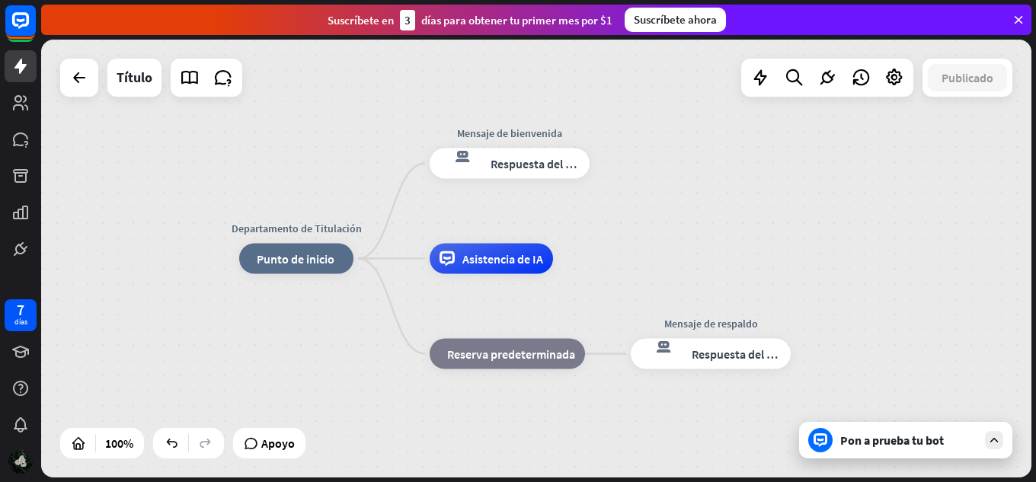
click at [910, 445] on font "Pon a prueba tu bot" at bounding box center [892, 440] width 104 height 15
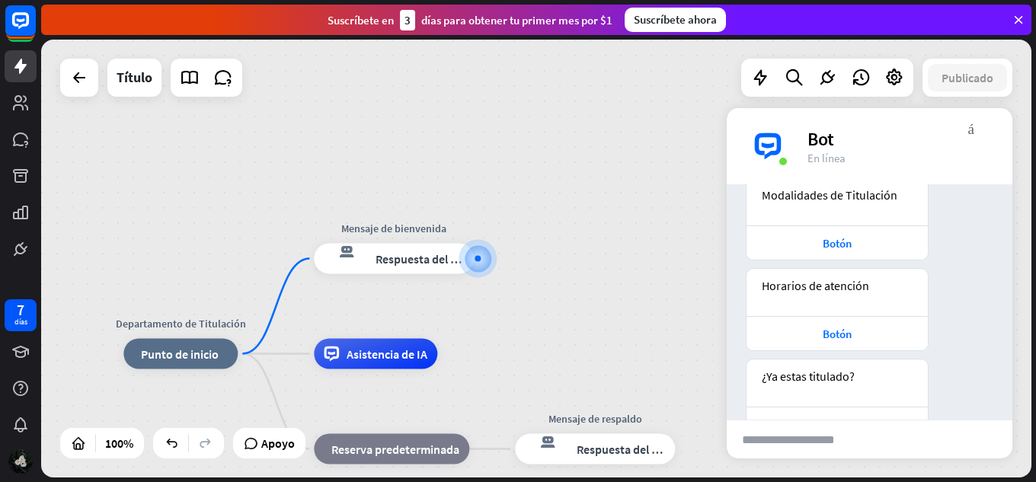
scroll to position [176, 0]
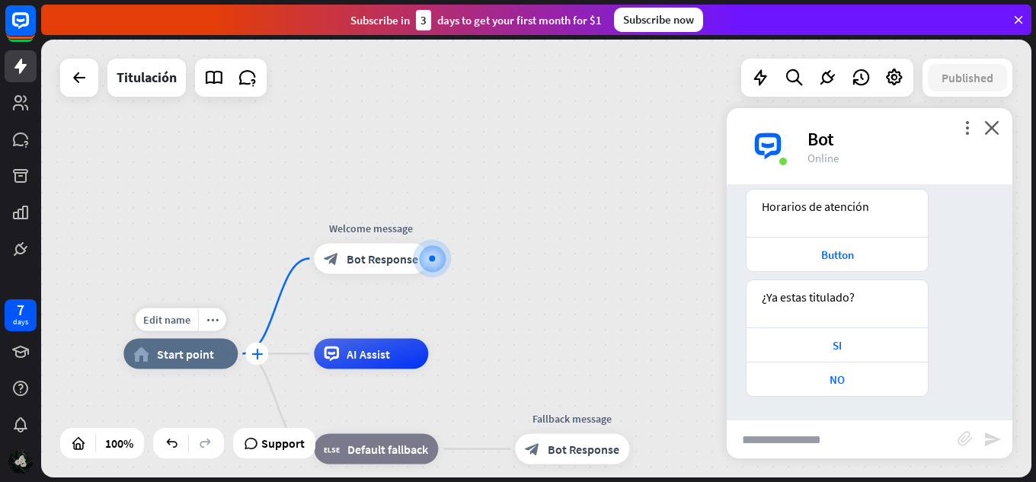
click at [254, 355] on icon "plus" at bounding box center [256, 354] width 11 height 11
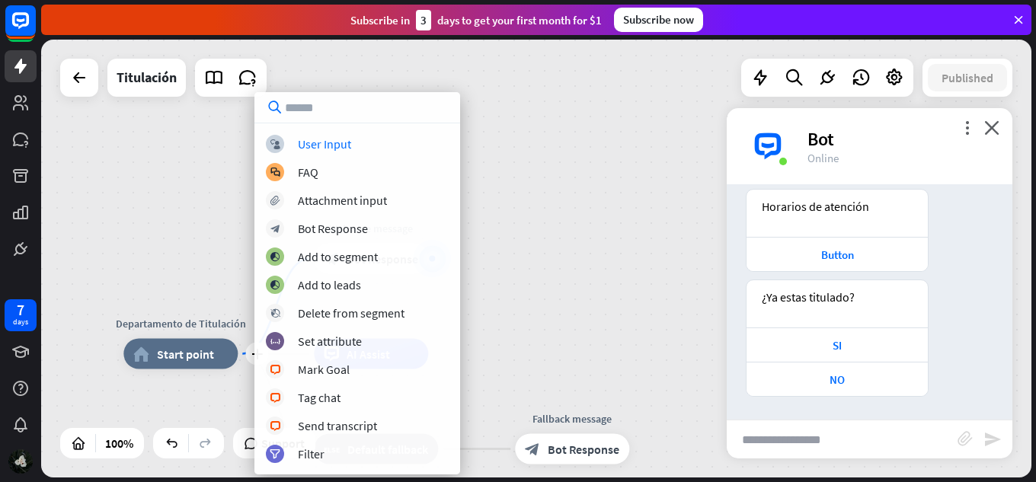
click at [107, 267] on div "plus Departamento de Titulación home_2 Start point Welcome message block_bot_re…" at bounding box center [536, 259] width 990 height 438
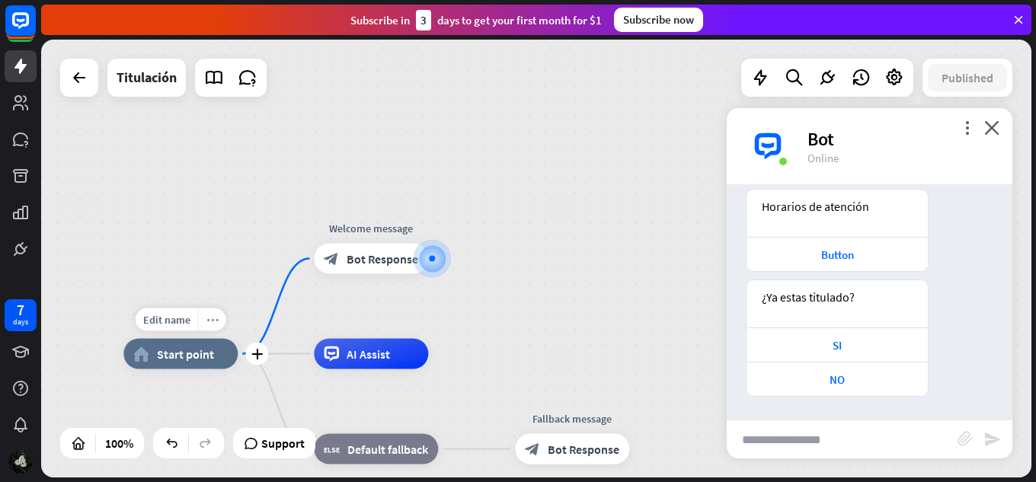
click at [212, 315] on icon "more_horiz" at bounding box center [212, 319] width 12 height 11
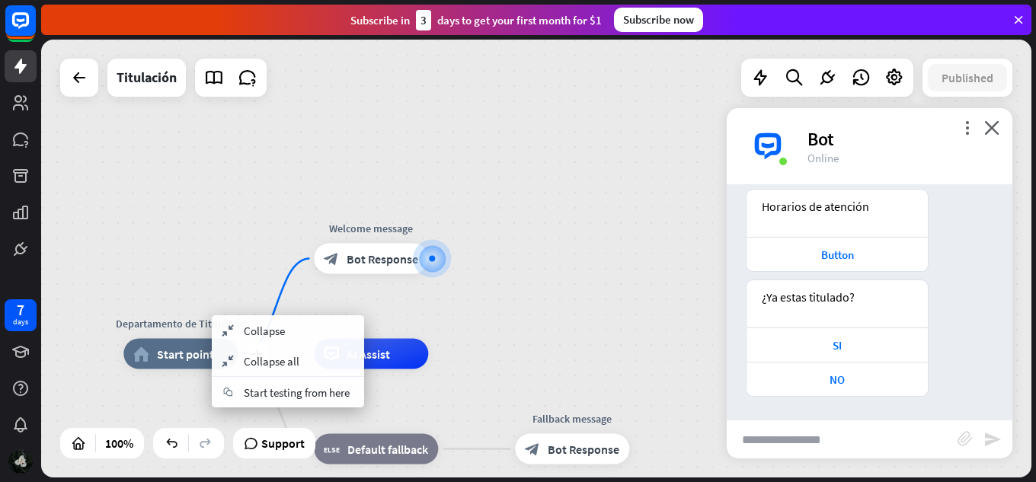
click at [157, 347] on span "Start point" at bounding box center [185, 354] width 57 height 15
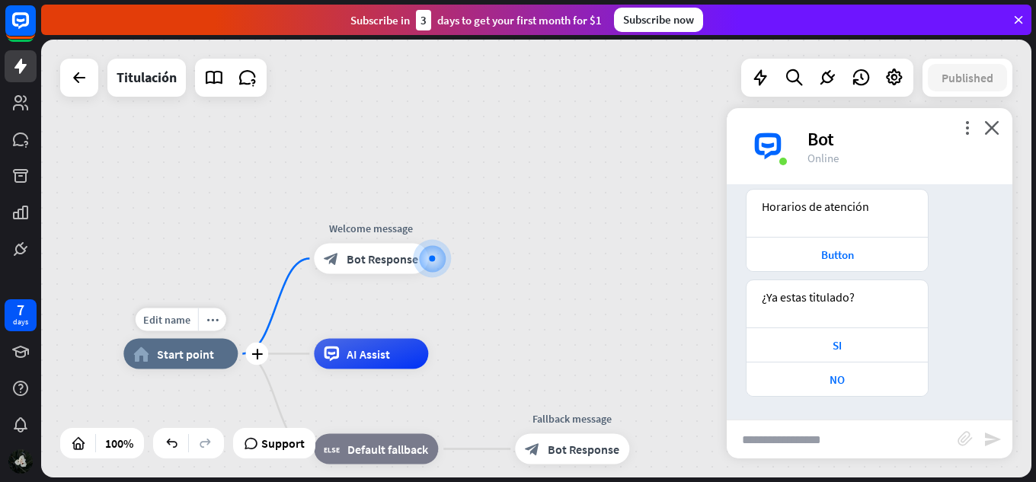
click at [157, 347] on span "Start point" at bounding box center [185, 354] width 57 height 15
click at [172, 360] on span "Start point" at bounding box center [185, 354] width 57 height 15
click at [185, 320] on span "Edit name" at bounding box center [166, 320] width 47 height 14
click at [197, 319] on div "Edit name" at bounding box center [167, 320] width 62 height 23
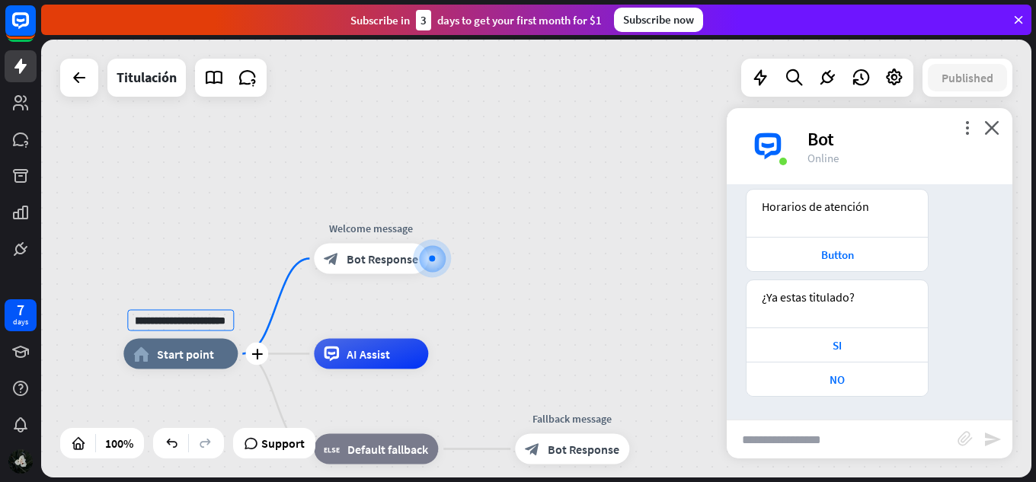
type input "**********"
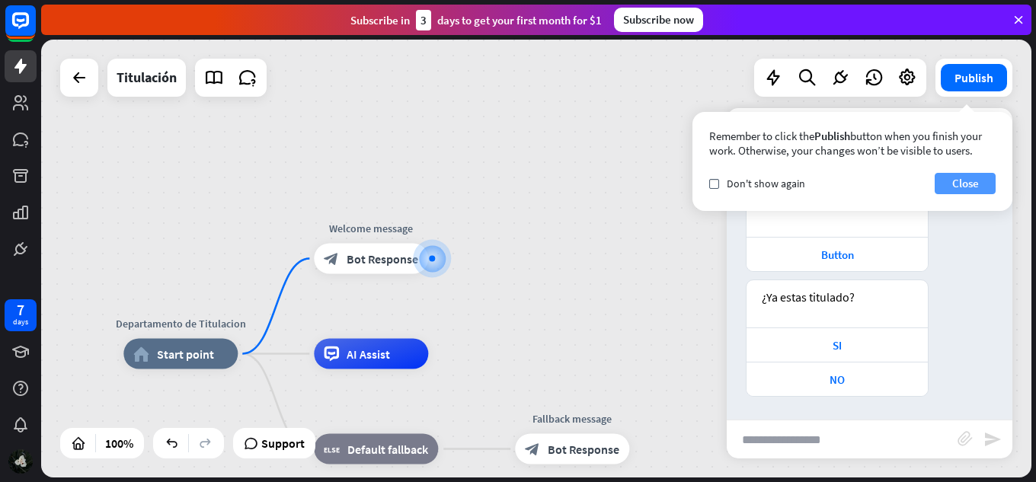
click at [954, 183] on button "Close" at bounding box center [965, 183] width 61 height 21
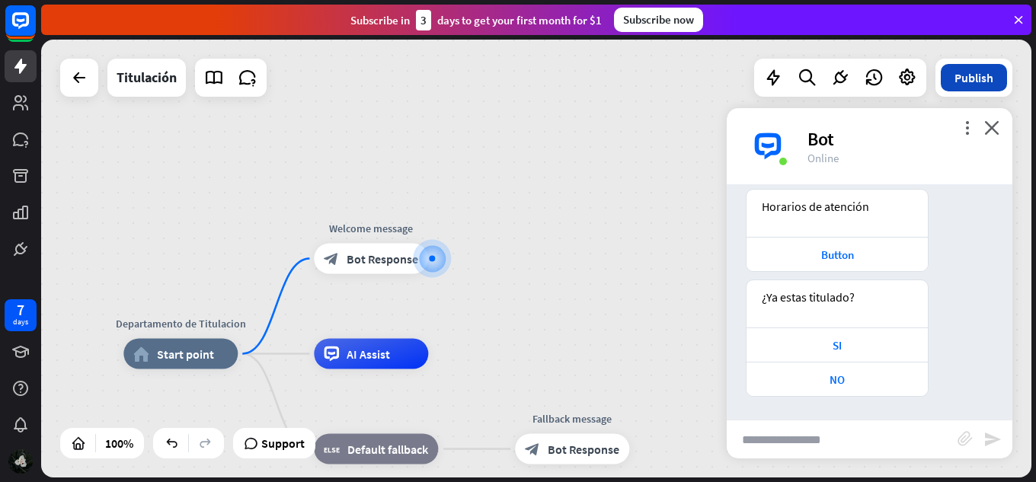
click at [969, 69] on button "Publish" at bounding box center [974, 77] width 66 height 27
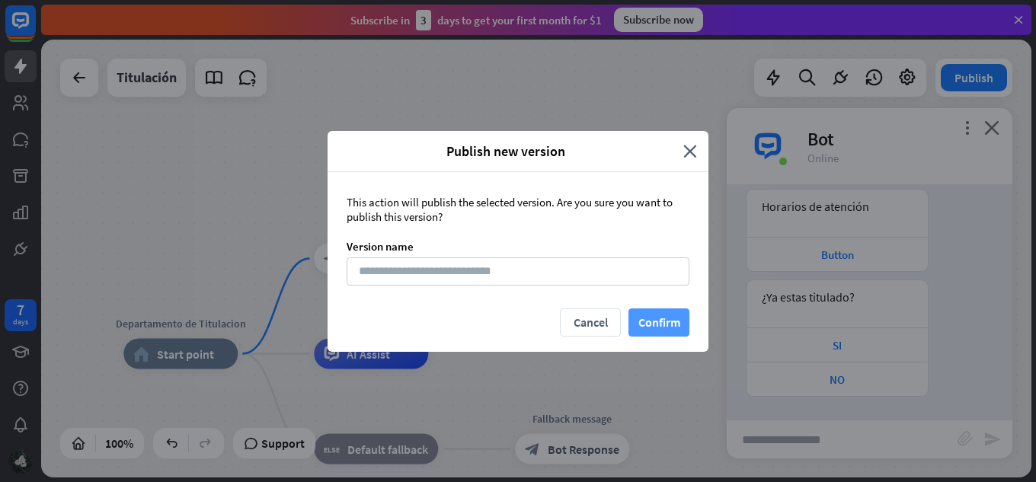
click at [653, 312] on button "Confirm" at bounding box center [658, 323] width 61 height 28
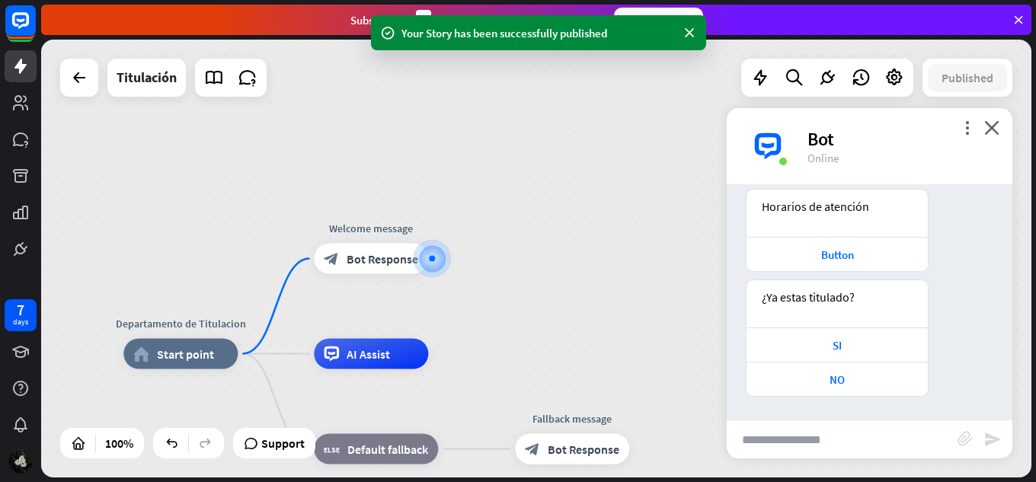
click at [992, 138] on div "Bot" at bounding box center [900, 139] width 187 height 24
click at [996, 126] on icon "close" at bounding box center [991, 127] width 15 height 14
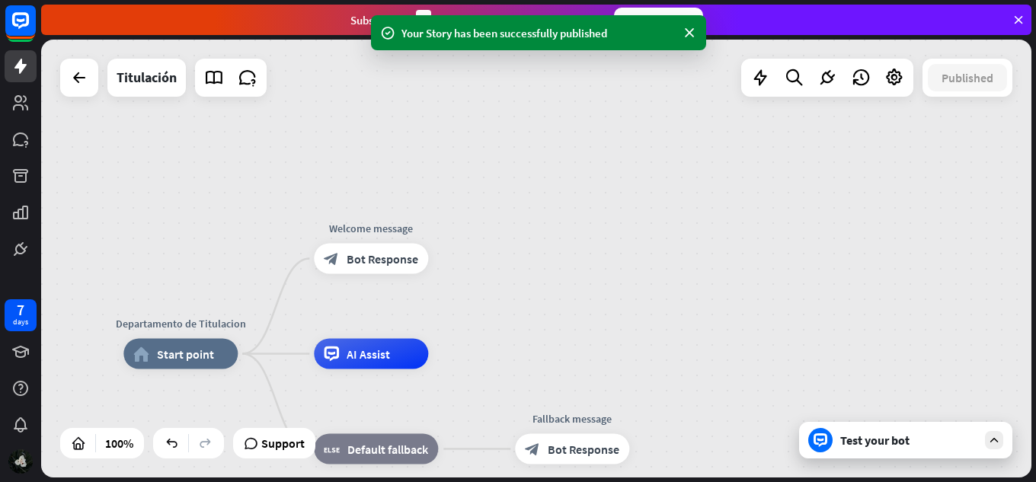
click at [935, 446] on div "Test your bot" at bounding box center [908, 440] width 137 height 15
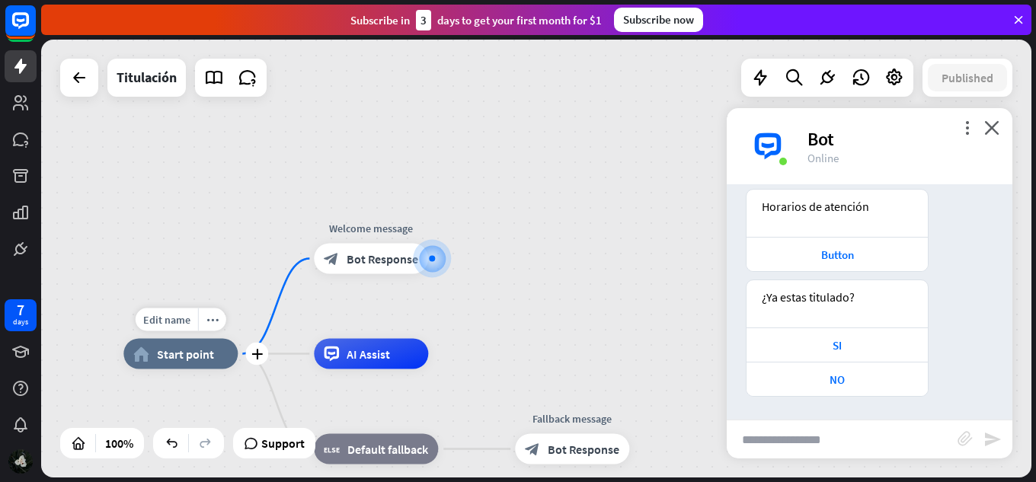
click at [236, 369] on div "Edit name more_horiz plus home_2 Start point" at bounding box center [180, 354] width 114 height 30
click at [204, 357] on span "Start point" at bounding box center [185, 354] width 57 height 15
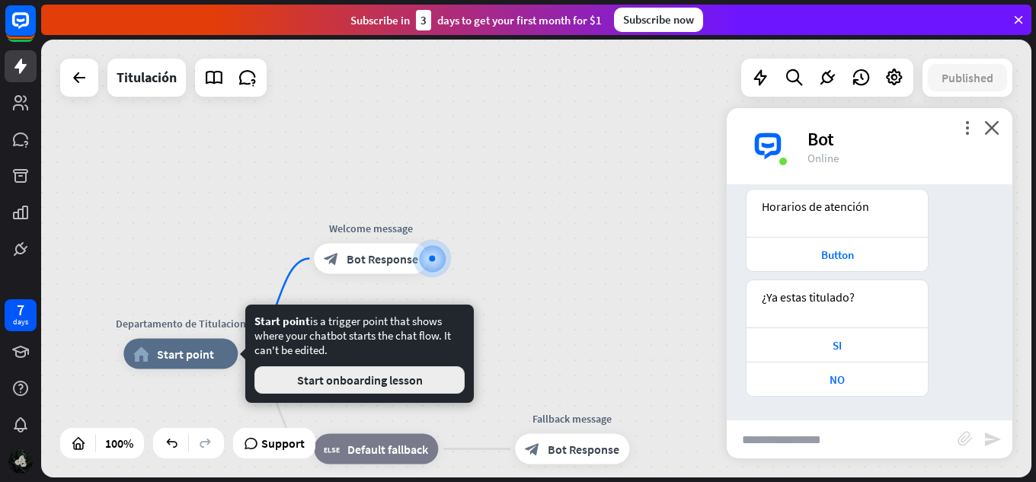
click at [346, 385] on button "Start onboarding lesson" at bounding box center [359, 379] width 210 height 27
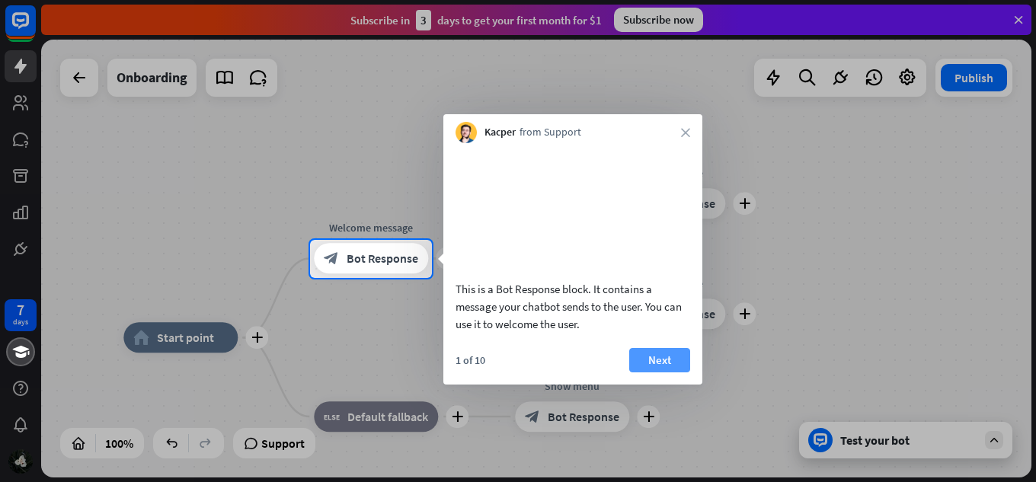
click at [640, 373] on button "Next" at bounding box center [659, 360] width 61 height 24
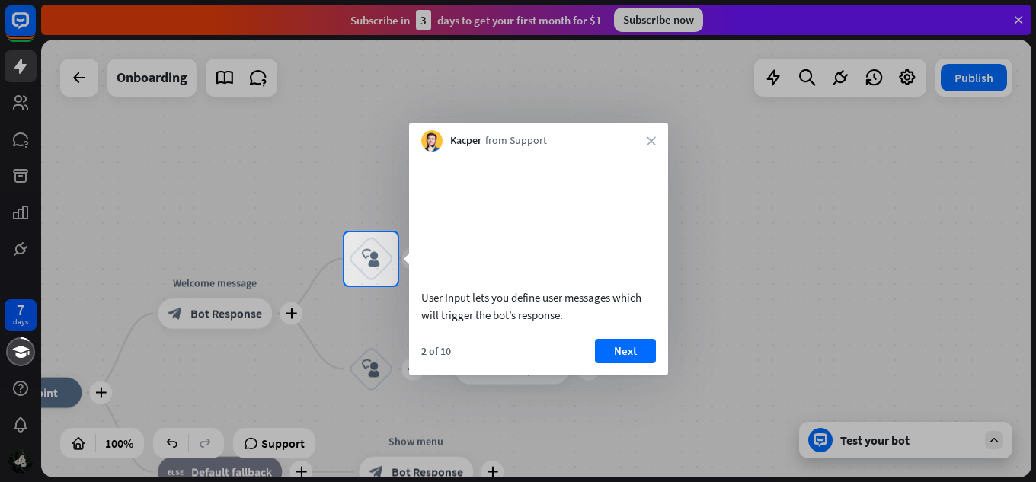
click at [78, 86] on div at bounding box center [518, 116] width 1036 height 232
click at [611, 363] on button "Next" at bounding box center [625, 351] width 61 height 24
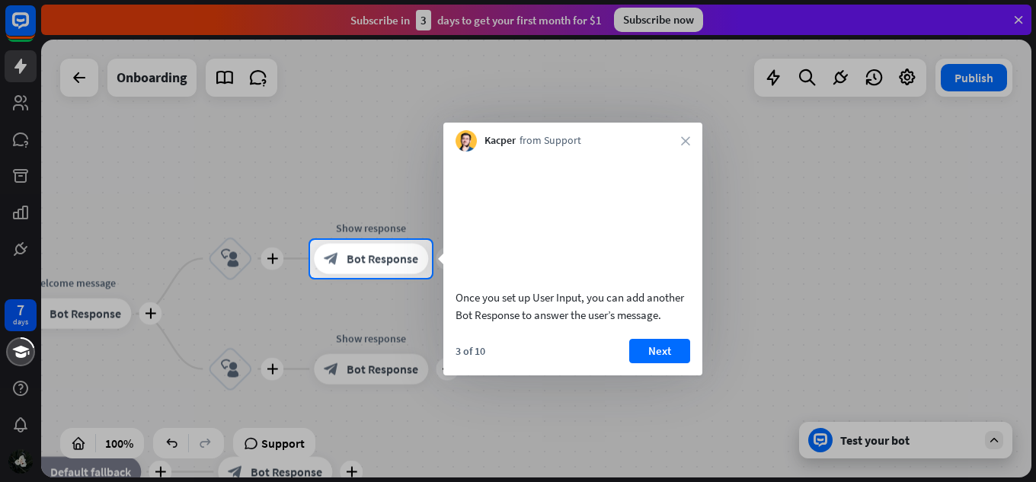
click at [689, 145] on div "Kacper from Support close" at bounding box center [572, 137] width 259 height 29
click at [689, 141] on icon "close" at bounding box center [685, 140] width 9 height 9
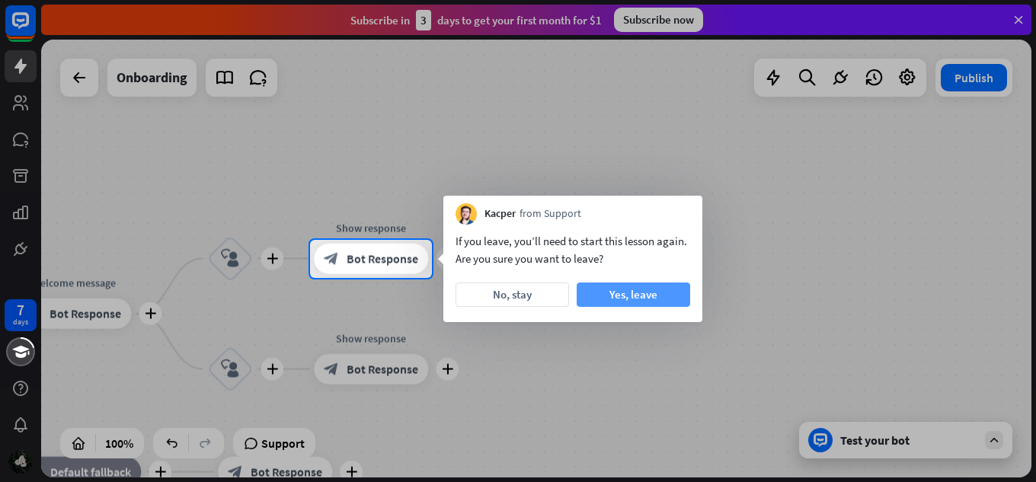
click at [644, 302] on button "Yes, leave" at bounding box center [634, 295] width 114 height 24
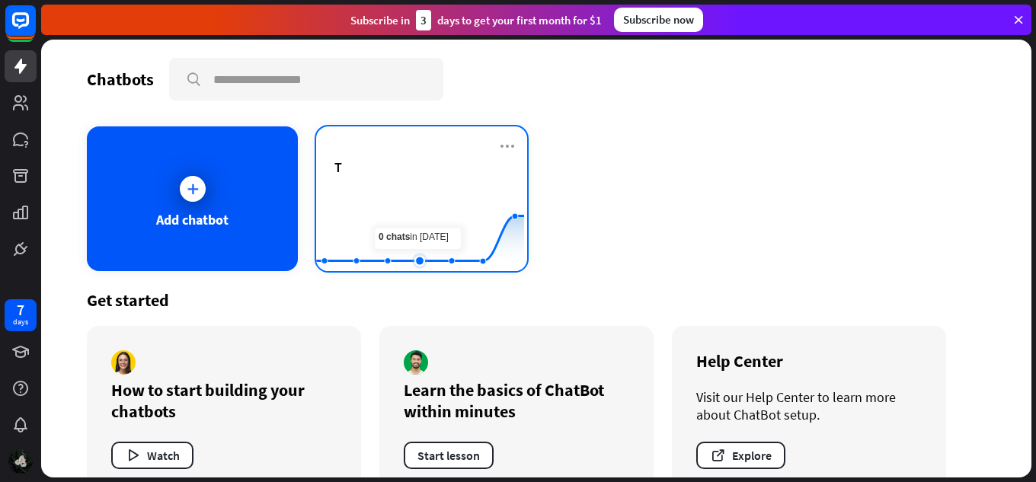
click at [428, 207] on rect at bounding box center [420, 233] width 208 height 95
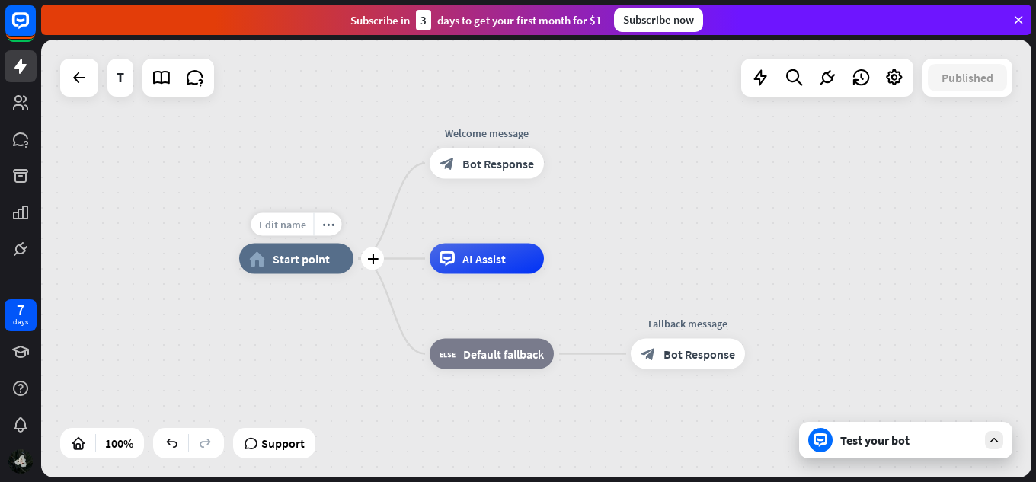
click at [263, 225] on span "Edit name" at bounding box center [282, 225] width 47 height 14
click at [323, 267] on div "home_2 Start point" at bounding box center [296, 259] width 114 height 30
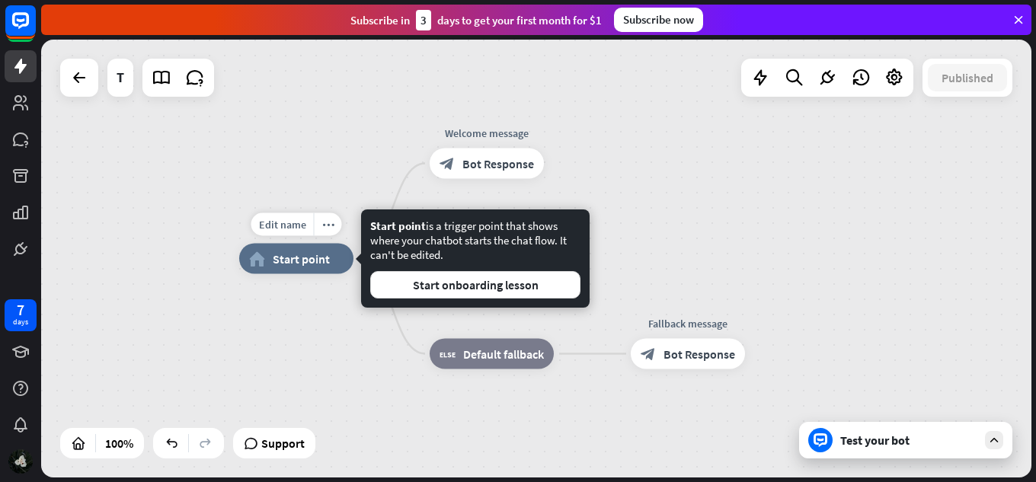
scroll to position [0, 0]
click at [398, 165] on div "Departamento de Titulacion home_2 Start point Welcome message block_bot_respons…" at bounding box center [536, 259] width 990 height 438
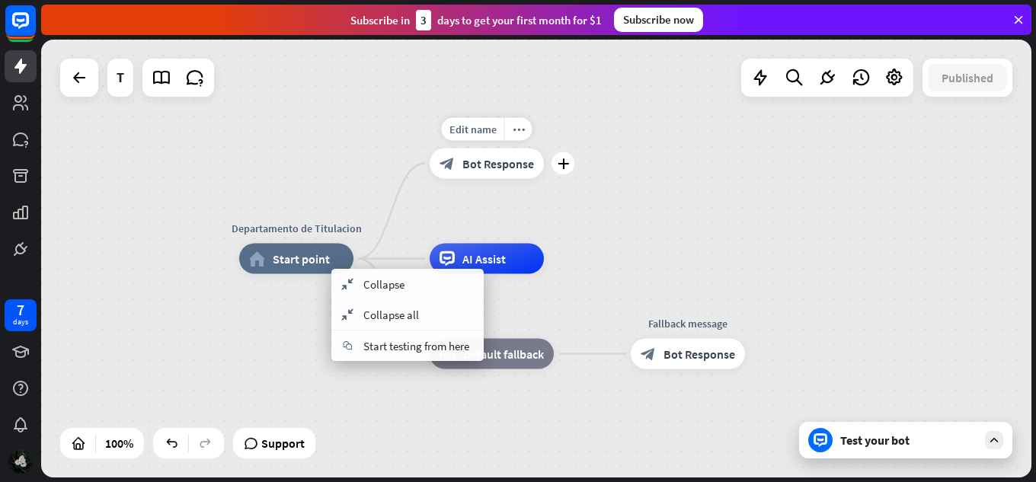
click at [468, 171] on div "block_bot_response Bot Response" at bounding box center [487, 164] width 114 height 30
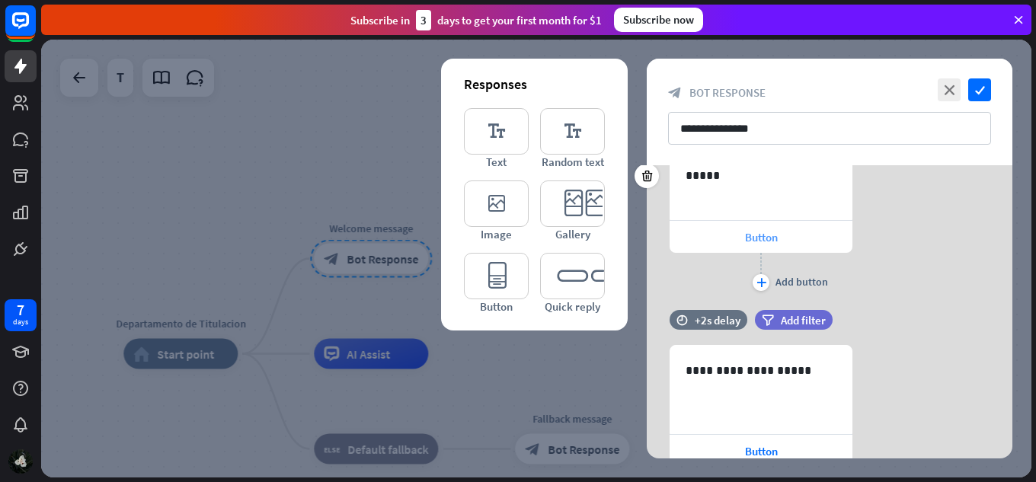
scroll to position [152, 0]
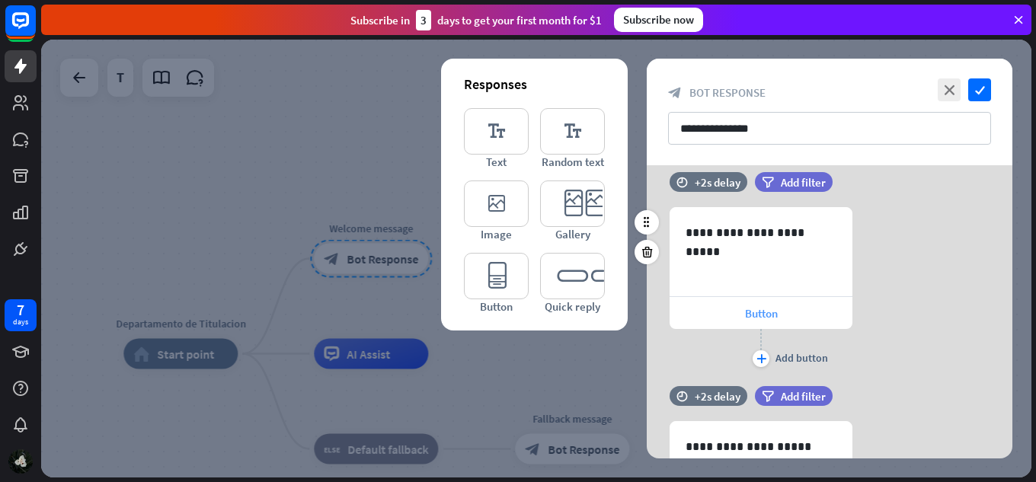
click at [765, 317] on span "Button" at bounding box center [761, 313] width 33 height 14
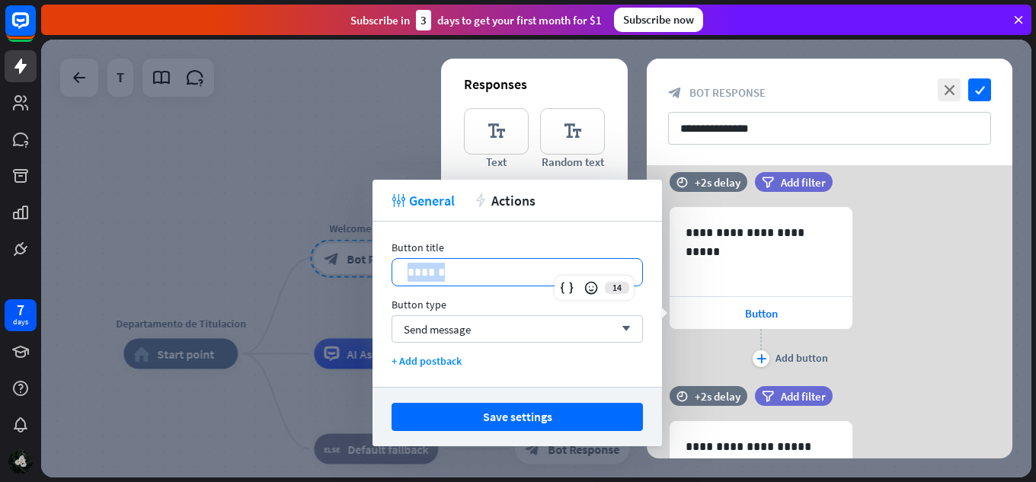
drag, startPoint x: 472, startPoint y: 272, endPoint x: 395, endPoint y: 277, distance: 76.3
click at [395, 277] on div "******" at bounding box center [517, 272] width 250 height 27
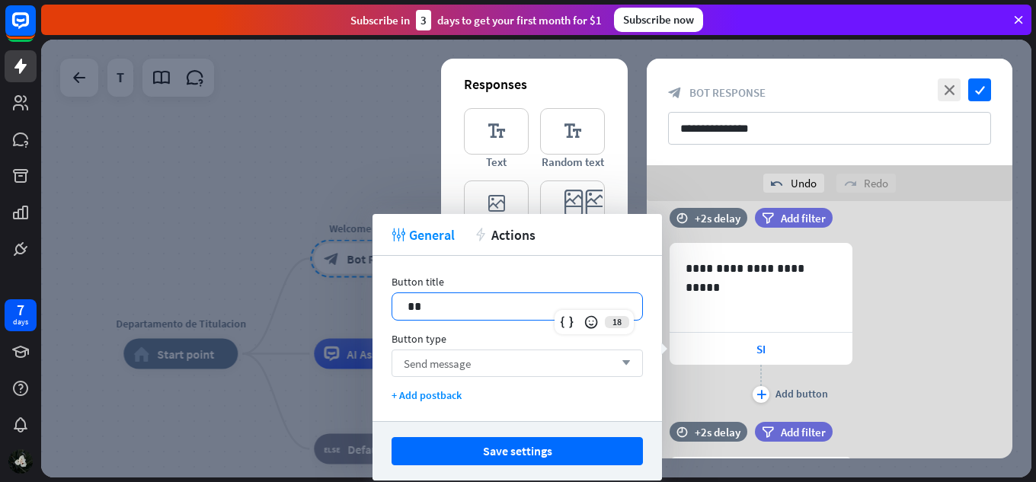
click at [477, 357] on div "Send message arrow_down" at bounding box center [517, 363] width 251 height 27
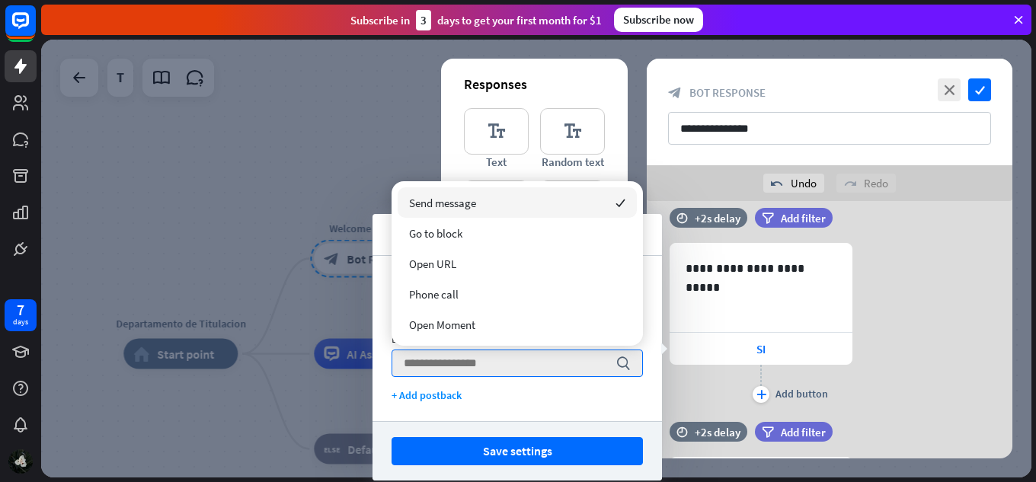
click at [480, 193] on div "Send message checked" at bounding box center [517, 202] width 239 height 30
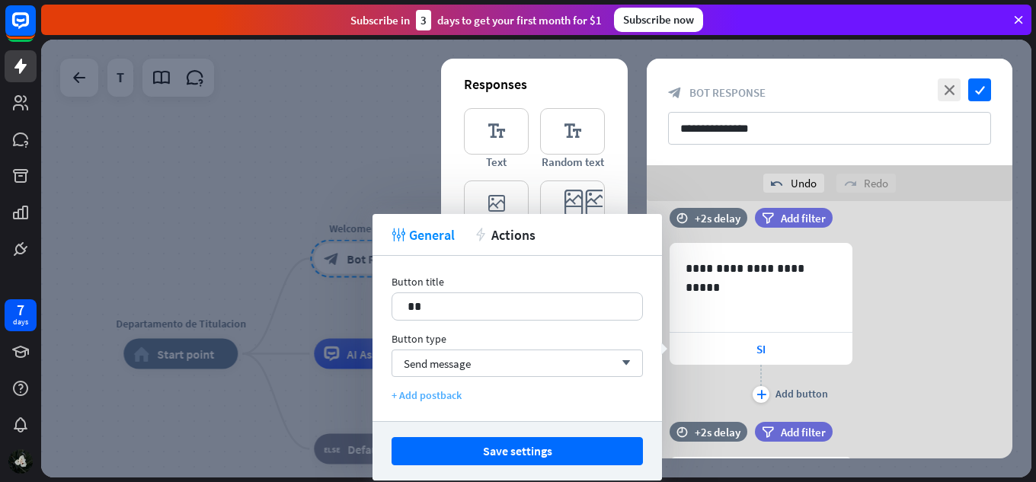
click at [437, 397] on div "+ Add postback" at bounding box center [517, 396] width 251 height 14
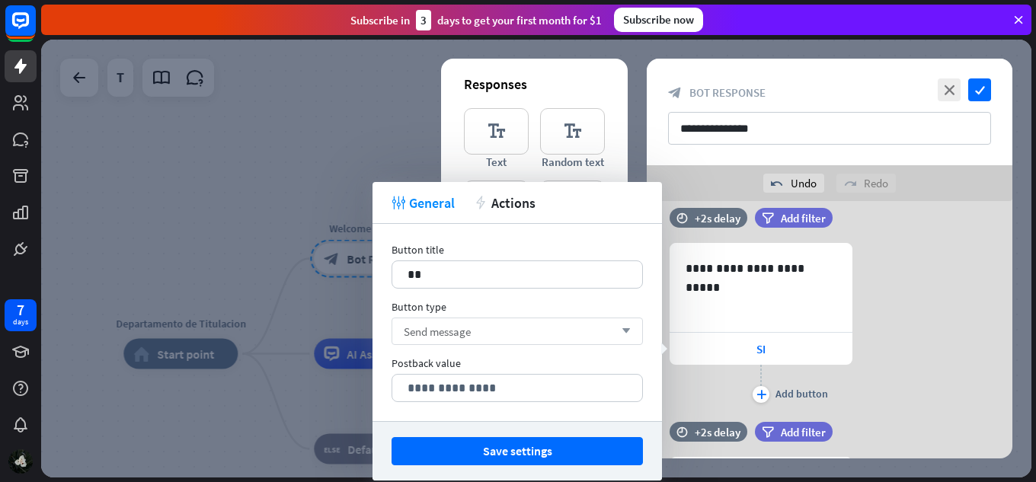
click at [524, 338] on div "Send message arrow_down" at bounding box center [517, 331] width 251 height 27
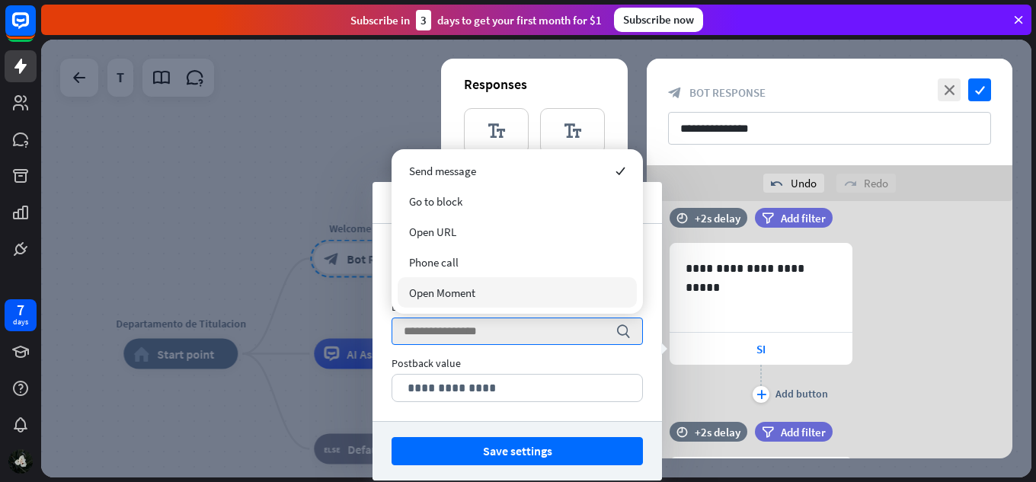
click at [526, 305] on div "Open Moment" at bounding box center [517, 292] width 239 height 30
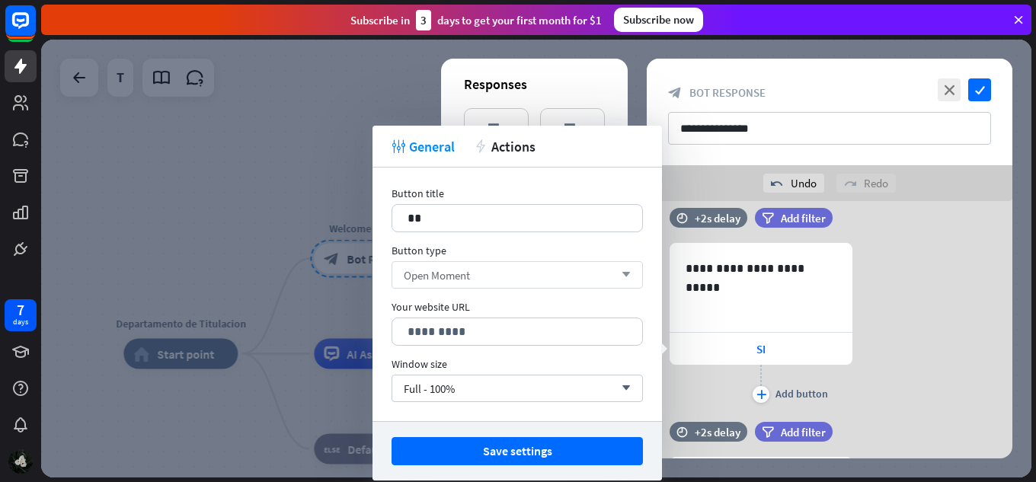
click at [537, 276] on div "Open Moment arrow_down" at bounding box center [517, 274] width 251 height 27
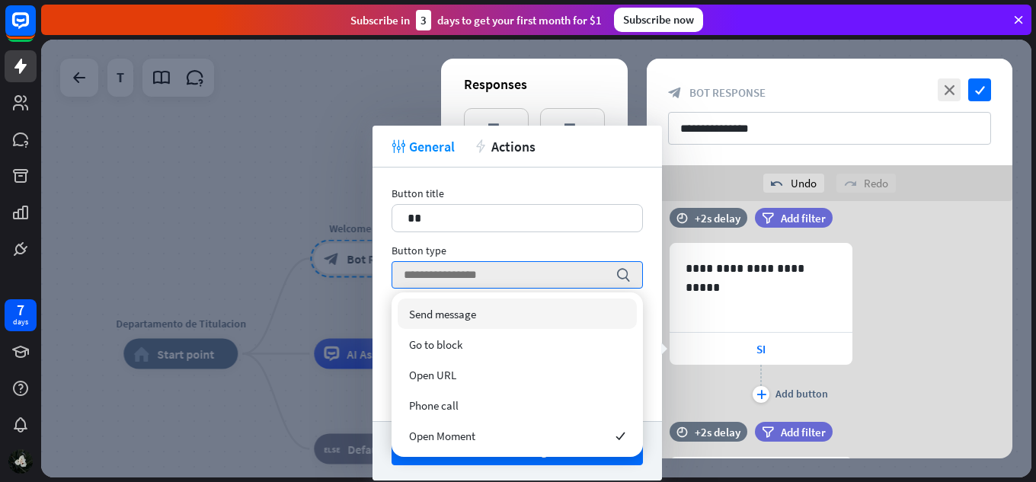
click at [523, 319] on div "Send message" at bounding box center [517, 314] width 239 height 30
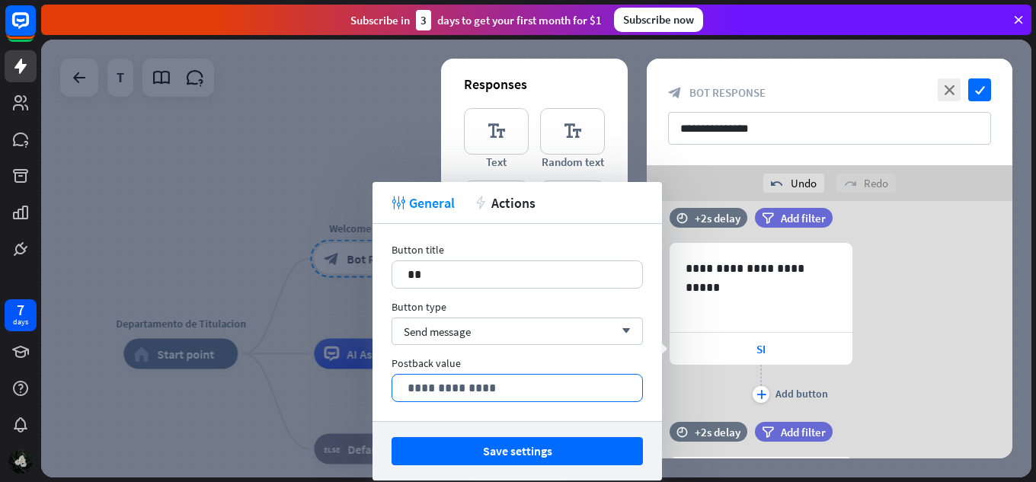
click at [479, 394] on p "**********" at bounding box center [517, 388] width 219 height 19
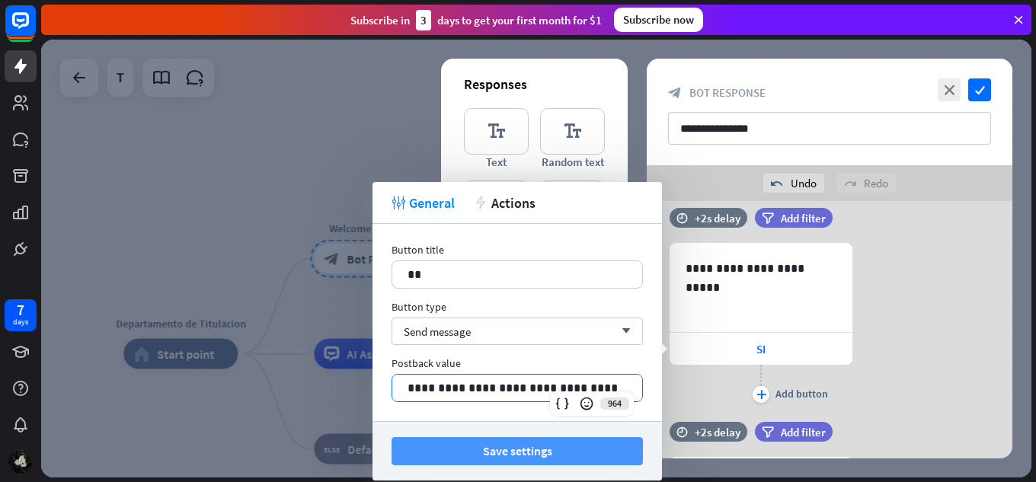
click at [551, 450] on button "Save settings" at bounding box center [517, 451] width 251 height 28
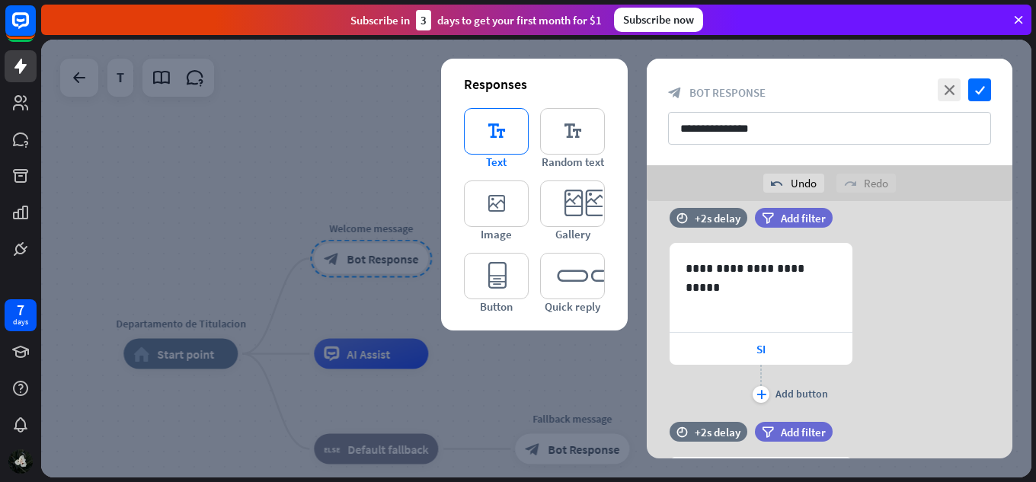
click at [507, 151] on icon "editor_text" at bounding box center [496, 131] width 65 height 46
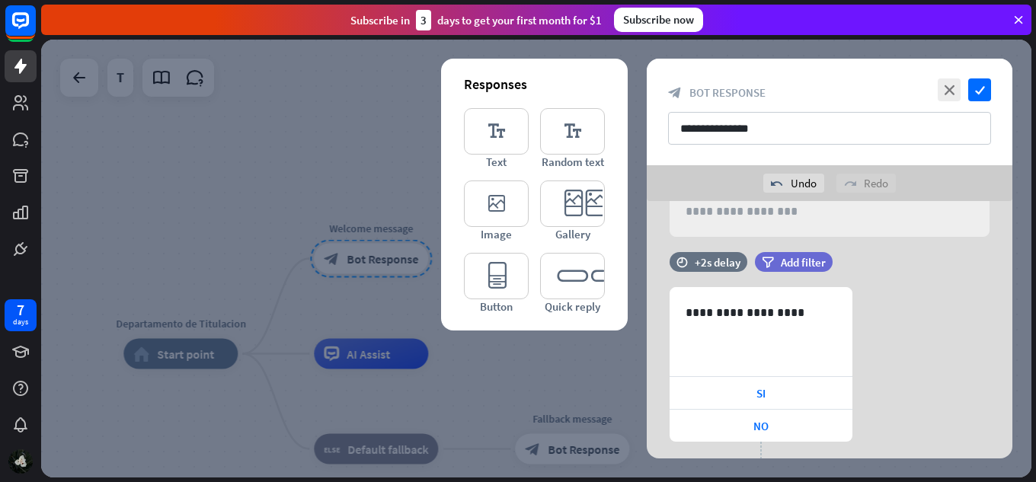
scroll to position [574, 0]
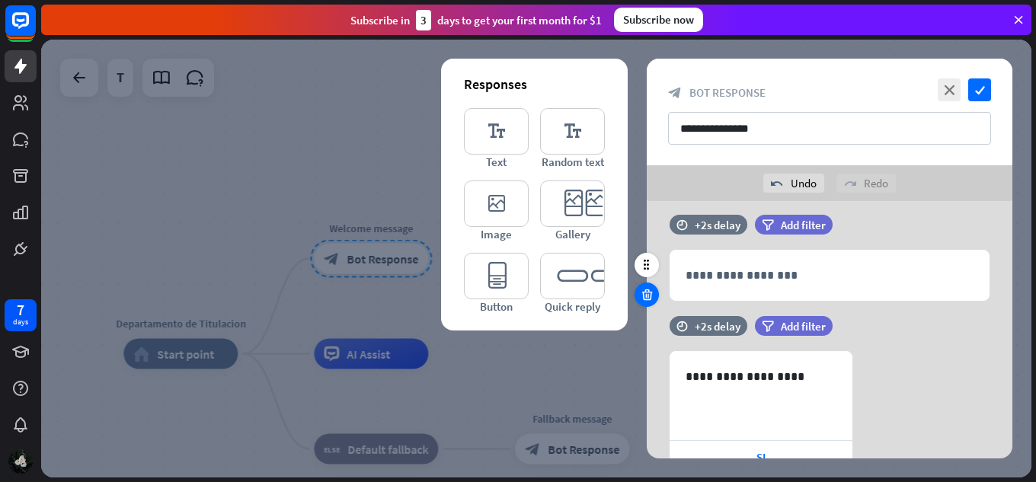
click at [651, 298] on icon at bounding box center [647, 295] width 14 height 14
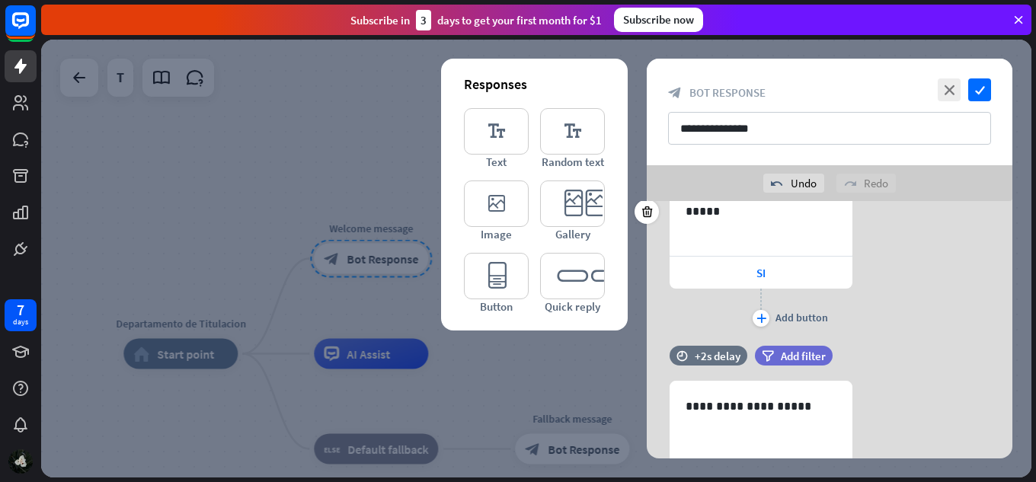
scroll to position [152, 0]
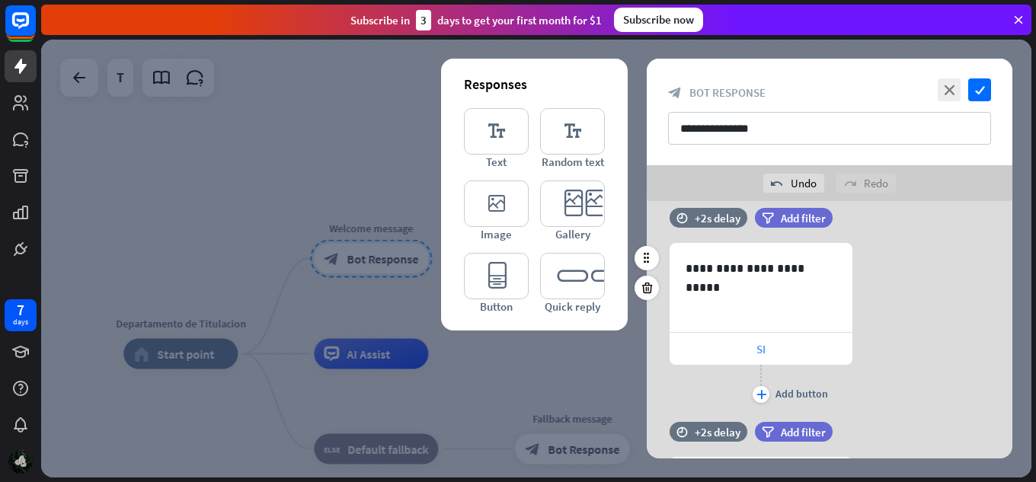
click at [786, 349] on div "SI" at bounding box center [761, 349] width 183 height 32
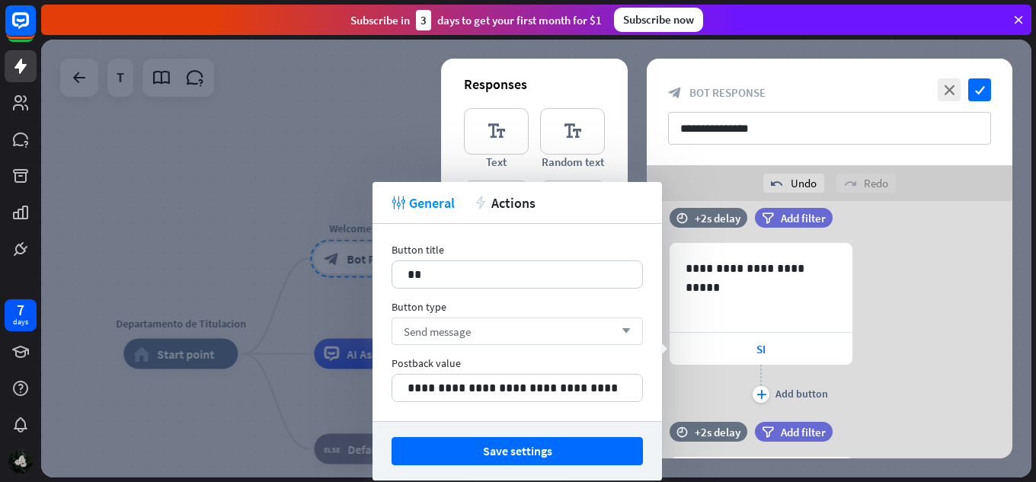
click at [586, 328] on div "Send message arrow_down" at bounding box center [517, 331] width 251 height 27
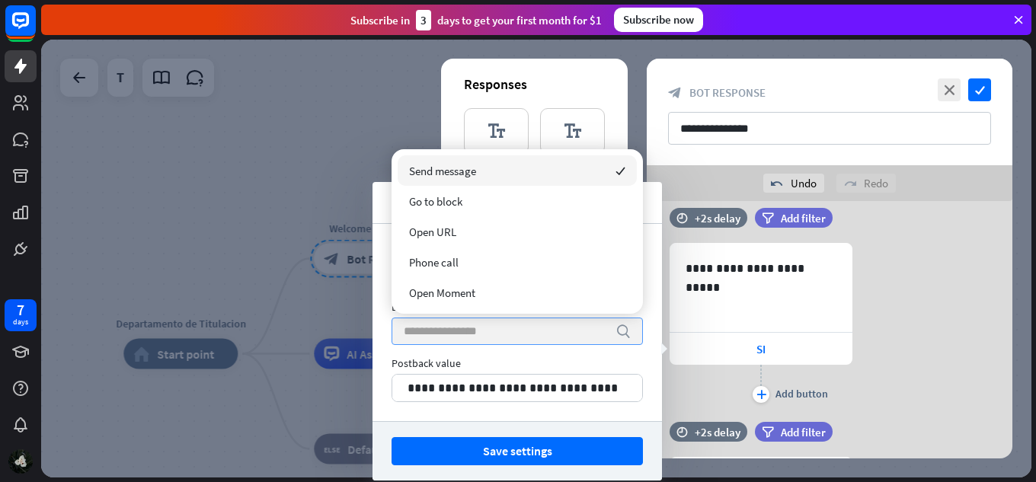
click at [586, 328] on input "search" at bounding box center [506, 331] width 204 height 26
click at [573, 170] on div "Send message checked" at bounding box center [517, 170] width 239 height 30
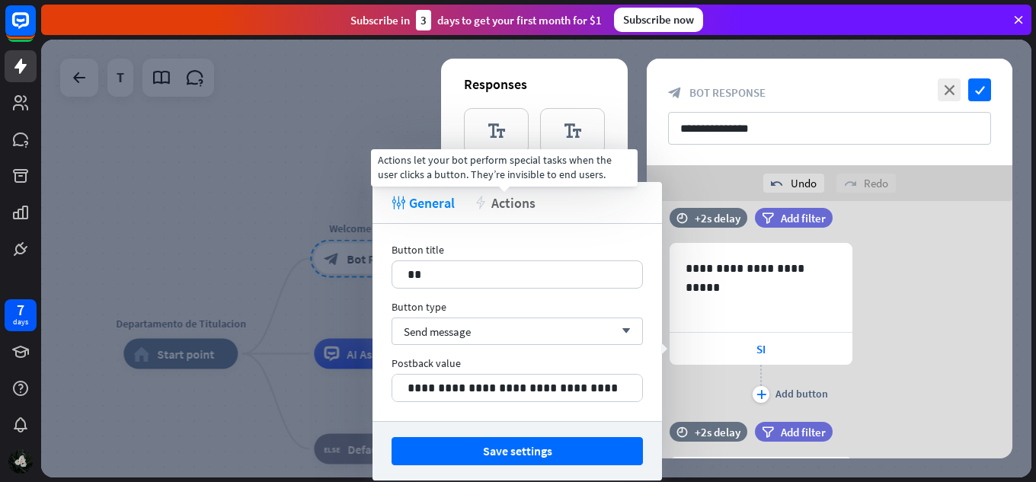
click at [481, 206] on icon "action" at bounding box center [481, 203] width 14 height 14
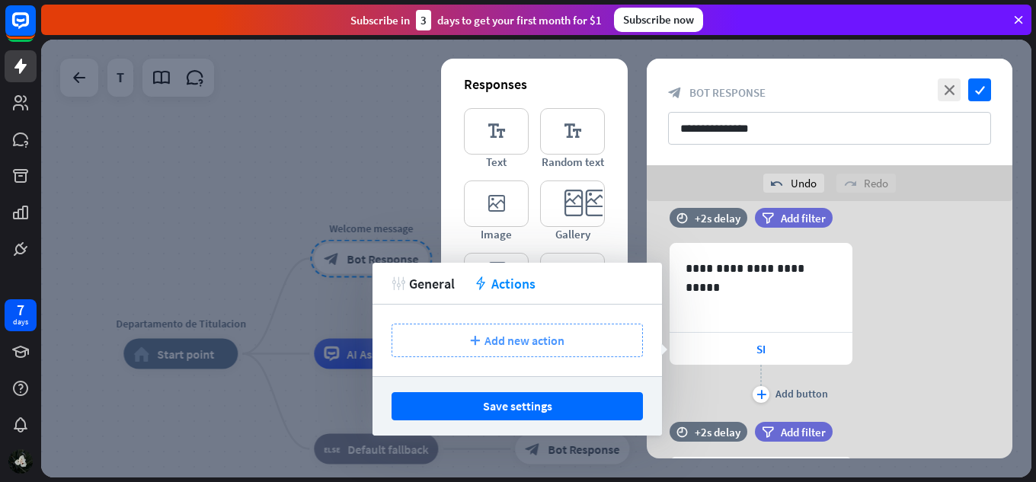
click at [513, 353] on div "plus Add new action" at bounding box center [517, 341] width 251 height 34
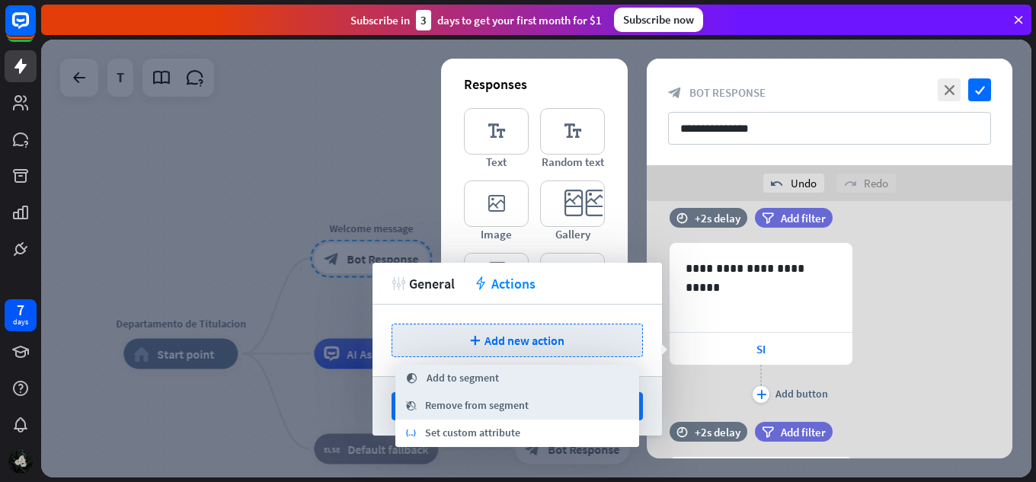
click at [447, 299] on div "tweak General action Actions" at bounding box center [517, 284] width 289 height 42
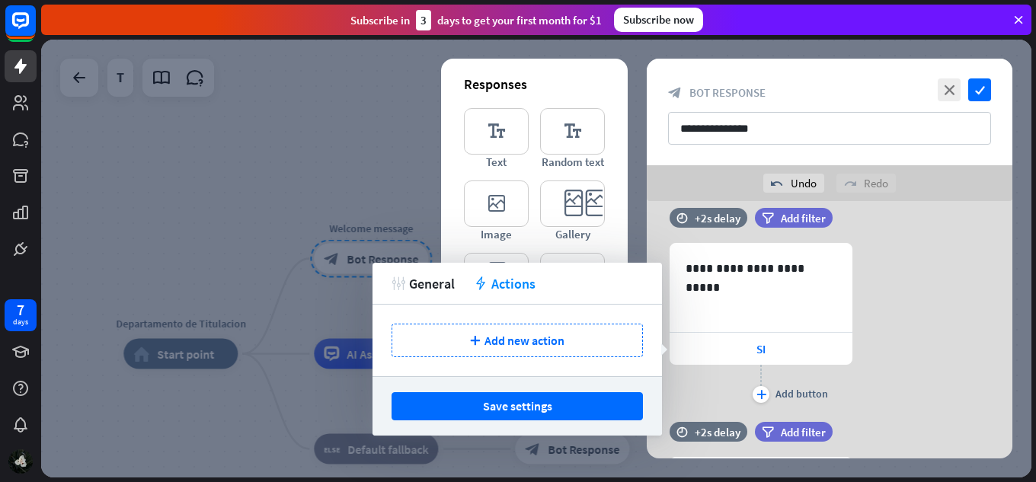
click at [427, 294] on div "tweak General action Actions" at bounding box center [517, 284] width 289 height 42
click at [433, 290] on span "General" at bounding box center [432, 284] width 46 height 18
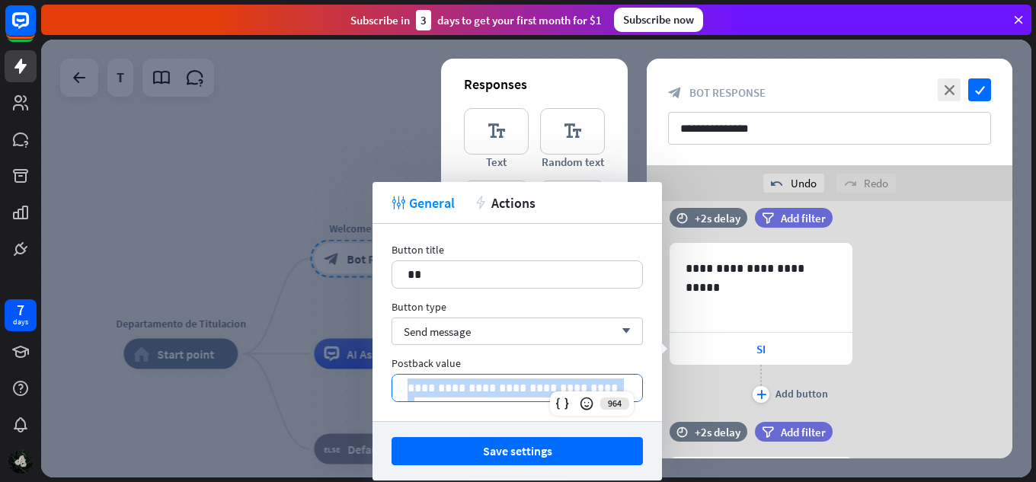
drag, startPoint x: 589, startPoint y: 391, endPoint x: 382, endPoint y: 384, distance: 207.3
click at [382, 384] on div "**********" at bounding box center [517, 322] width 289 height 197
copy p "**********"
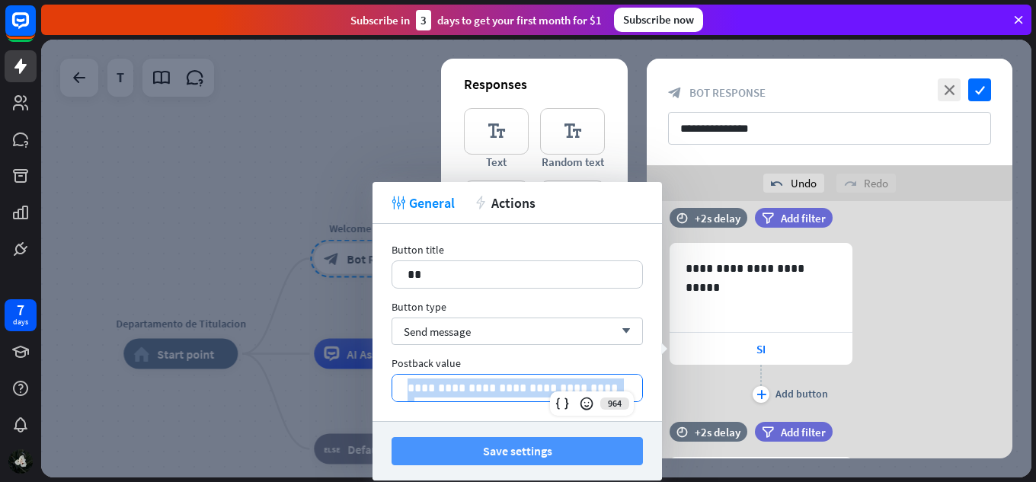
click at [557, 452] on button "Save settings" at bounding box center [517, 451] width 251 height 28
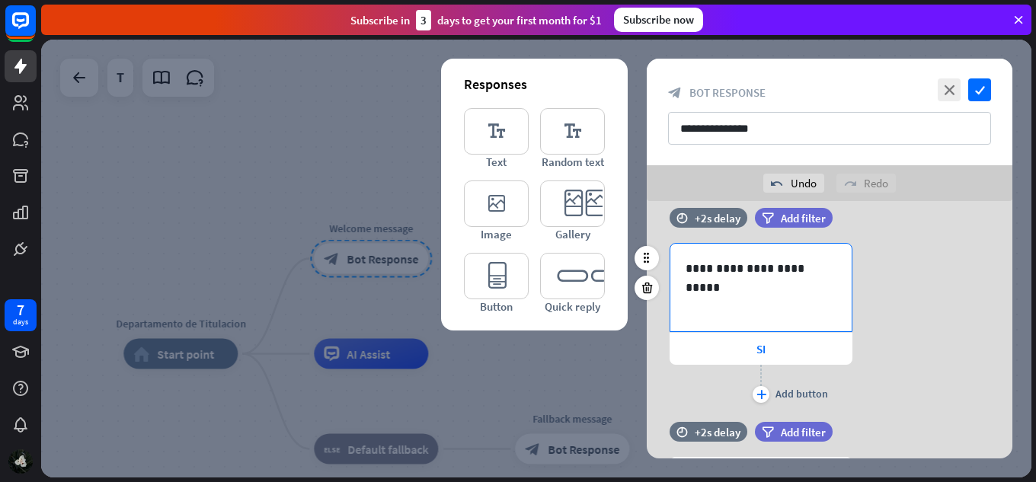
click at [809, 269] on p "**********" at bounding box center [761, 268] width 151 height 19
click at [858, 328] on div "**********" at bounding box center [830, 325] width 366 height 164
click at [836, 345] on div "SI" at bounding box center [761, 349] width 183 height 32
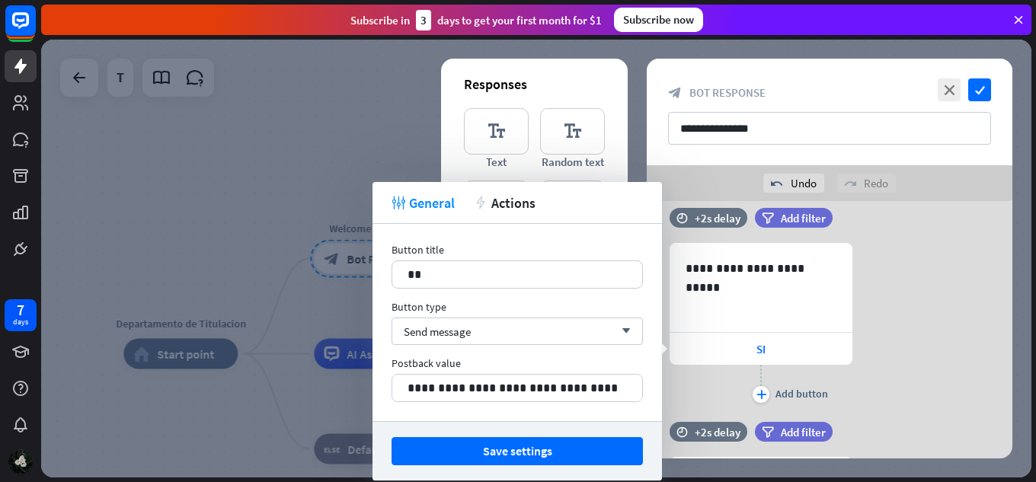
click at [917, 266] on div "**********" at bounding box center [830, 325] width 366 height 164
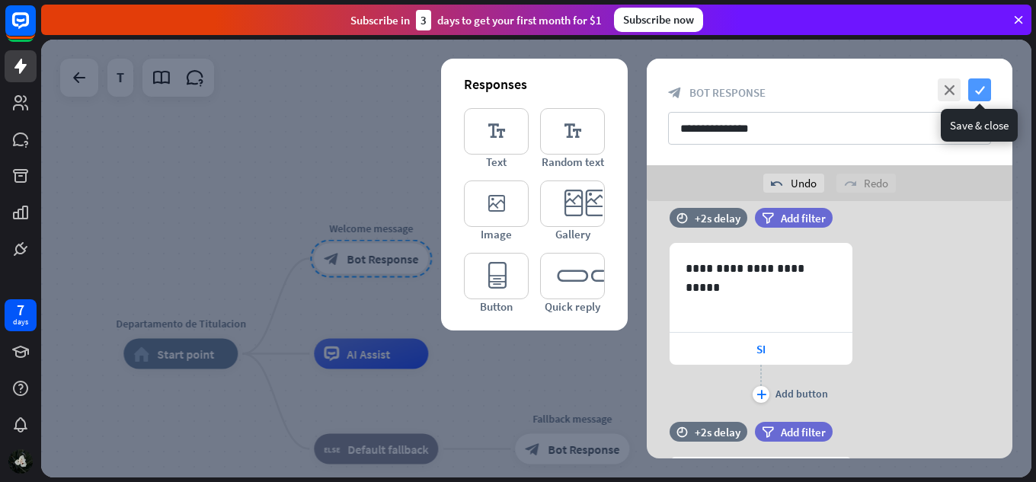
click at [970, 92] on icon "check" at bounding box center [979, 89] width 23 height 23
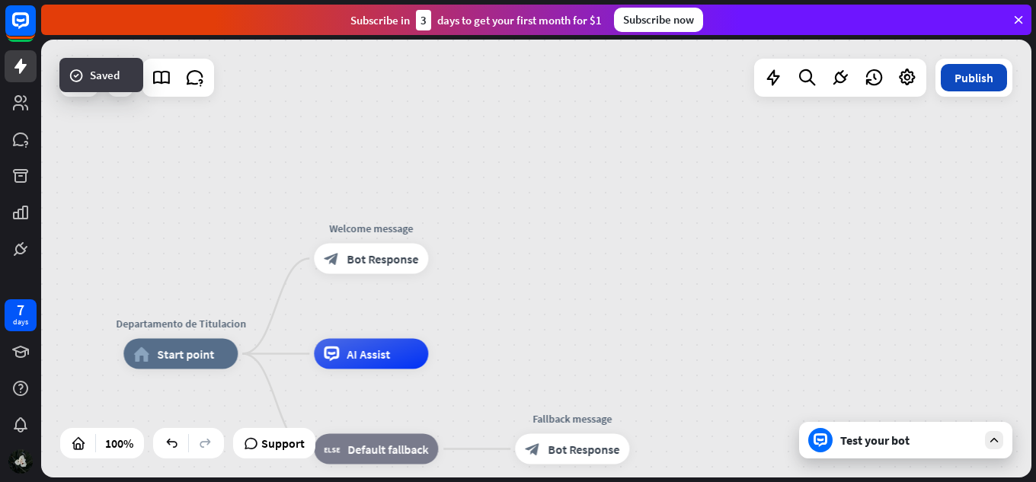
click at [973, 68] on button "Publish" at bounding box center [974, 77] width 66 height 27
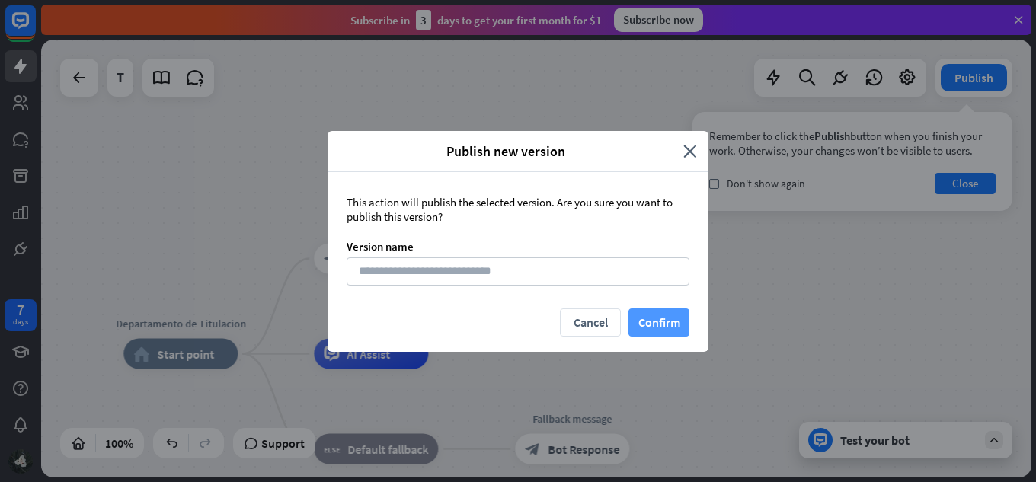
click at [645, 314] on button "Confirm" at bounding box center [658, 323] width 61 height 28
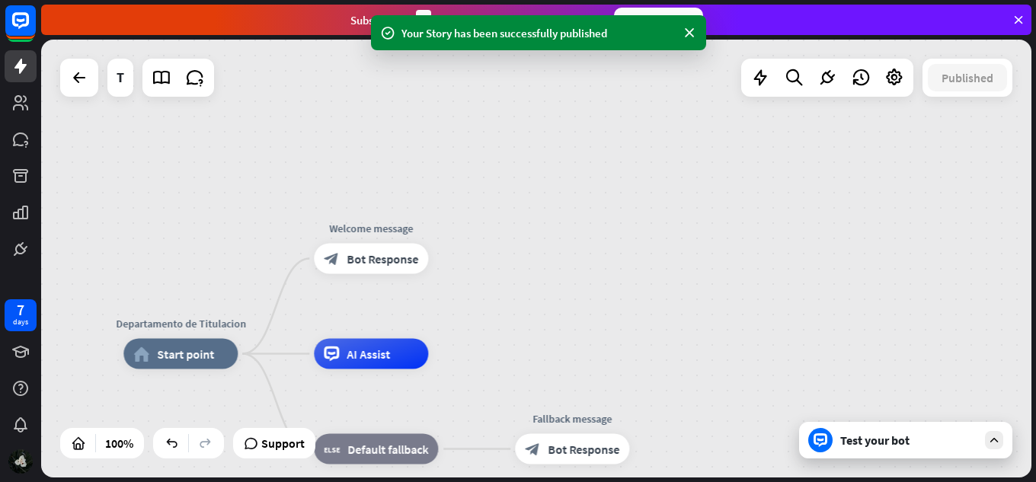
click at [869, 434] on div "Test your bot" at bounding box center [908, 440] width 137 height 15
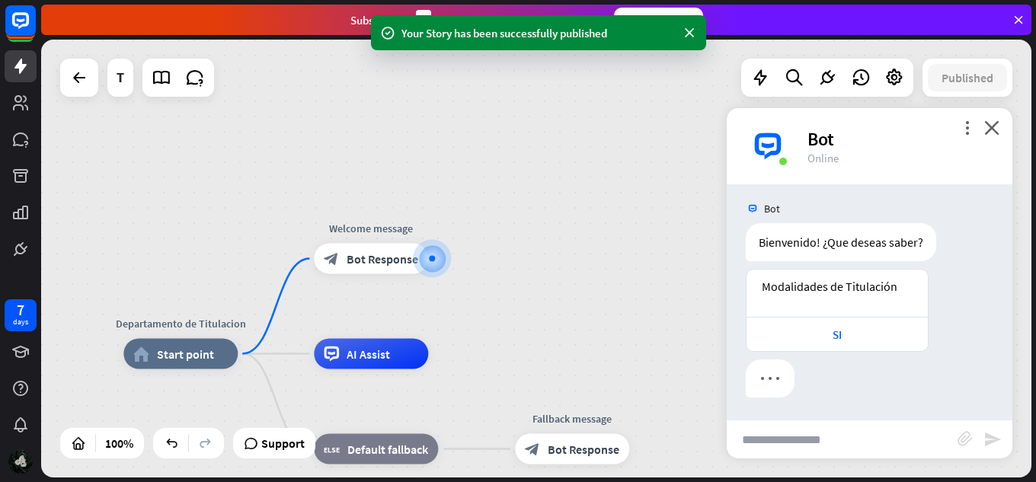
scroll to position [6, 0]
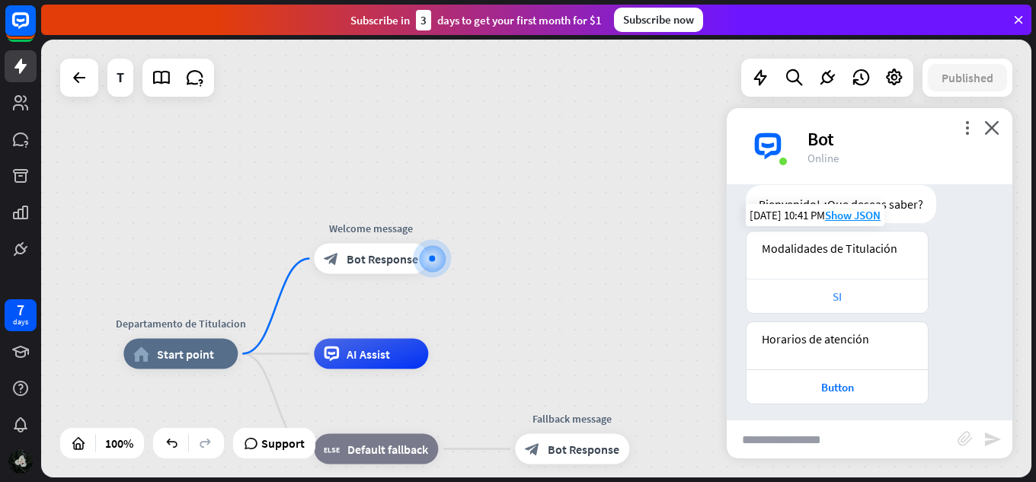
click at [849, 324] on div "Bot Bienvenido! ¿Que deseas saber? [DATE] 10:41 PM Show JSON Modalidades de Tit…" at bounding box center [870, 301] width 286 height 235
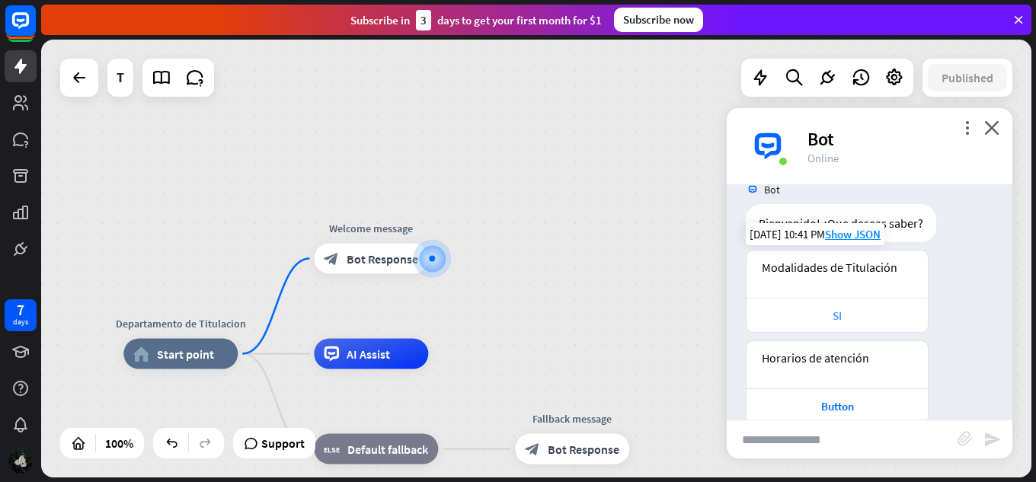
scroll to position [24, 0]
click at [857, 315] on div "SI" at bounding box center [837, 316] width 166 height 14
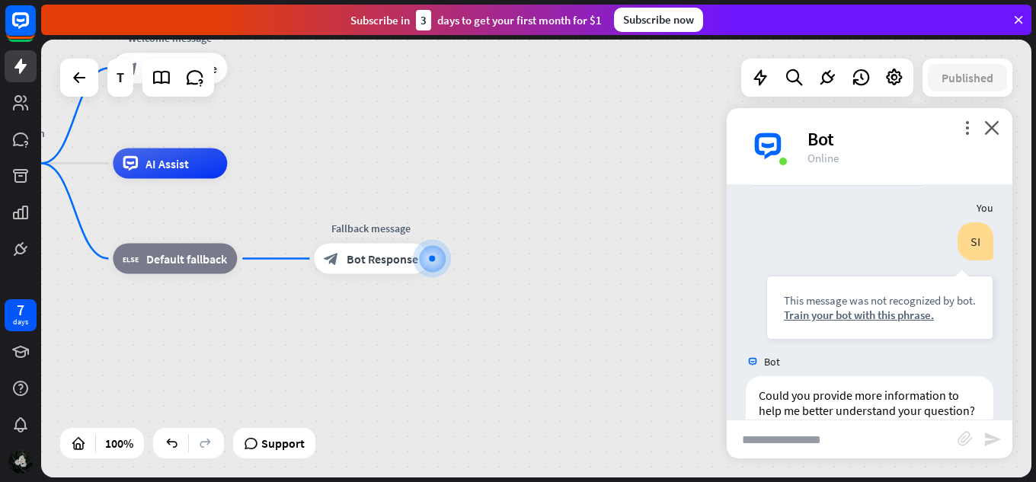
scroll to position [359, 0]
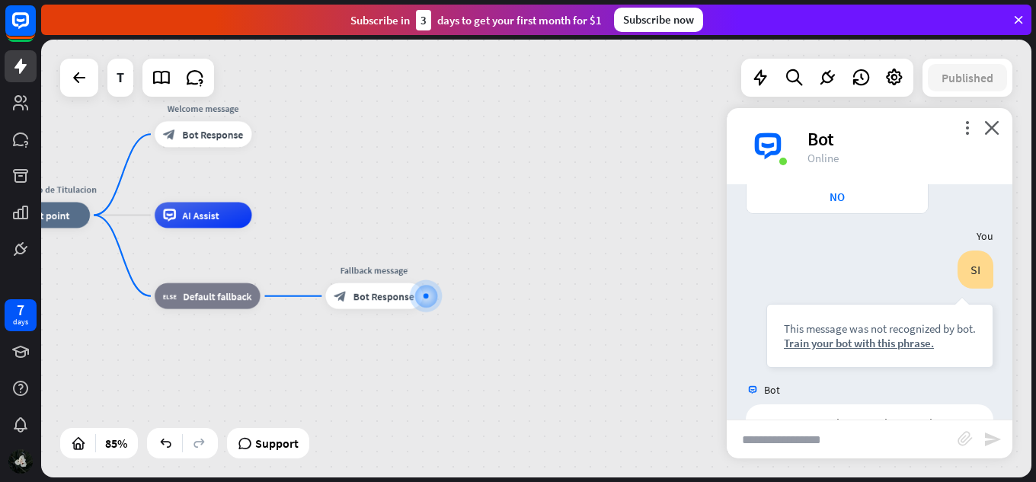
drag, startPoint x: 435, startPoint y: 152, endPoint x: 442, endPoint y: 189, distance: 38.0
click at [442, 189] on div "Departamento de Titulacion home_2 Start point Welcome message block_bot_respons…" at bounding box center [536, 259] width 990 height 438
click at [207, 136] on span "Bot Response" at bounding box center [213, 134] width 61 height 13
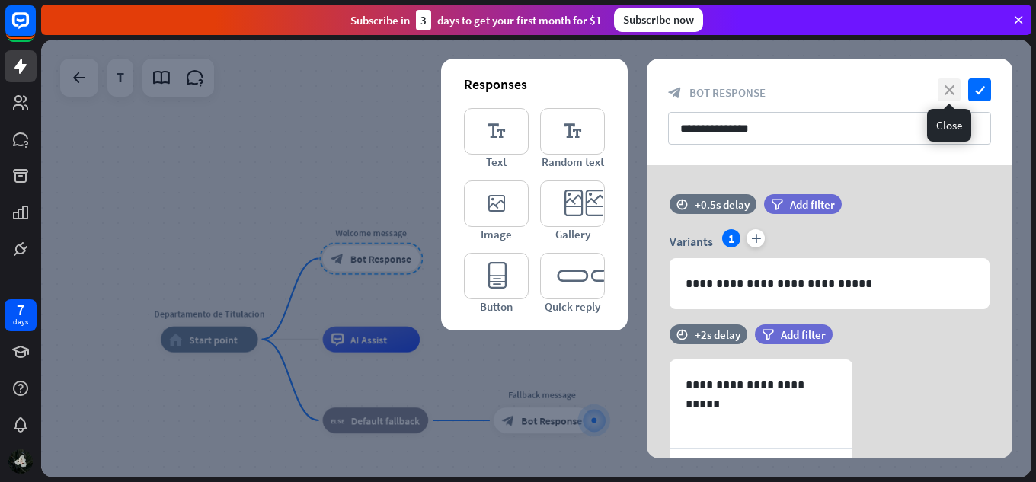
click at [943, 95] on icon "close" at bounding box center [949, 89] width 23 height 23
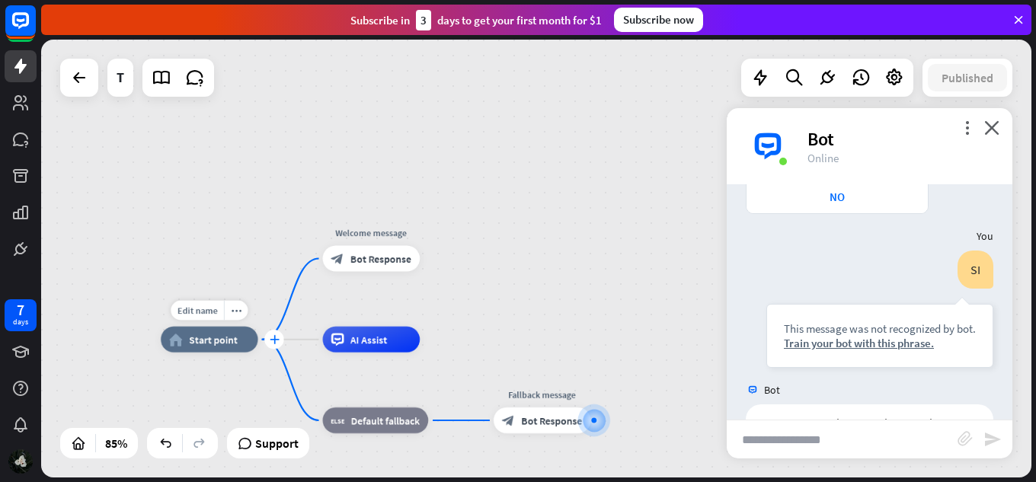
click at [278, 342] on icon "plus" at bounding box center [274, 339] width 10 height 9
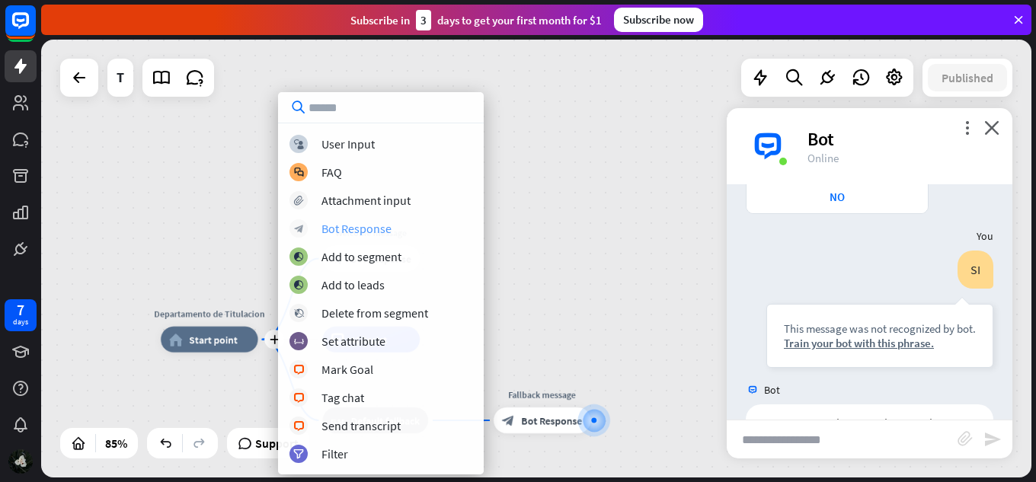
click at [349, 235] on div "Bot Response" at bounding box center [356, 228] width 70 height 15
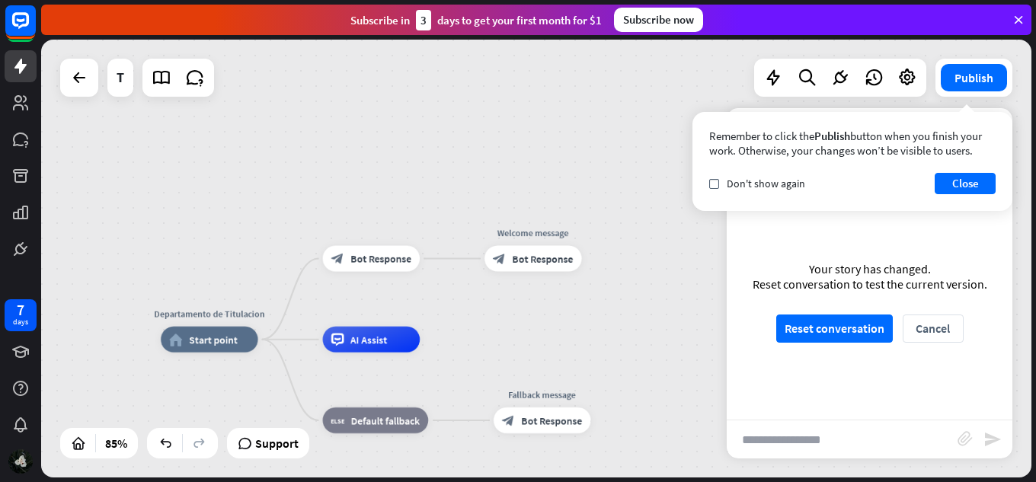
drag, startPoint x: 518, startPoint y: 260, endPoint x: 458, endPoint y: 349, distance: 107.5
click at [528, 237] on div "Edit name" at bounding box center [520, 230] width 53 height 20
click at [537, 232] on input "**********" at bounding box center [533, 230] width 91 height 18
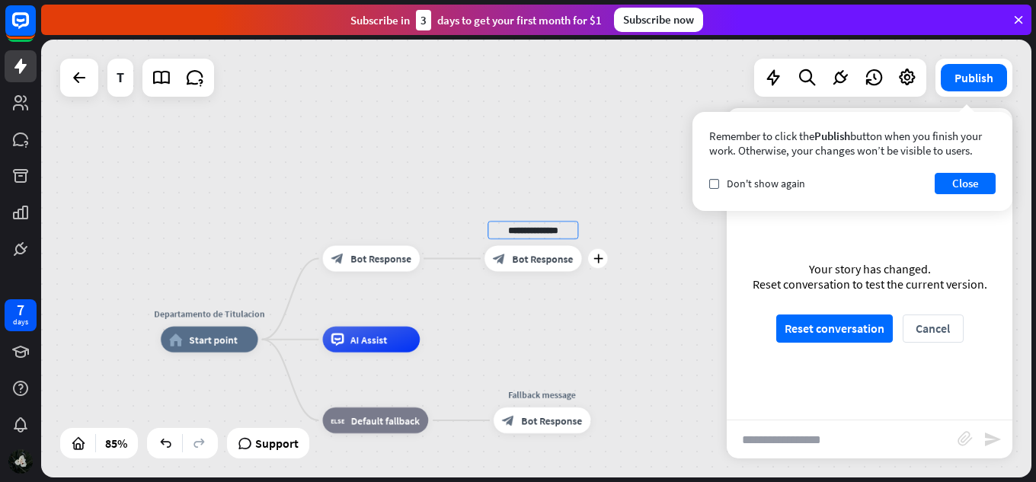
click at [537, 232] on input "**********" at bounding box center [533, 230] width 91 height 18
type input "*******"
click at [948, 180] on div "Departamento de Titulacion home_2 Start point block_bot_response Bot Response *…" at bounding box center [536, 259] width 990 height 438
click at [531, 230] on span "Edit name" at bounding box center [521, 229] width 40 height 11
click at [539, 259] on span "Bot Response" at bounding box center [543, 258] width 61 height 13
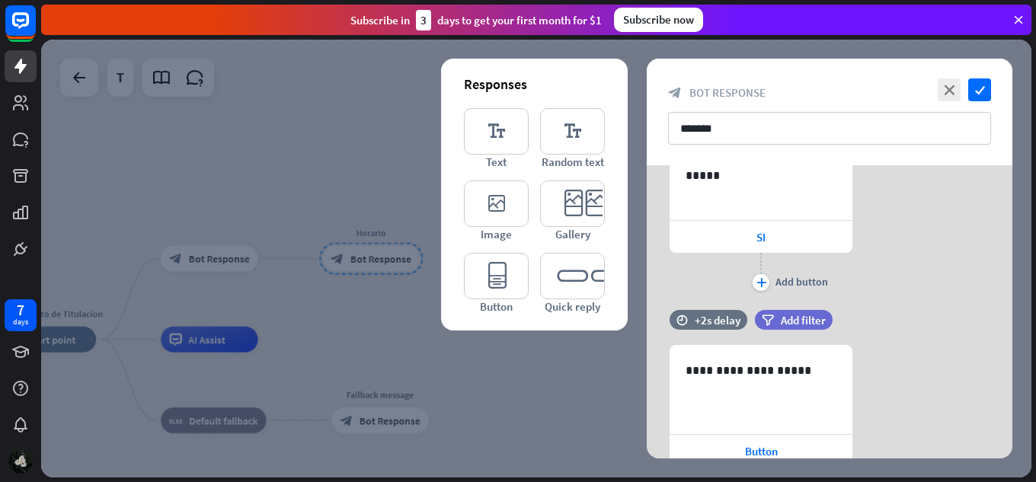
scroll to position [152, 0]
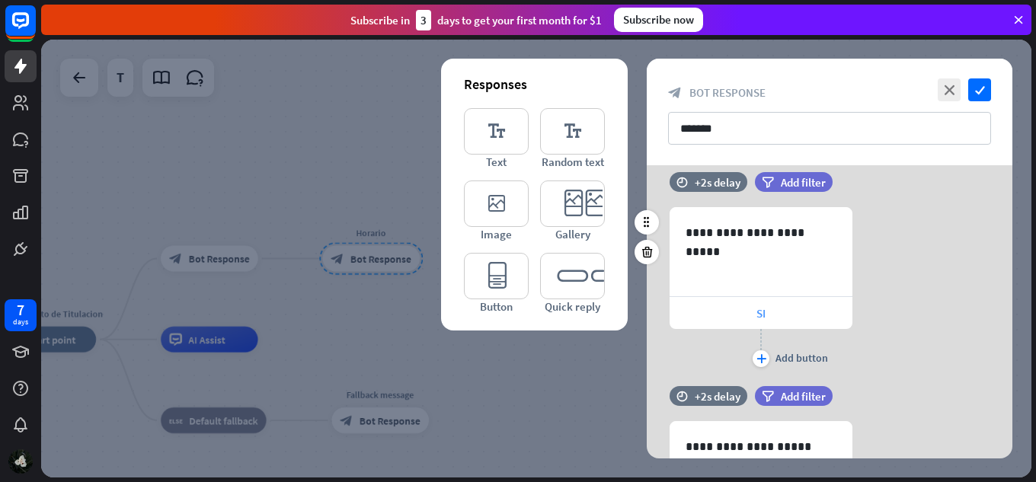
click at [772, 315] on div "SI" at bounding box center [761, 313] width 183 height 32
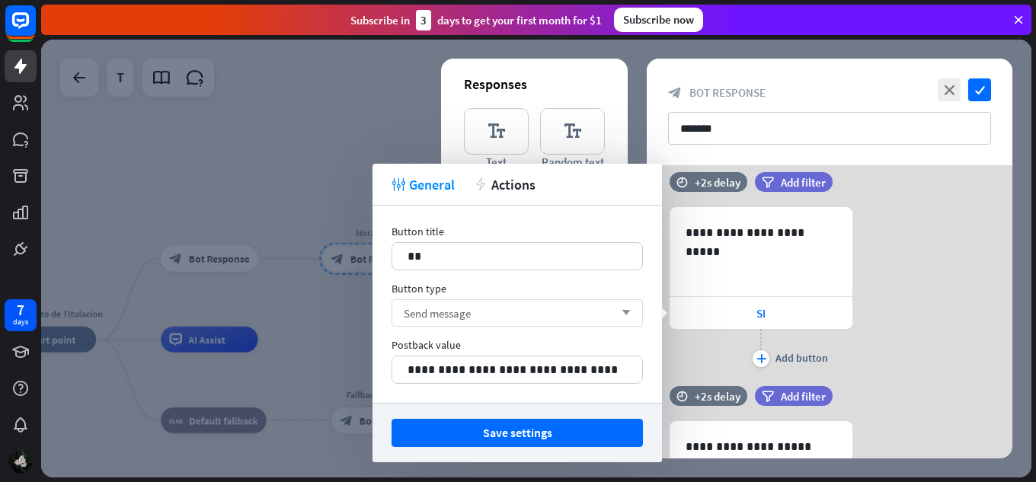
click at [590, 319] on div "Send message arrow_down" at bounding box center [517, 312] width 251 height 27
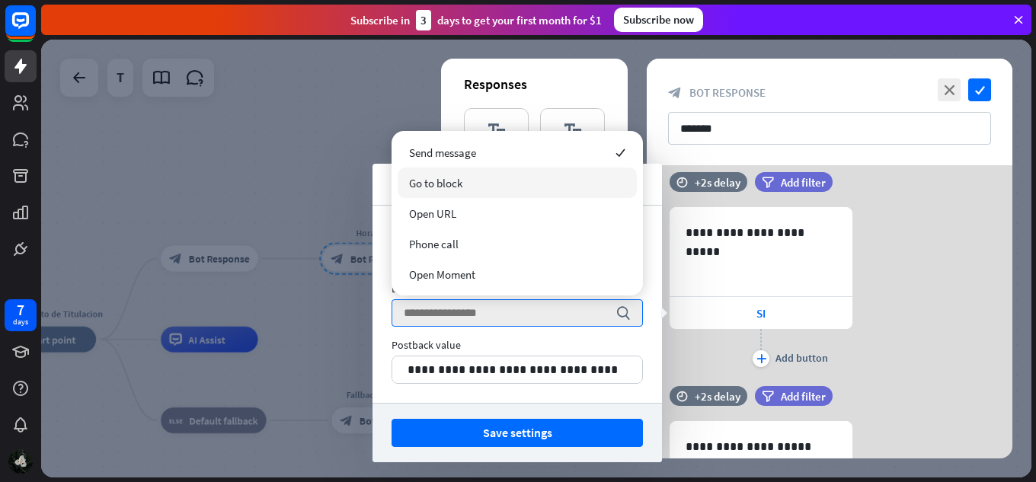
click at [552, 184] on div "Go to block" at bounding box center [517, 183] width 239 height 30
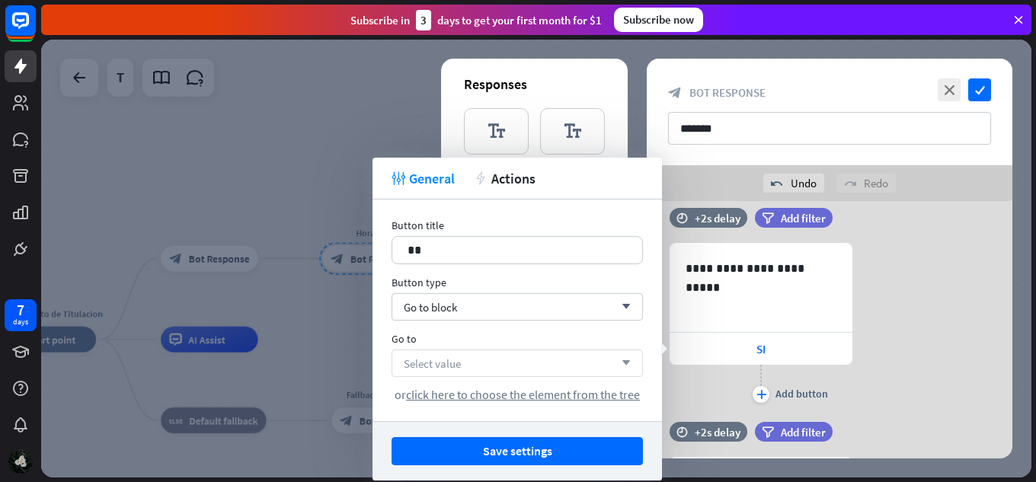
click at [525, 365] on div "Select value arrow_down" at bounding box center [517, 363] width 251 height 27
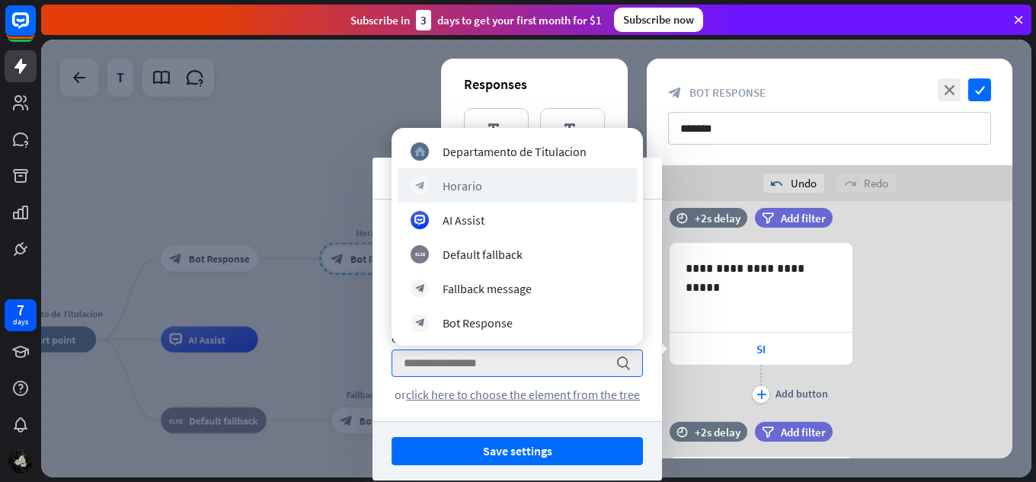
click at [561, 196] on div "block_bot_response [PERSON_NAME]" at bounding box center [517, 185] width 239 height 34
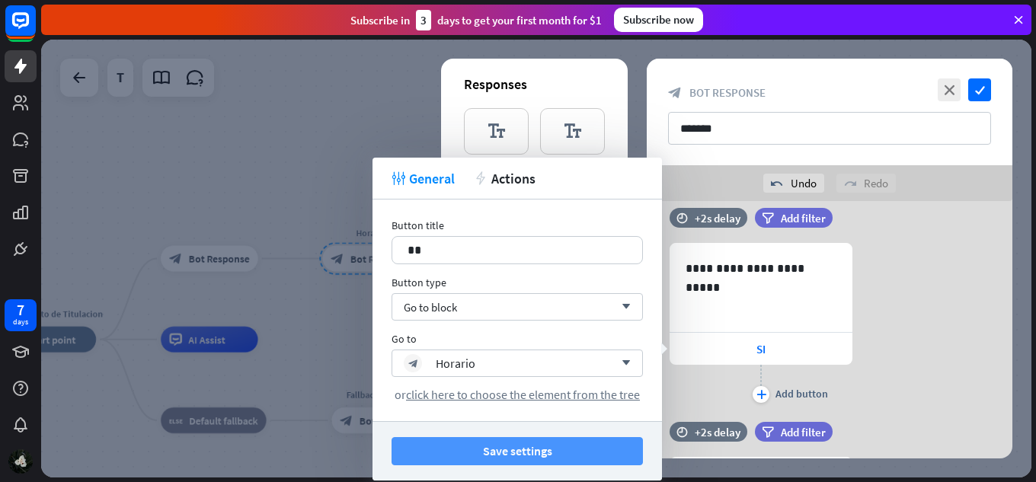
click at [556, 456] on button "Save settings" at bounding box center [517, 451] width 251 height 28
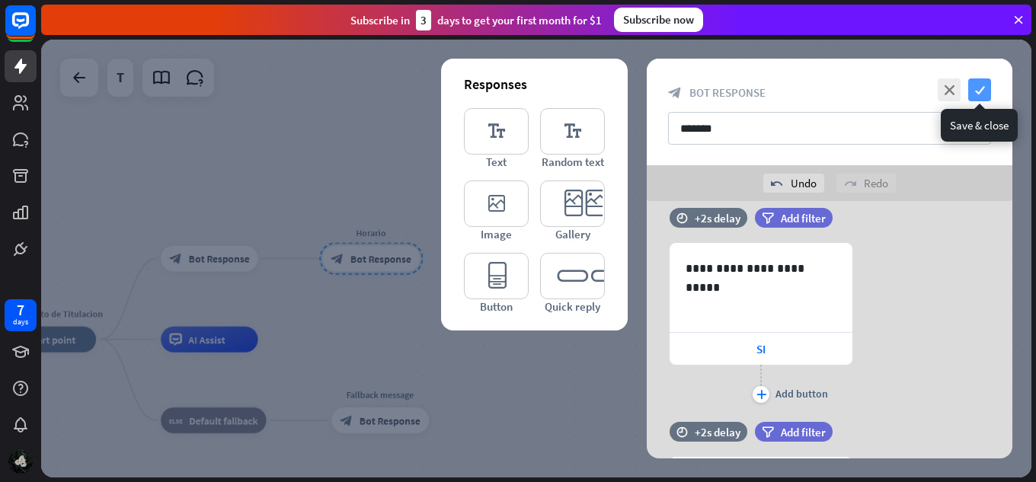
click at [975, 94] on icon "check" at bounding box center [979, 89] width 23 height 23
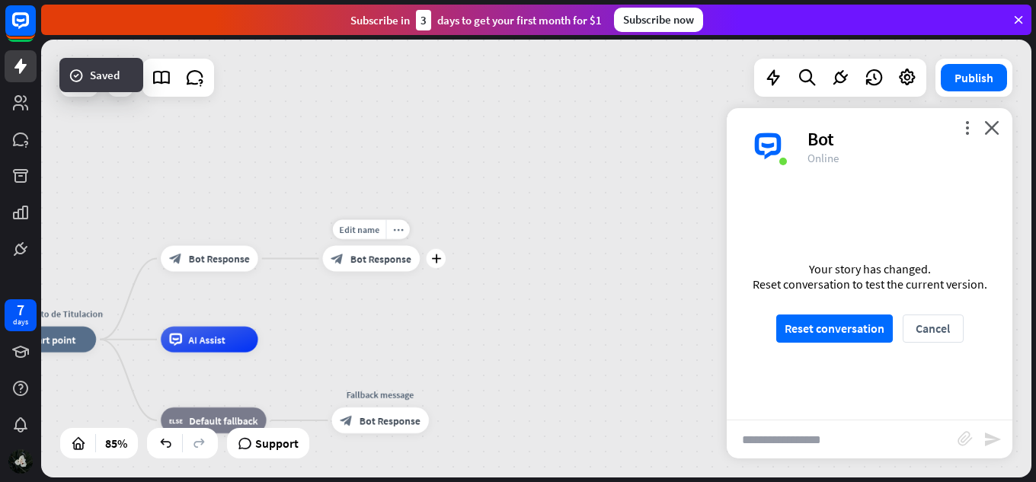
click at [344, 262] on div "block_bot_response Bot Response" at bounding box center [372, 259] width 98 height 26
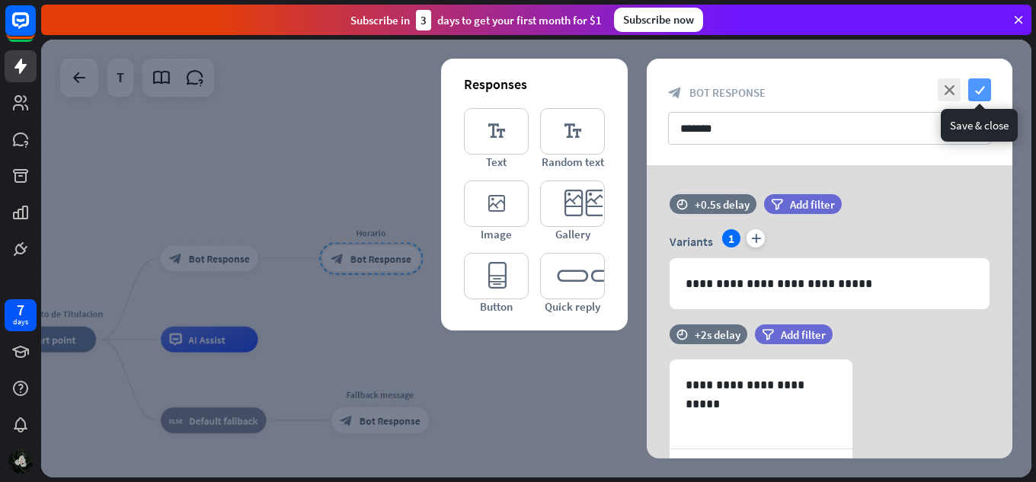
click at [982, 95] on icon "check" at bounding box center [979, 89] width 23 height 23
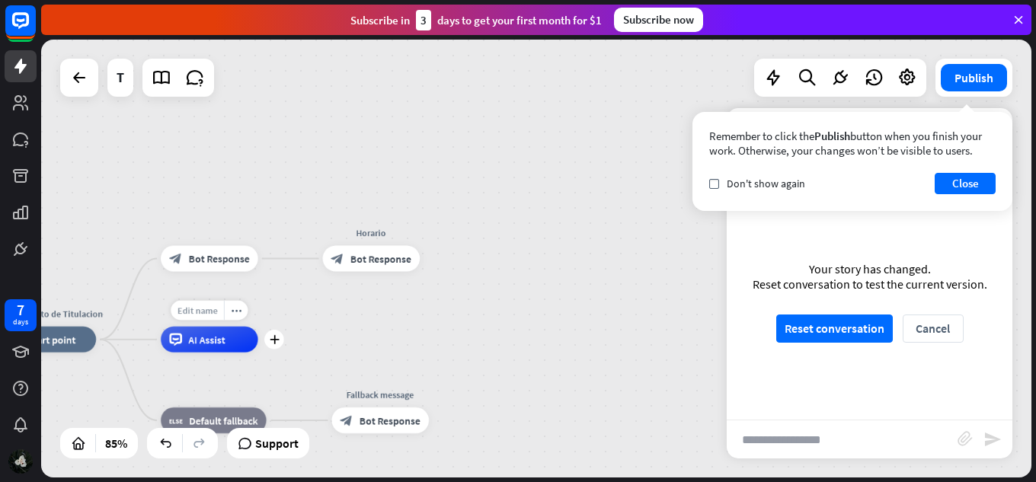
drag, startPoint x: 394, startPoint y: 264, endPoint x: 197, endPoint y: 300, distance: 200.5
drag, startPoint x: 344, startPoint y: 260, endPoint x: 293, endPoint y: 318, distance: 78.3
click at [293, 318] on div "Departamento de Titulacion home_2 Start point block_bot_response Bot Response E…" at bounding box center [536, 259] width 990 height 438
click at [334, 265] on div "block_bot_response Bot Response" at bounding box center [372, 259] width 98 height 26
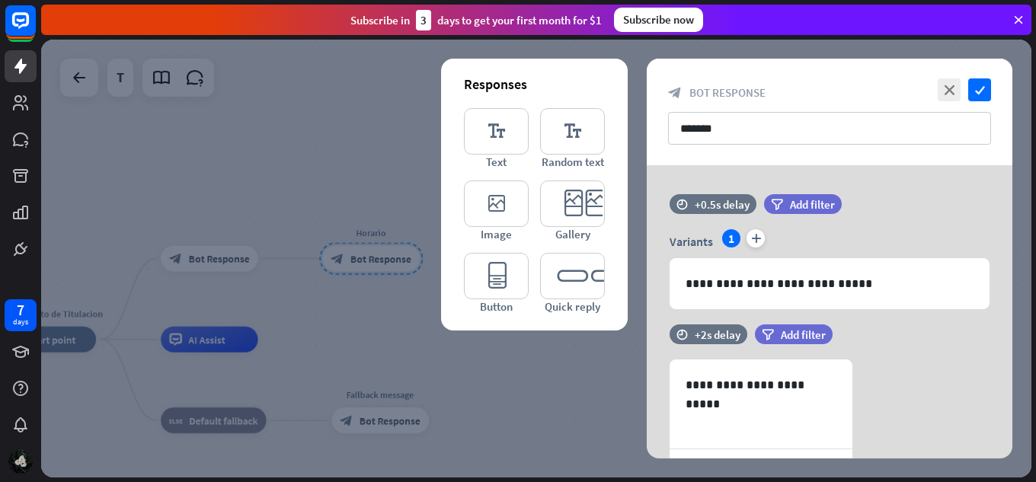
click at [379, 168] on div at bounding box center [536, 259] width 990 height 438
